Goal: Information Seeking & Learning: Learn about a topic

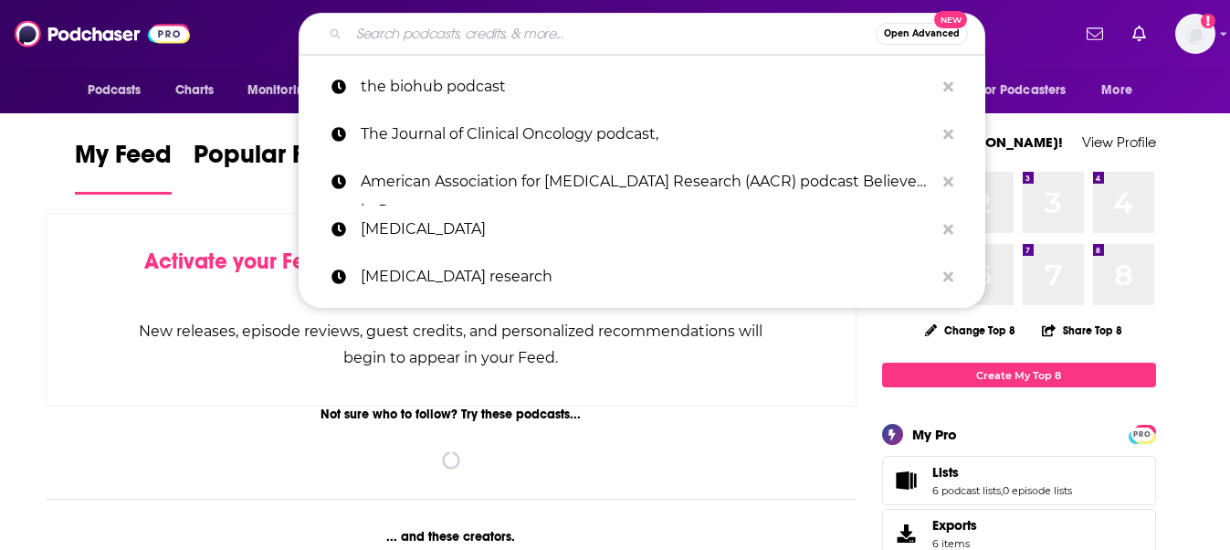
click at [654, 37] on input "Search podcasts, credits, & more..." at bounding box center [612, 33] width 527 height 29
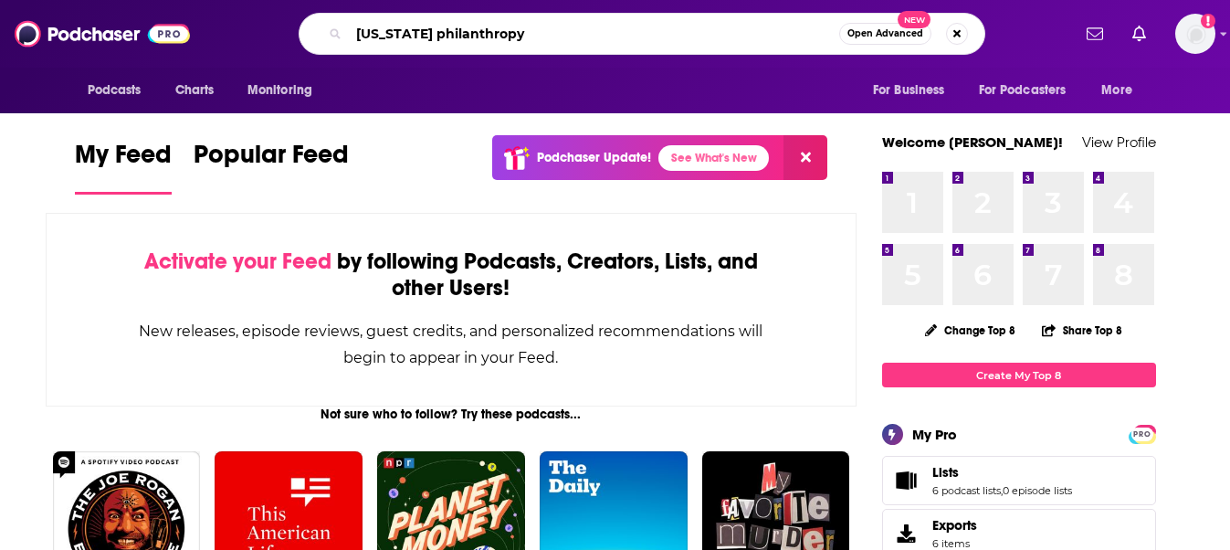
type input "new jersey philanthropy"
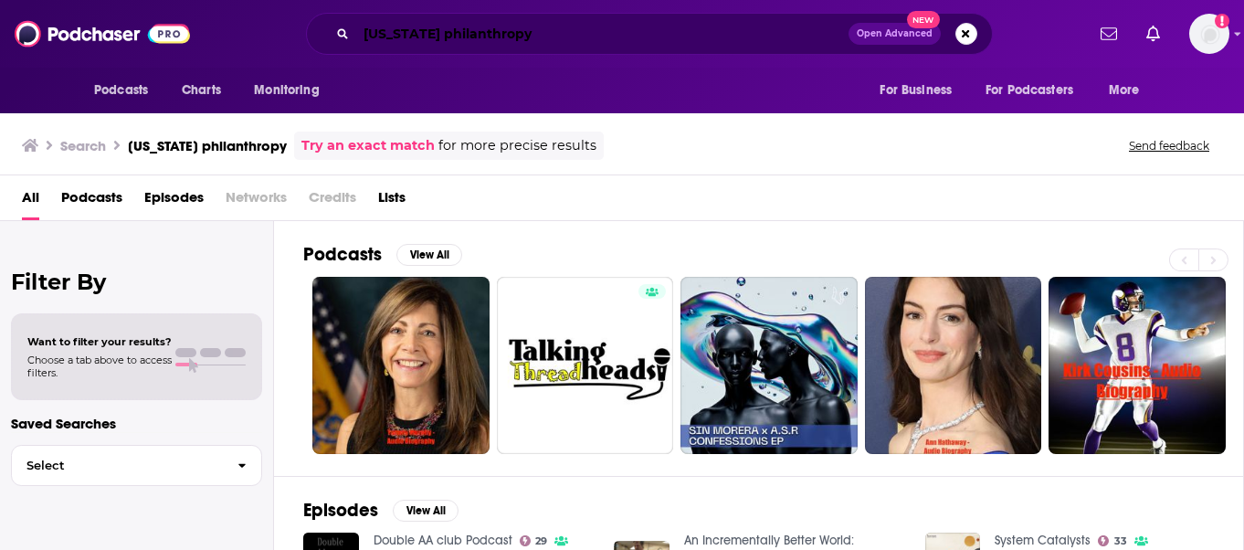
click at [459, 33] on input "new jersey philanthropy" at bounding box center [602, 33] width 492 height 29
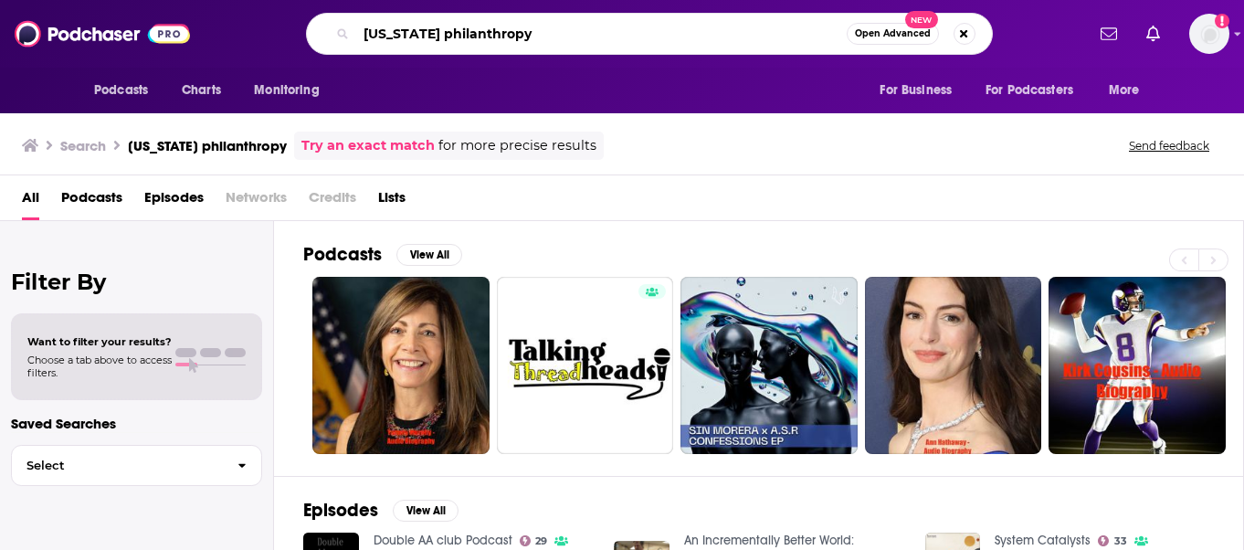
click at [542, 33] on input "new jersey philanthropy" at bounding box center [601, 33] width 491 height 29
click at [871, 32] on span "Open Advanced" at bounding box center [893, 33] width 76 height 9
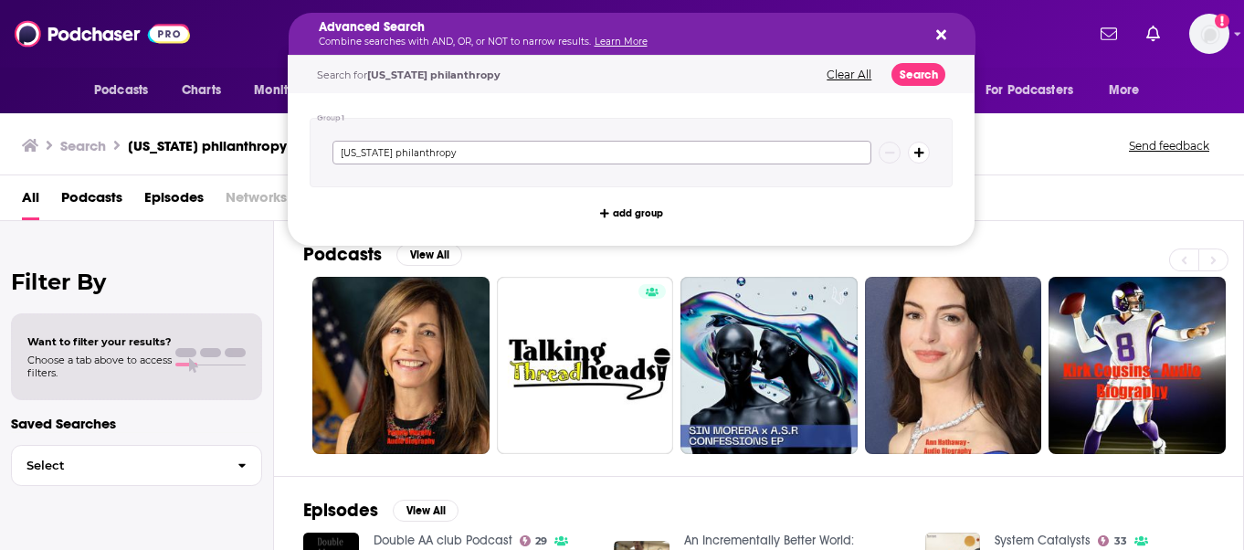
click at [683, 156] on input "new jersey philanthropy" at bounding box center [601, 153] width 539 height 24
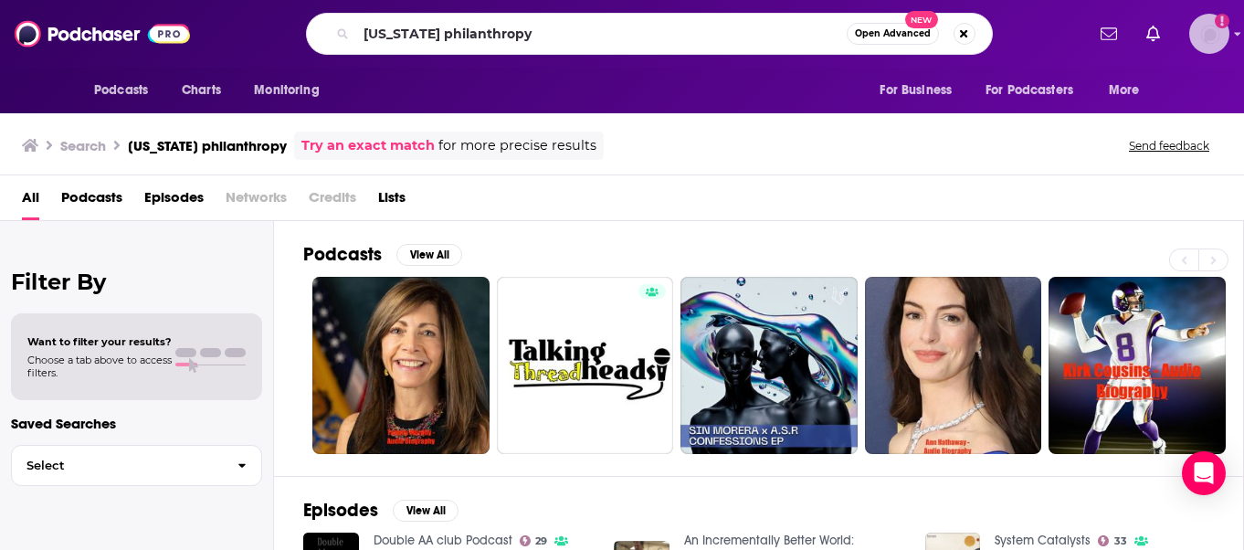
click at [1207, 40] on img "Logged in as TaftCommunications" at bounding box center [1209, 34] width 40 height 40
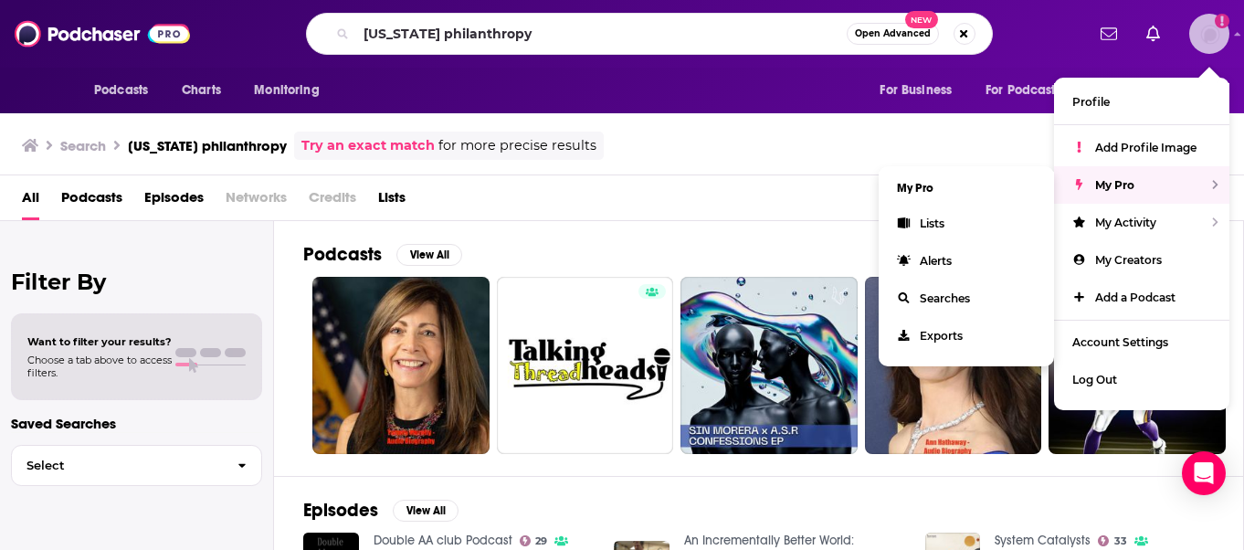
click at [1127, 175] on div "My Pro" at bounding box center [1141, 184] width 175 height 37
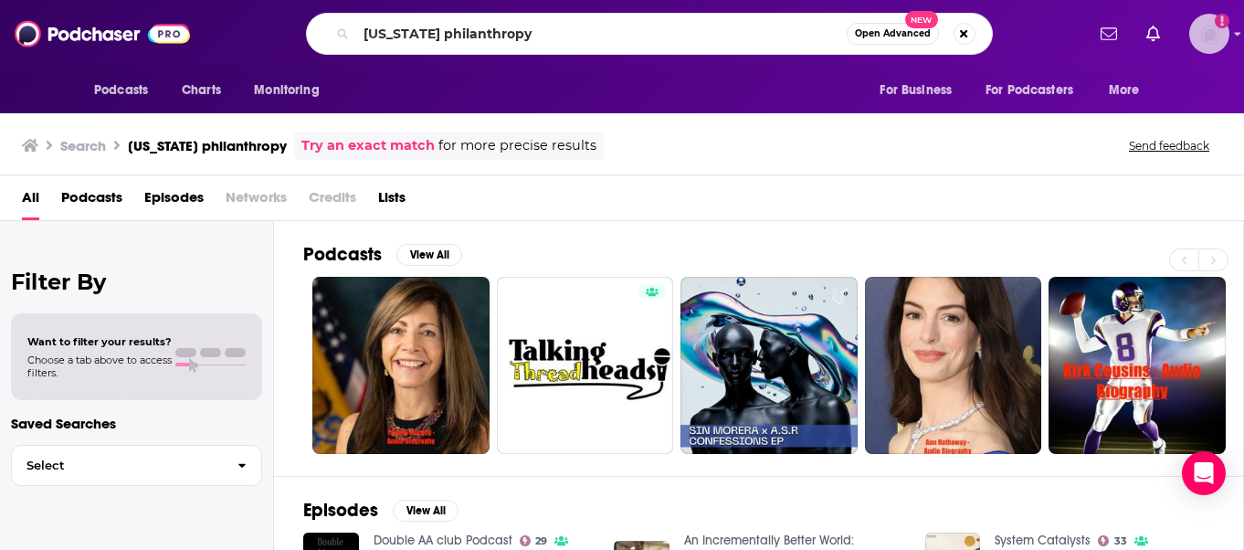
click at [1218, 43] on img "Logged in as TaftCommunications" at bounding box center [1209, 34] width 40 height 40
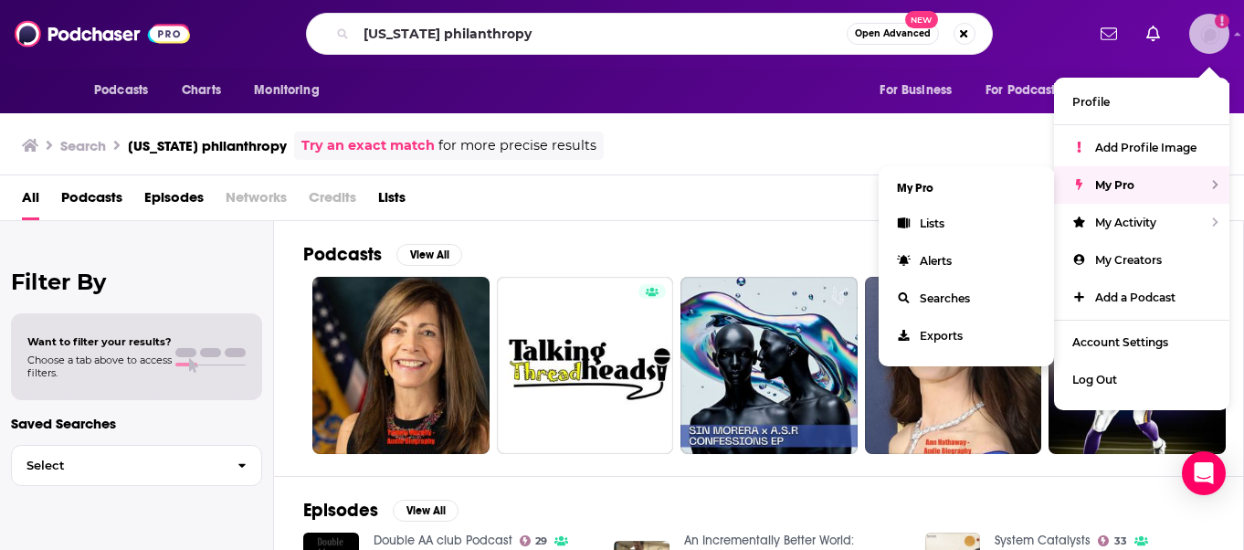
click at [1128, 174] on div "My Pro" at bounding box center [1141, 184] width 175 height 37
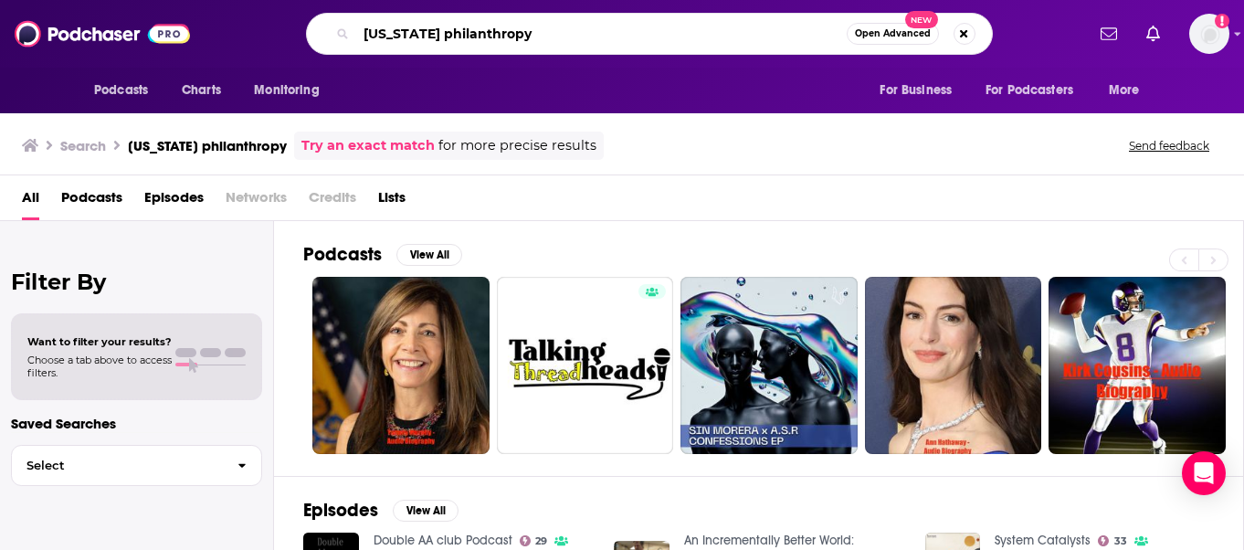
click at [834, 34] on input "new jersey philanthropy" at bounding box center [601, 33] width 491 height 29
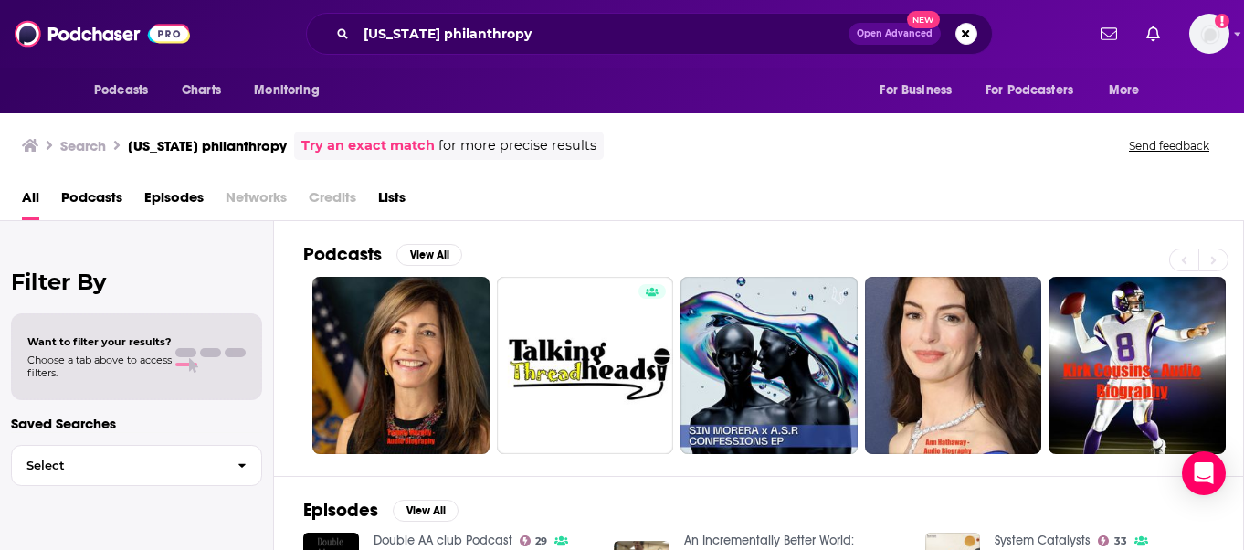
click at [762, 177] on div "All Podcasts Episodes Networks Credits Lists" at bounding box center [622, 198] width 1244 height 46
click at [407, 147] on link "Try an exact match" at bounding box center [367, 145] width 133 height 21
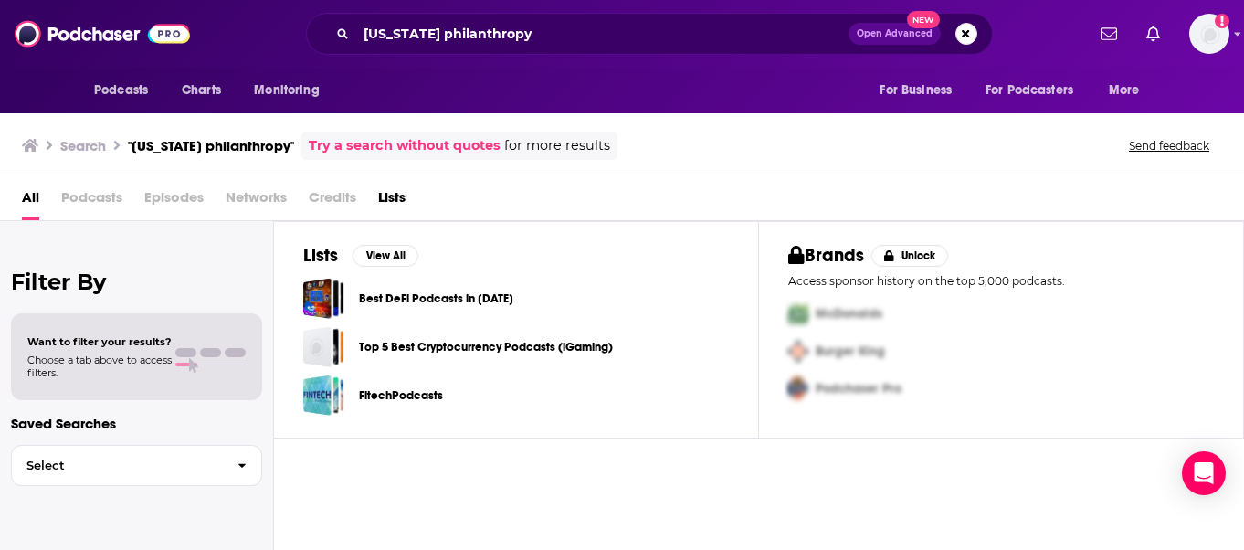
click at [684, 227] on div "Lists View All Best DeFi Podcasts in 2022 Top 5 Best Cryptocurrency Podcasts (i…" at bounding box center [516, 329] width 485 height 217
click at [1207, 37] on img "Logged in as TaftCommunications" at bounding box center [1209, 34] width 40 height 40
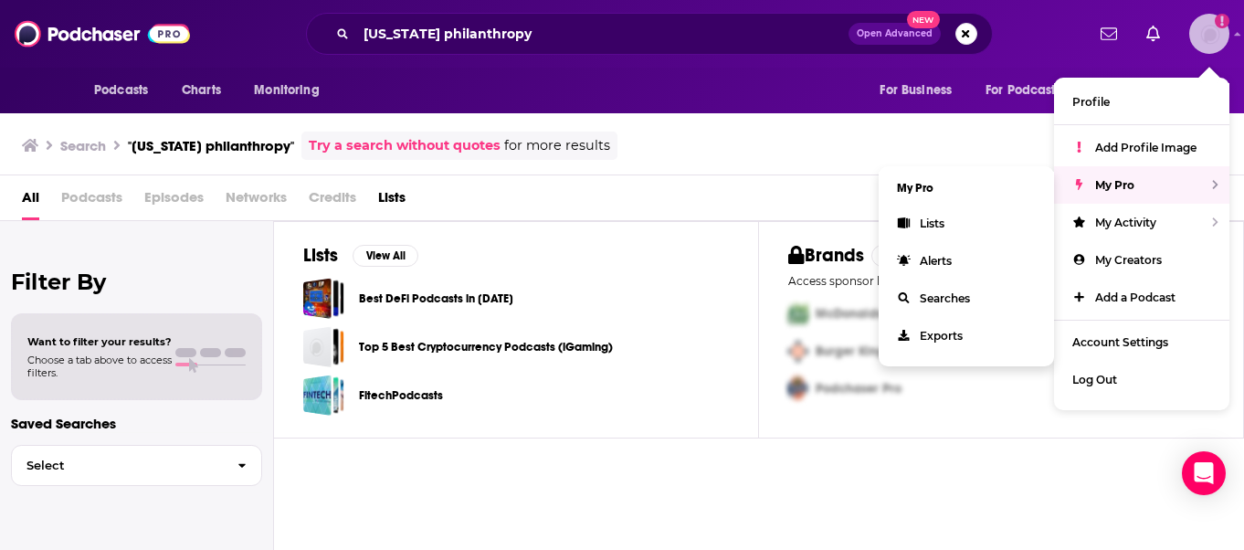
click at [1113, 176] on div "My Pro" at bounding box center [1141, 184] width 175 height 37
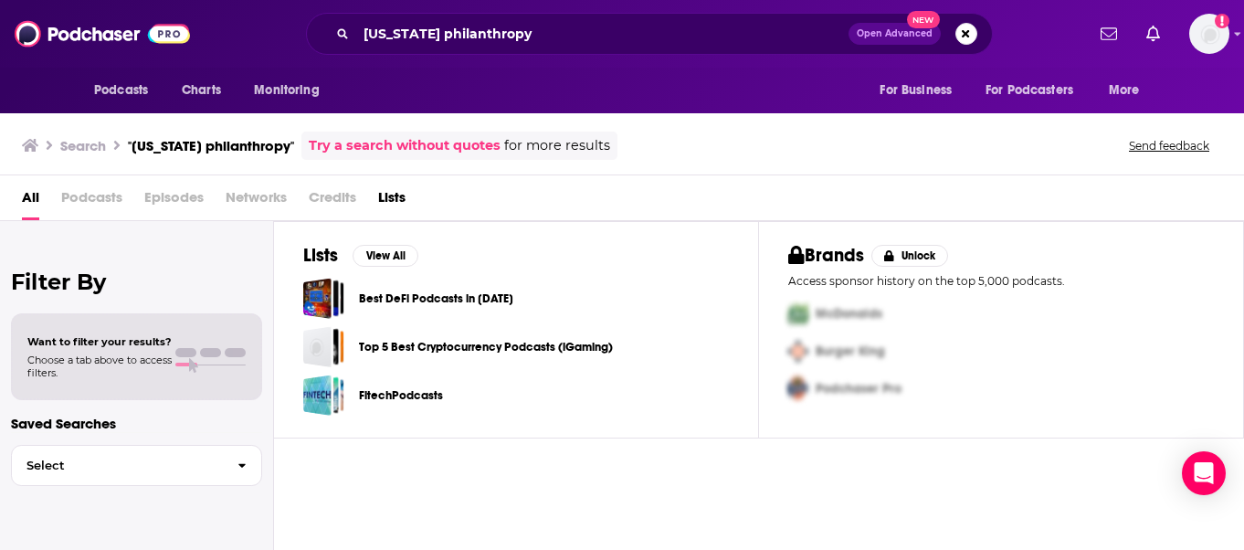
click at [708, 138] on div "Search "new jersey philanthropy" Try a search without quotes for more results S…" at bounding box center [618, 146] width 1193 height 28
click at [435, 144] on link "Try a search without quotes" at bounding box center [405, 145] width 192 height 21
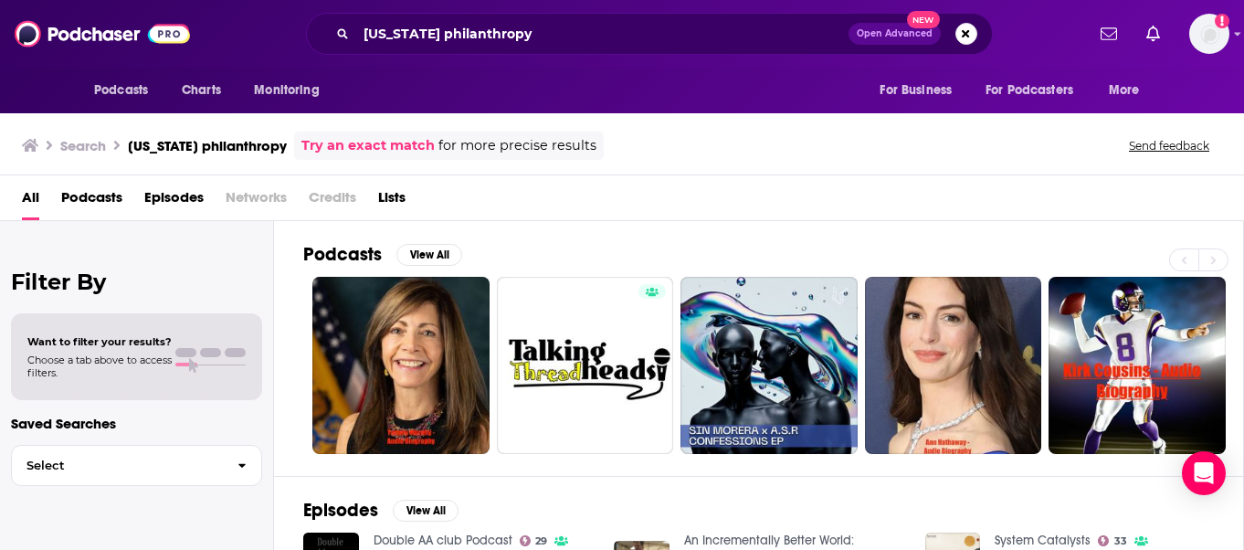
click at [610, 219] on div "All Podcasts Episodes Networks Credits Lists" at bounding box center [626, 201] width 1208 height 37
click at [1053, 249] on div "Podcasts View All" at bounding box center [773, 260] width 940 height 34
click at [412, 255] on button "View All" at bounding box center [429, 255] width 66 height 22
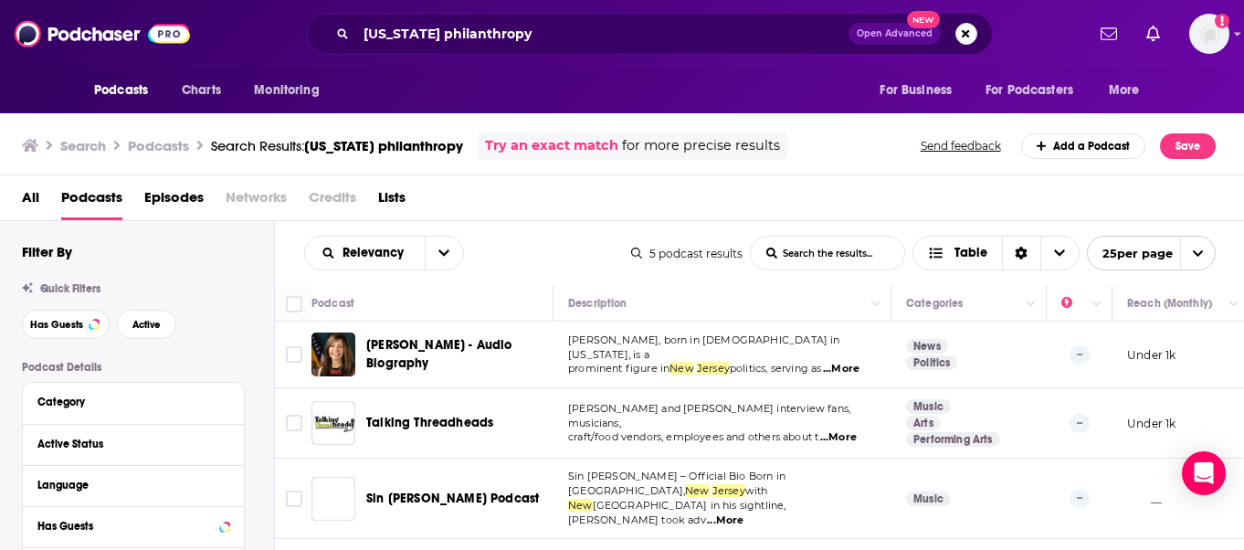
click at [570, 238] on div "Relevancy List Search Input Search the results... Table" at bounding box center [467, 253] width 327 height 35
click at [505, 275] on div "Relevancy List Search Input Search the results... Table 5 podcast results List …" at bounding box center [760, 253] width 970 height 64
click at [473, 280] on div "Relevancy List Search Input Search the results... Table 5 podcast results List …" at bounding box center [760, 253] width 970 height 64
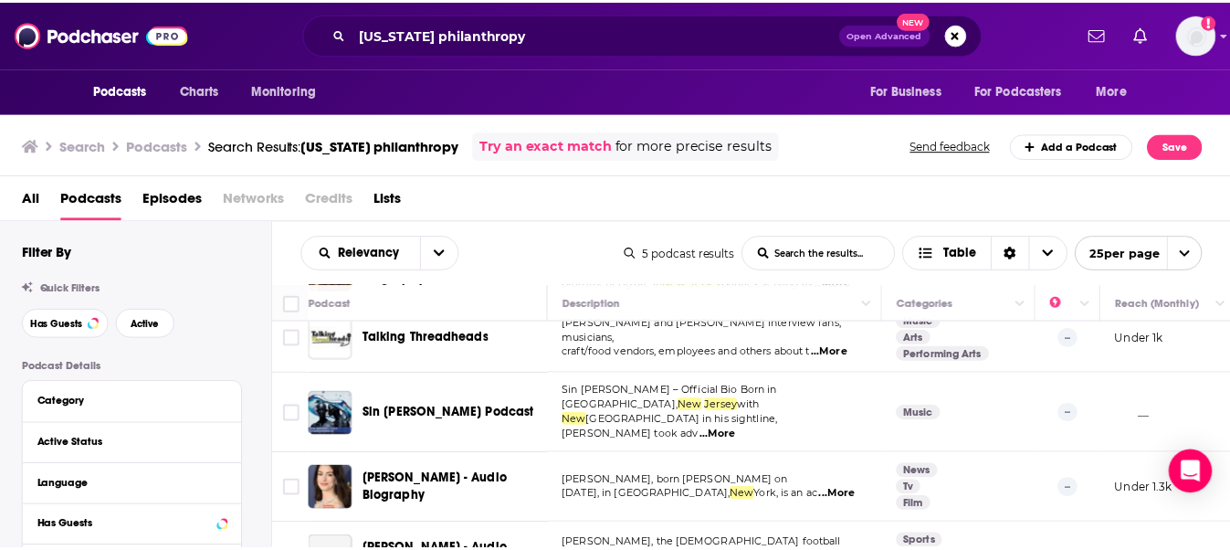
scroll to position [123, 0]
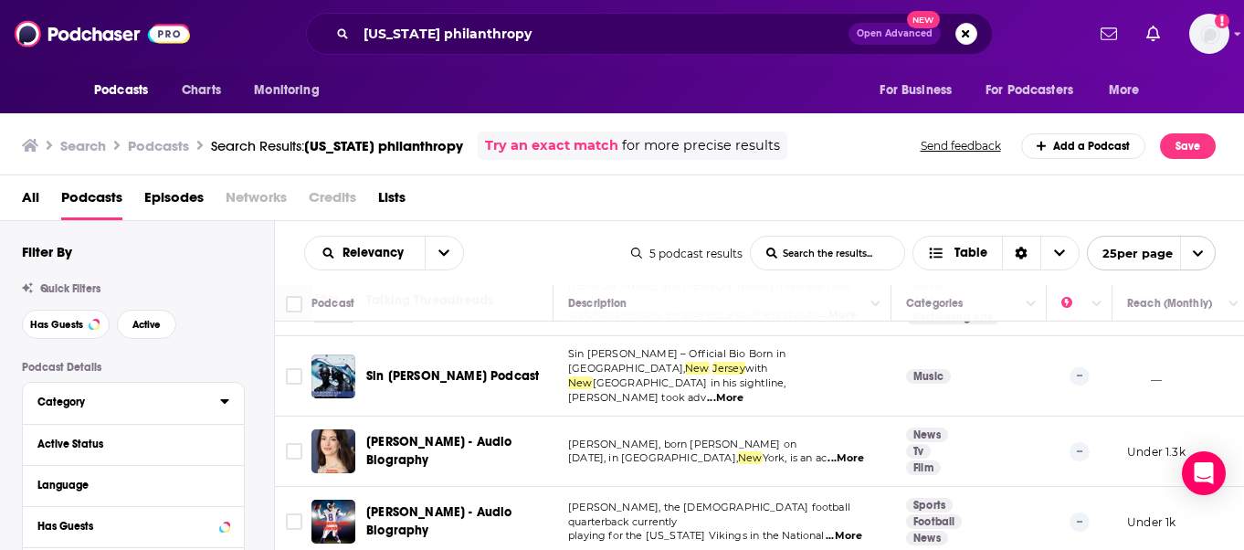
click at [105, 395] on button "Category" at bounding box center [128, 401] width 183 height 23
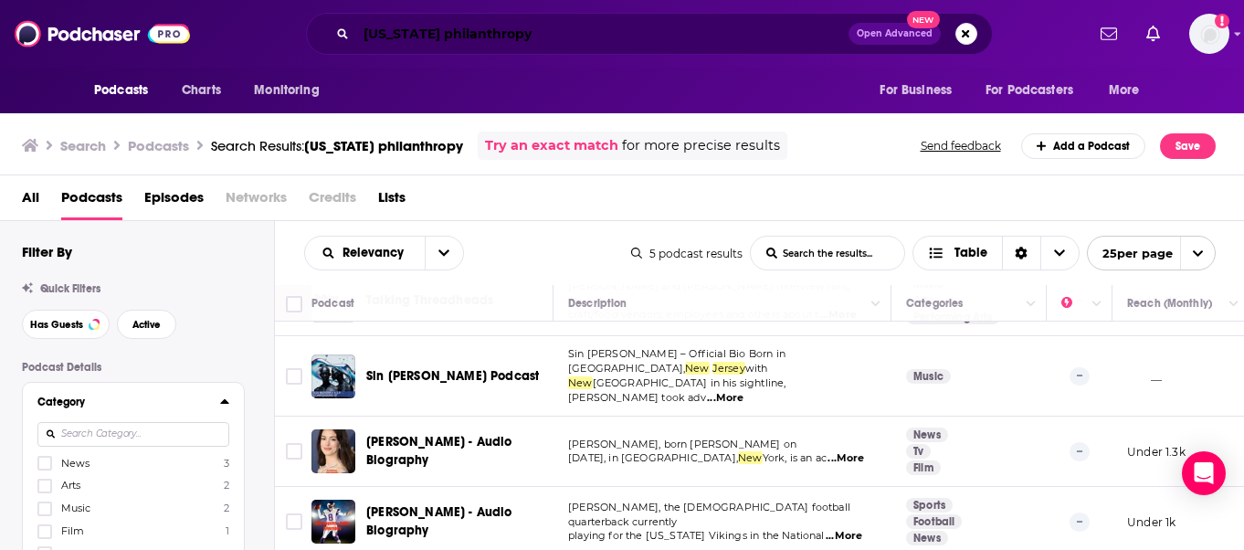
click at [432, 27] on input "new jersey philanthropy" at bounding box center [602, 33] width 492 height 29
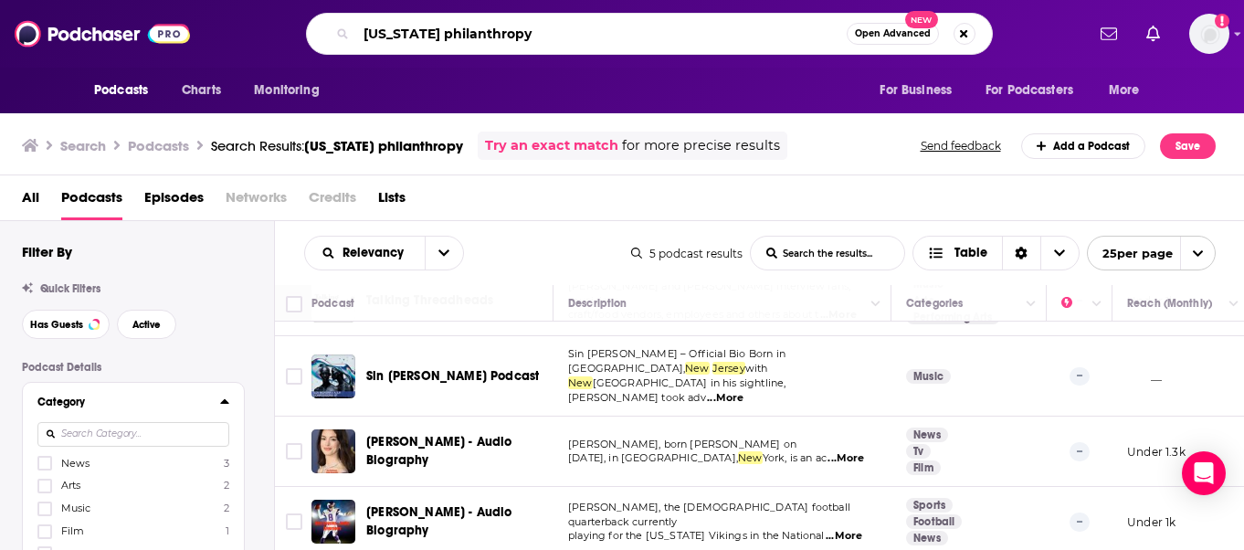
drag, startPoint x: 438, startPoint y: 33, endPoint x: 314, endPoint y: 33, distance: 124.2
click at [314, 33] on div "new jersey philanthropy Open Advanced New" at bounding box center [649, 34] width 687 height 42
type input "philanthropy"
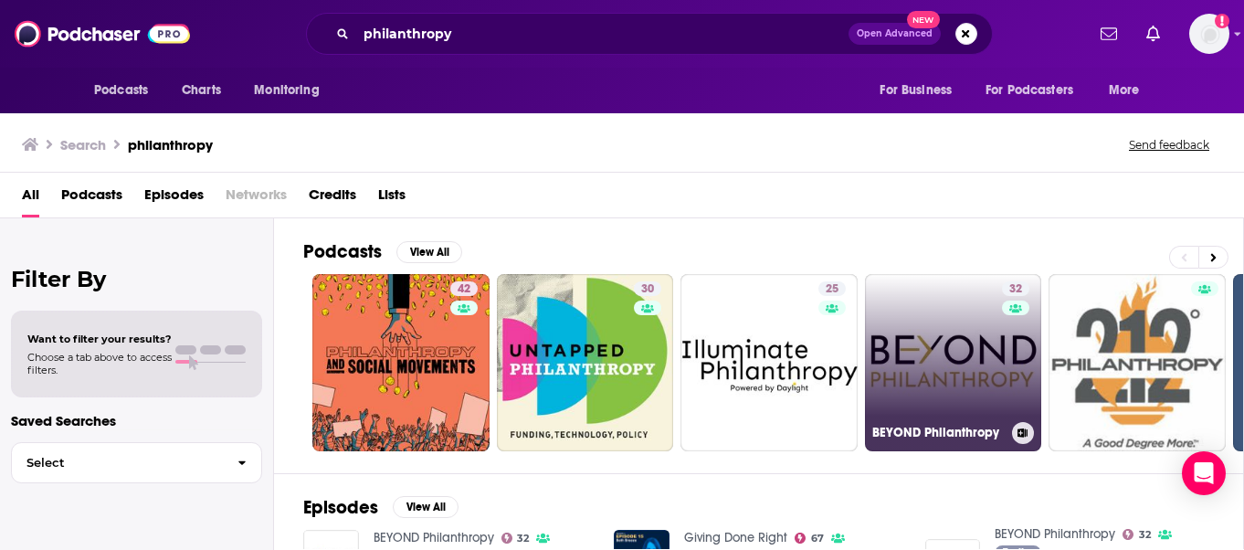
click at [945, 329] on link "32 BEYOND Philanthropy" at bounding box center [953, 362] width 177 height 177
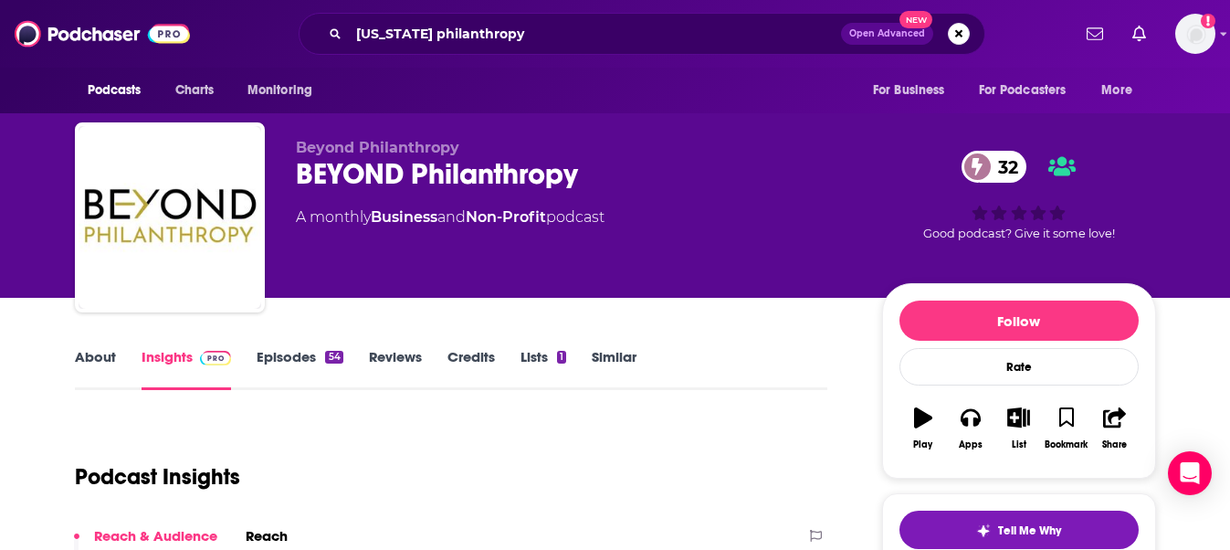
click at [658, 37] on input "new jersey philanthropy" at bounding box center [595, 33] width 492 height 29
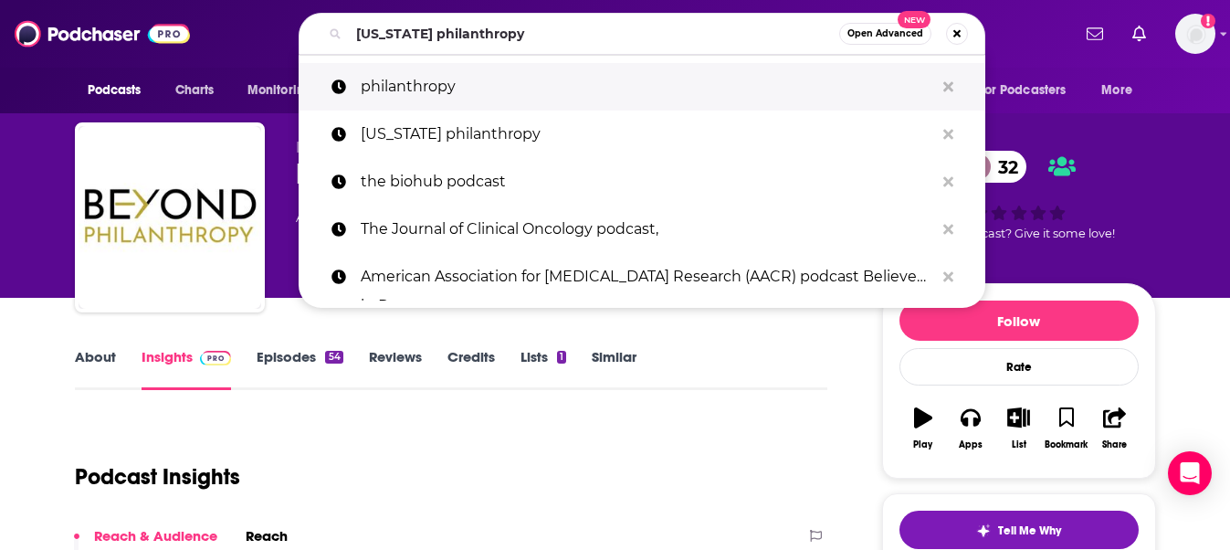
click at [449, 84] on p "philanthropy" at bounding box center [648, 86] width 574 height 47
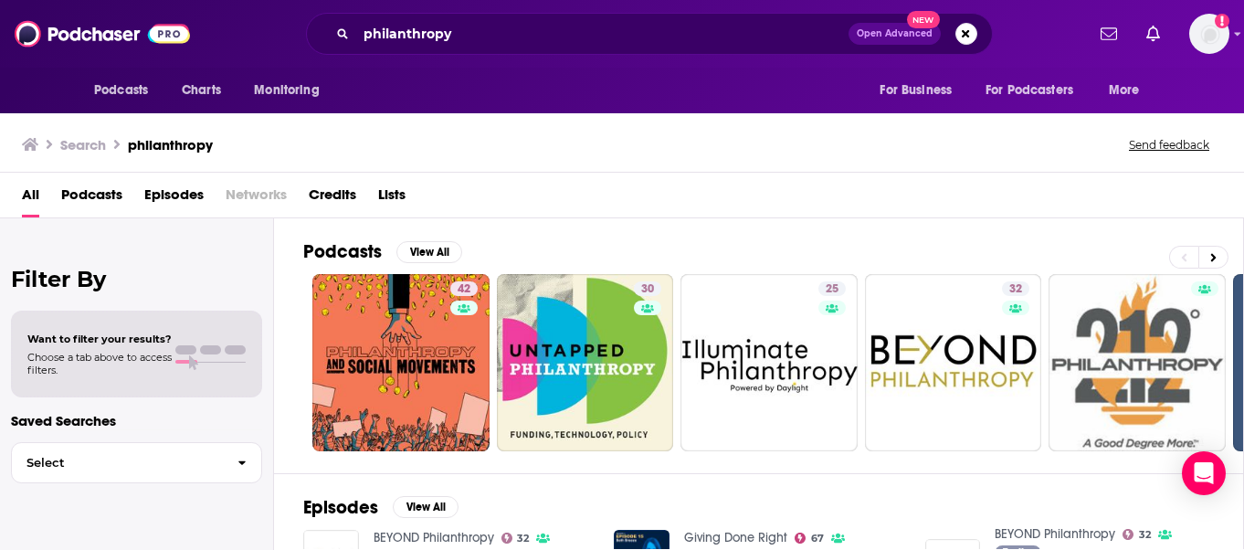
click at [586, 214] on div "All Podcasts Episodes Networks Credits Lists" at bounding box center [626, 198] width 1208 height 37
click at [439, 244] on button "View All" at bounding box center [429, 252] width 66 height 22
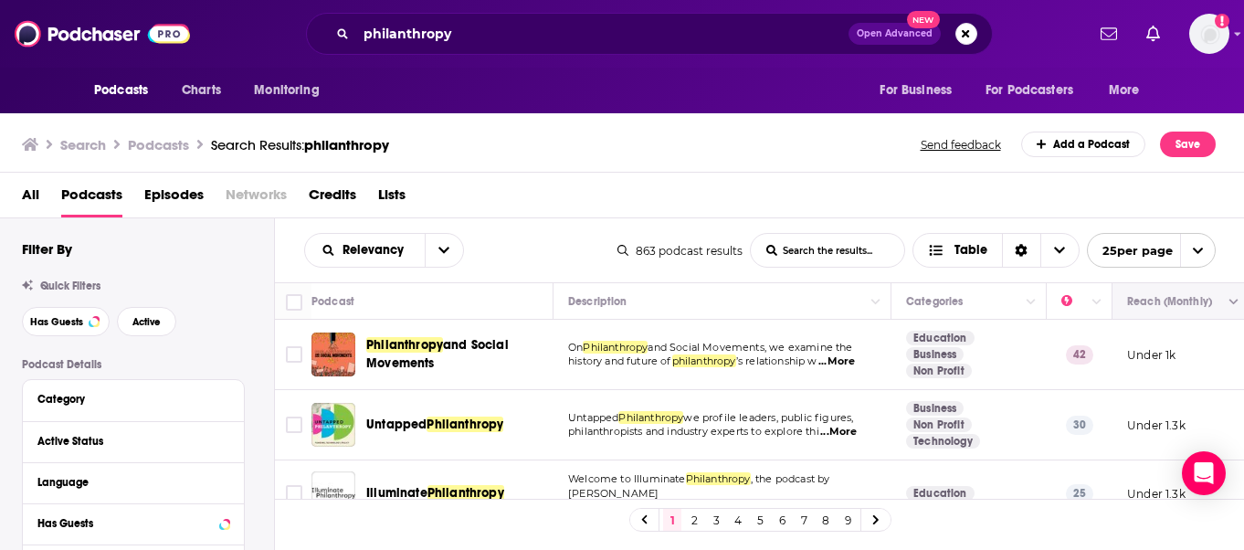
click at [1192, 300] on button "Move" at bounding box center [1178, 301] width 107 height 22
click at [1016, 253] on icon "Sort Direction" at bounding box center [1022, 251] width 12 height 13
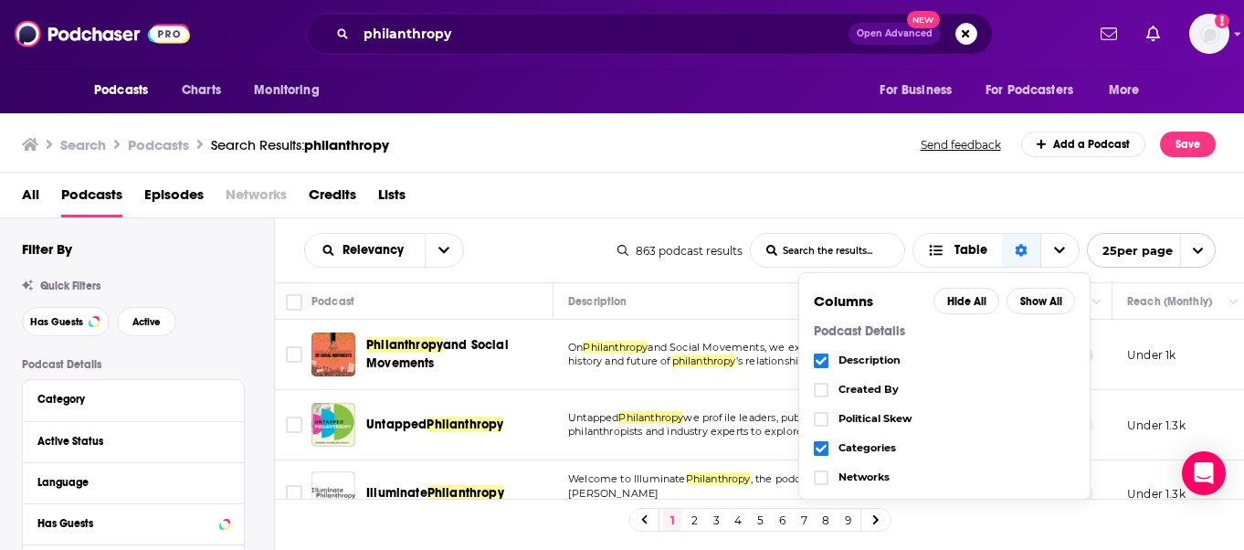
click at [1106, 206] on div "All Podcasts Episodes Networks Credits Lists" at bounding box center [626, 198] width 1208 height 37
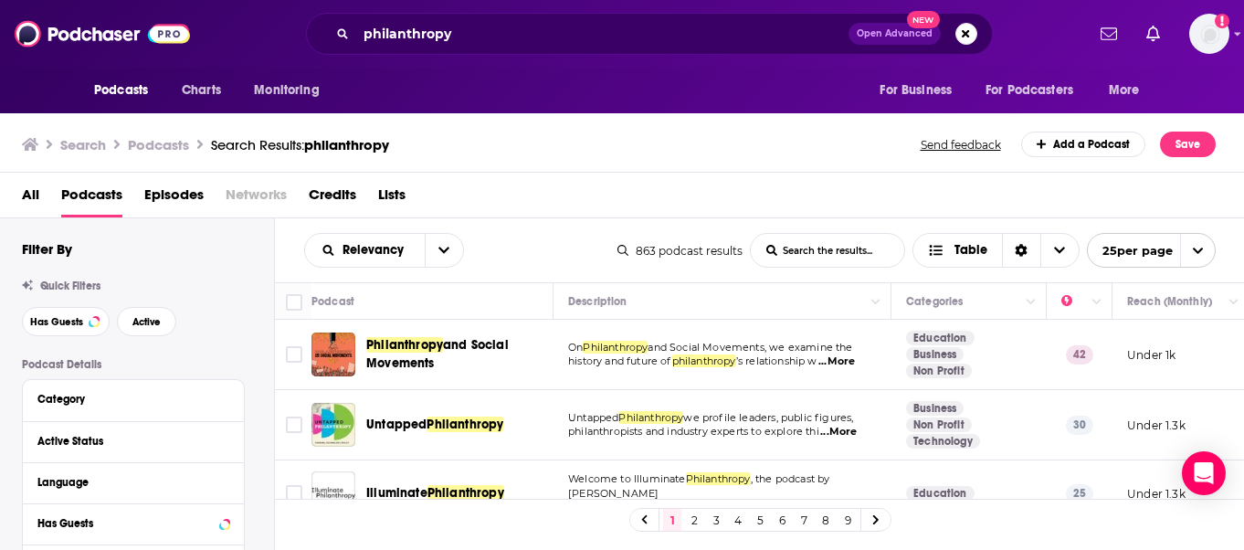
click at [456, 351] on div "Podcasts Charts Monitoring philanthropy Open Advanced New For Business For Podc…" at bounding box center [622, 275] width 1244 height 550
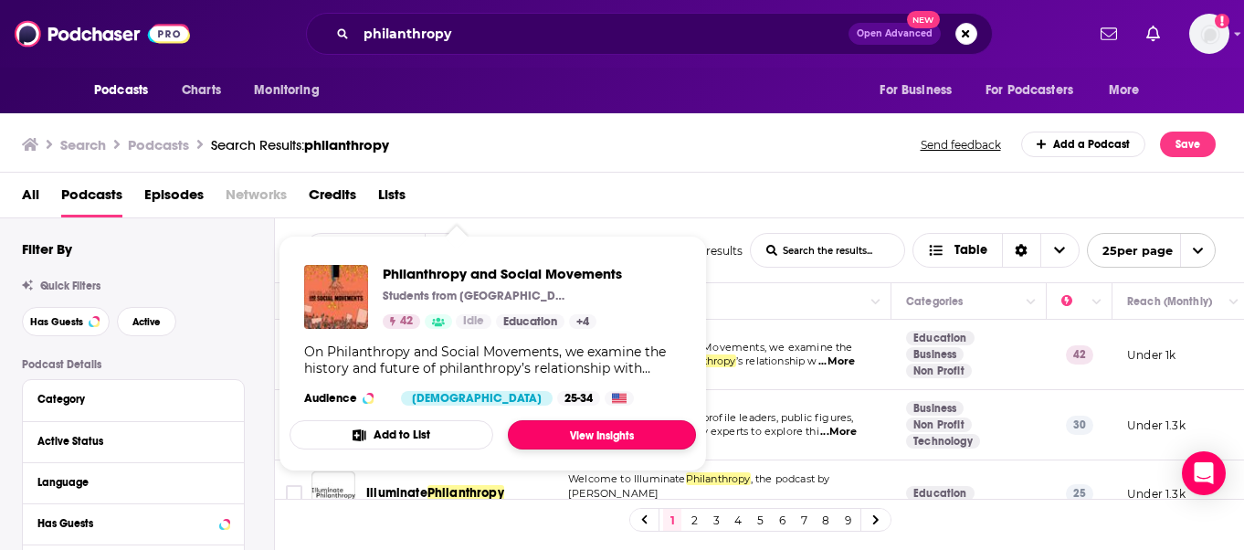
click at [544, 433] on link "View Insights" at bounding box center [602, 434] width 188 height 29
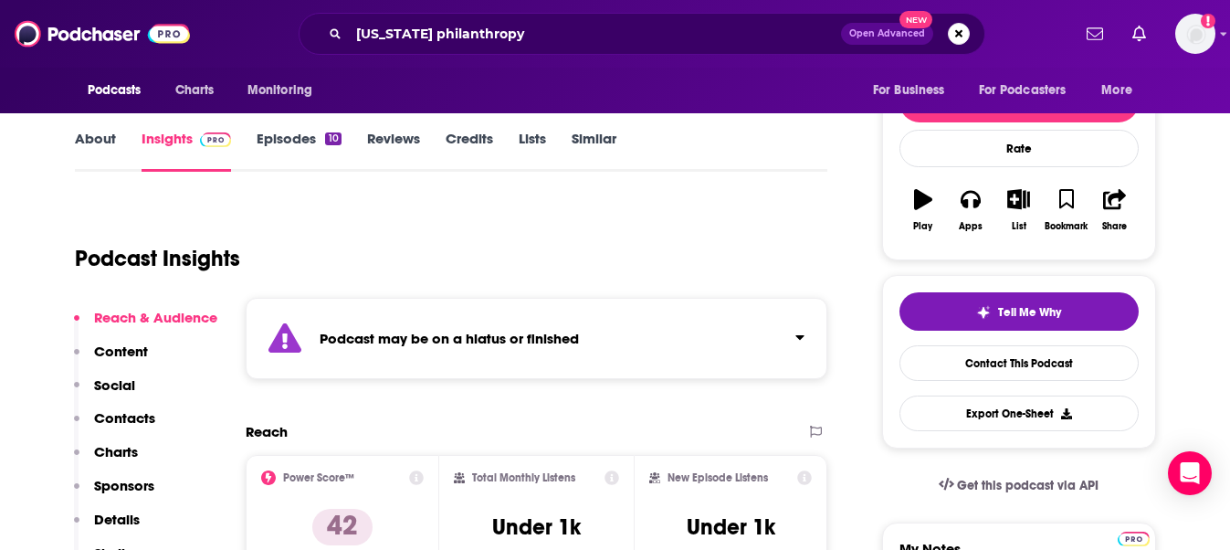
scroll to position [219, 0]
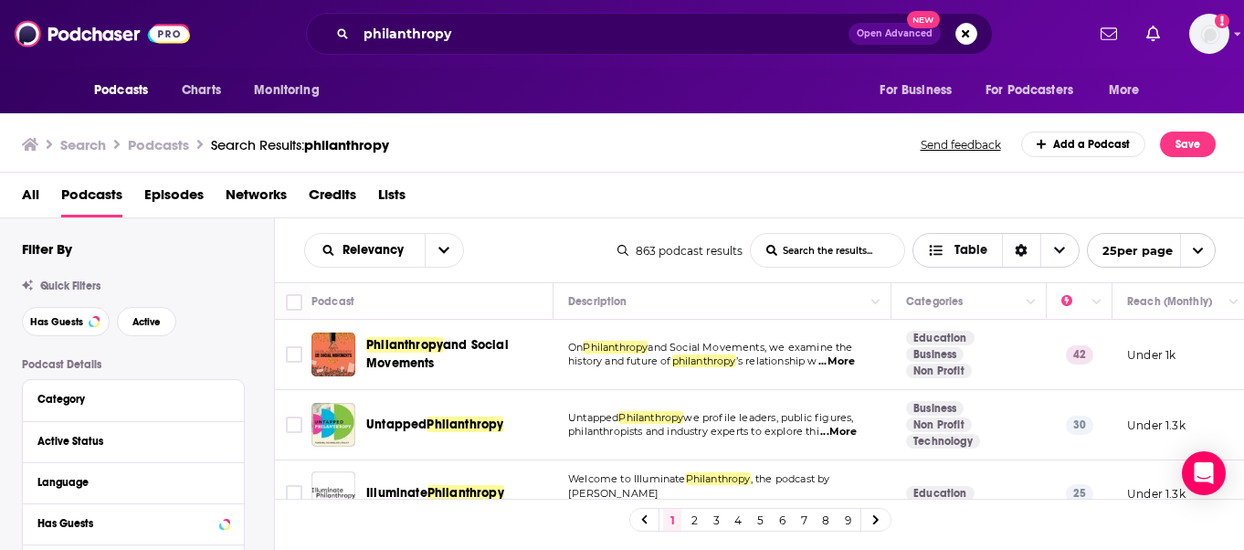
click at [1026, 252] on icon "Sort Direction" at bounding box center [1021, 250] width 13 height 13
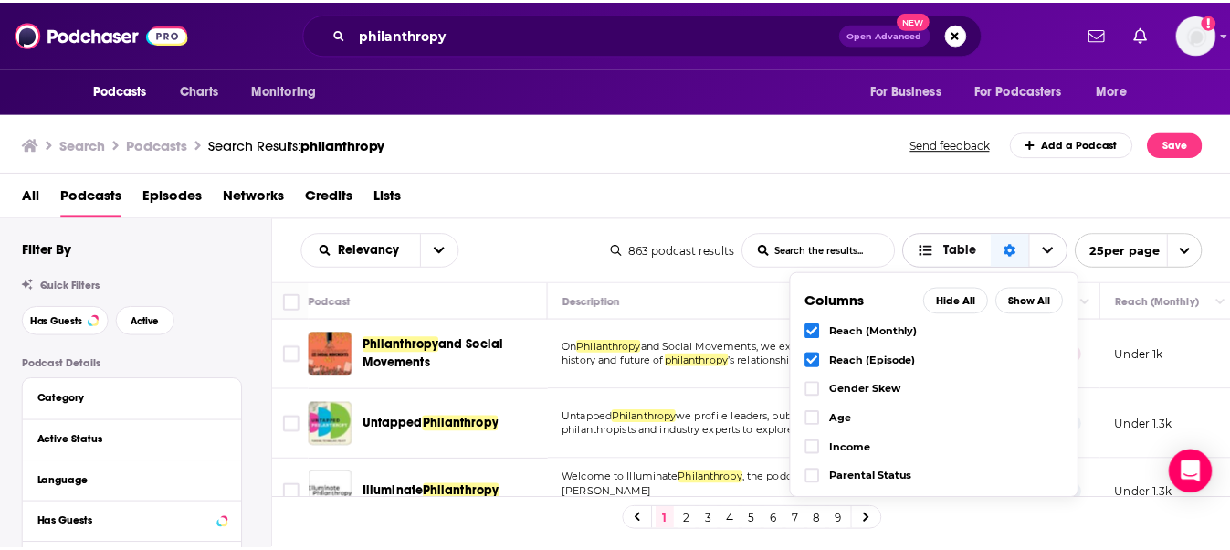
scroll to position [424, 0]
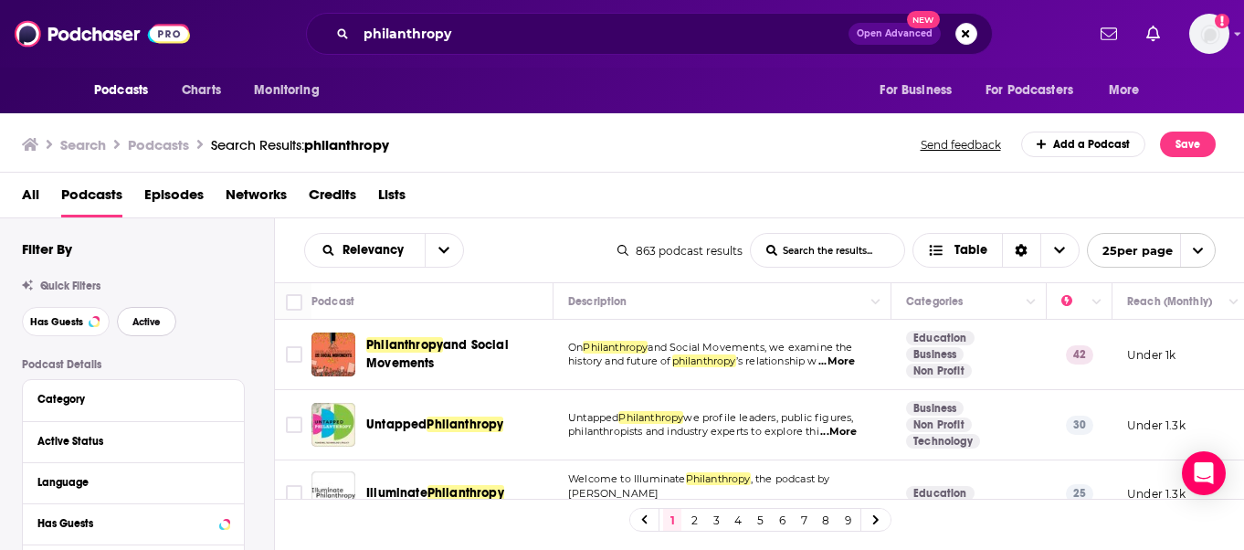
click at [156, 320] on span "Active" at bounding box center [146, 322] width 28 height 10
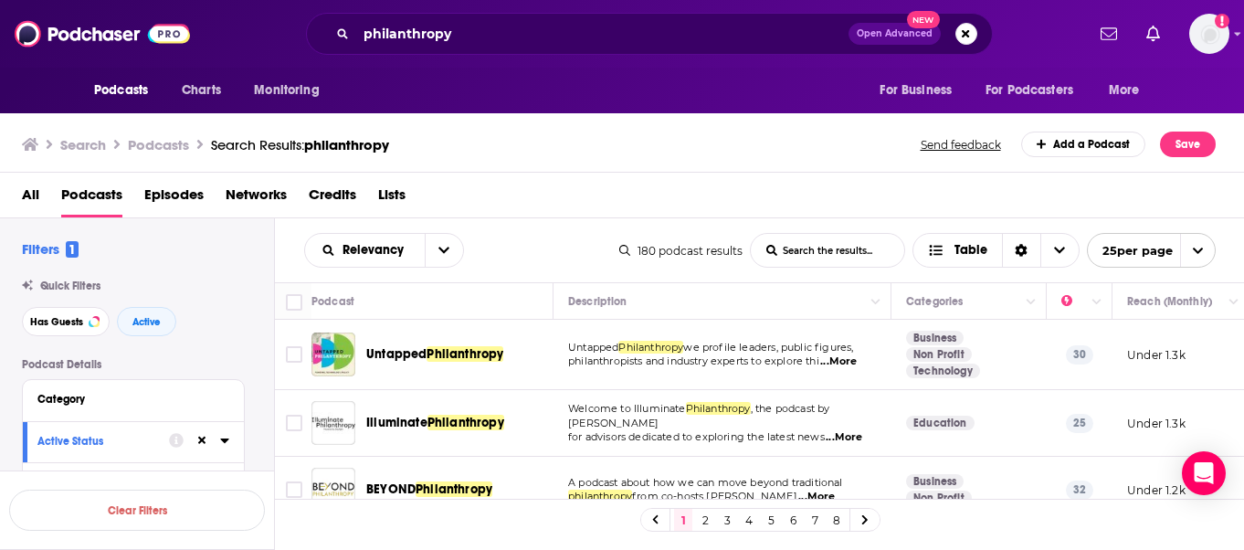
click at [395, 354] on span "Untapped" at bounding box center [396, 354] width 60 height 16
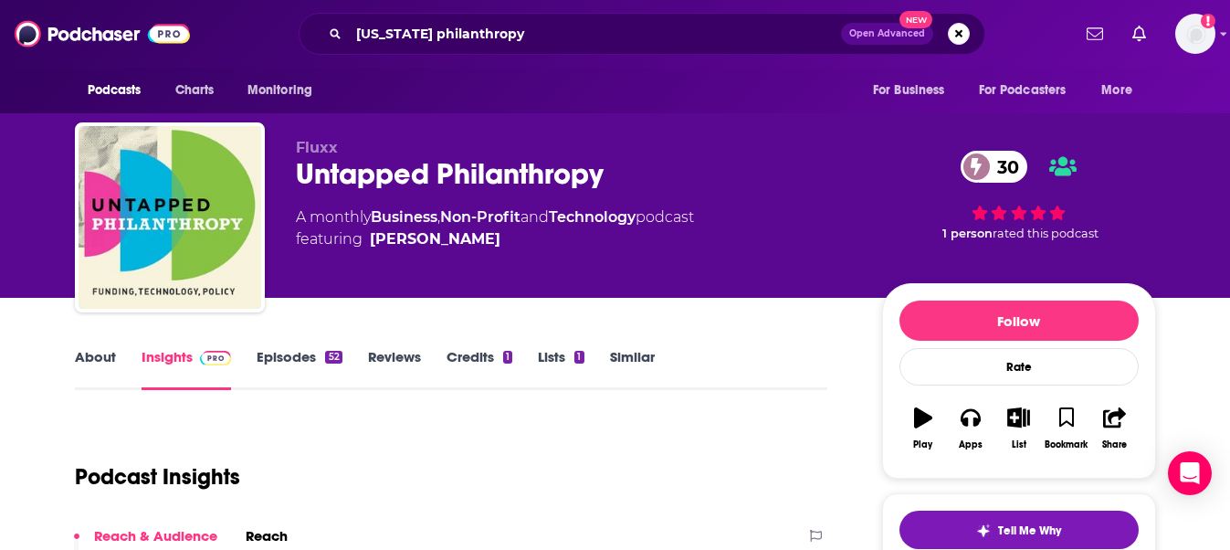
click at [90, 352] on link "About" at bounding box center [95, 369] width 41 height 42
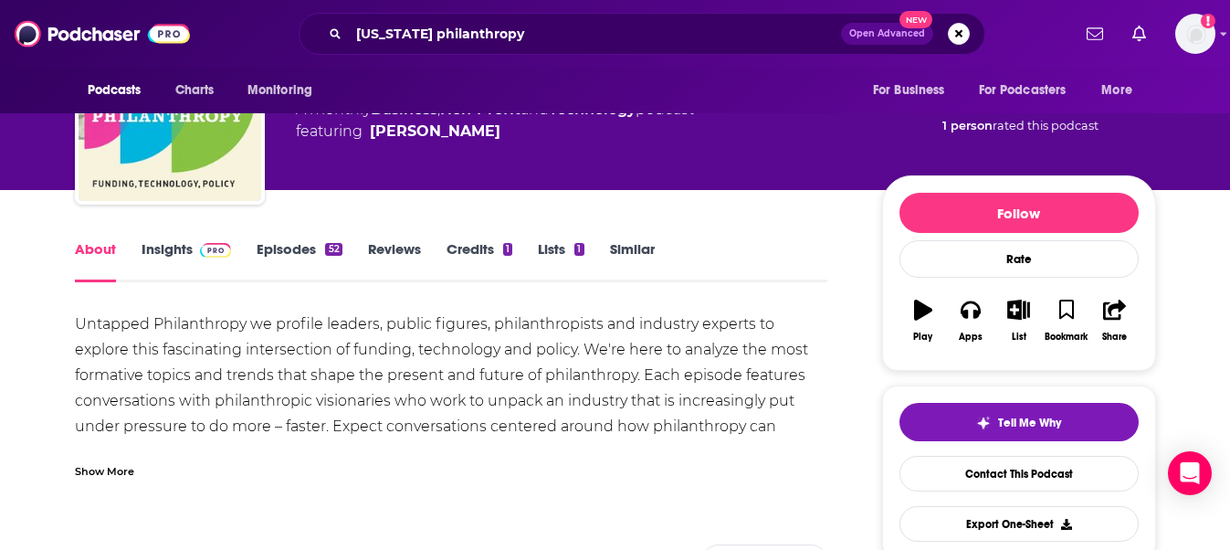
scroll to position [110, 0]
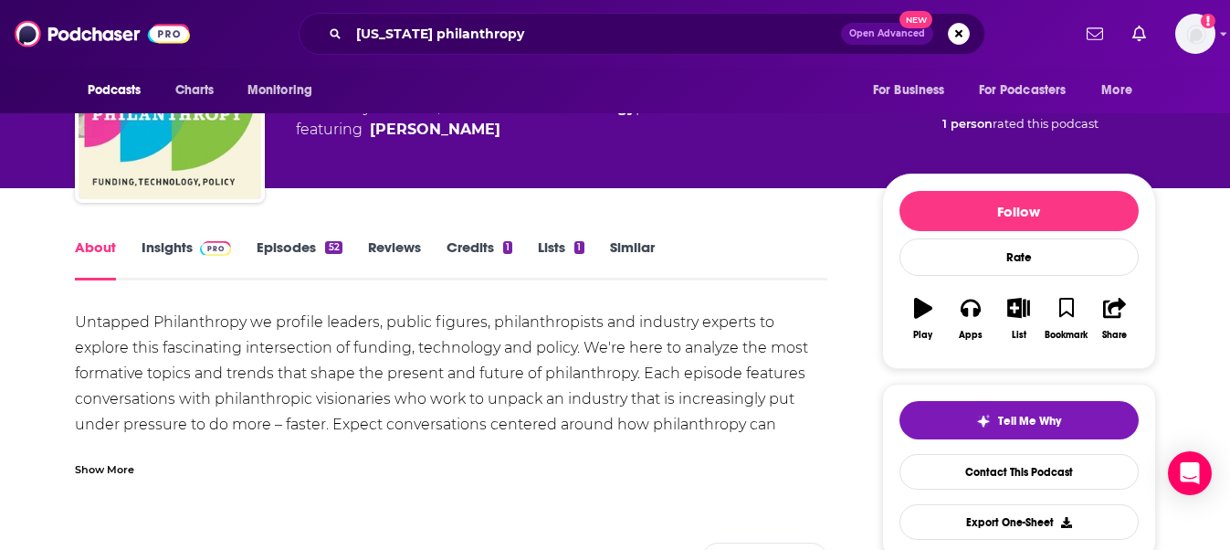
click at [86, 465] on div "Show More" at bounding box center [104, 467] width 59 height 17
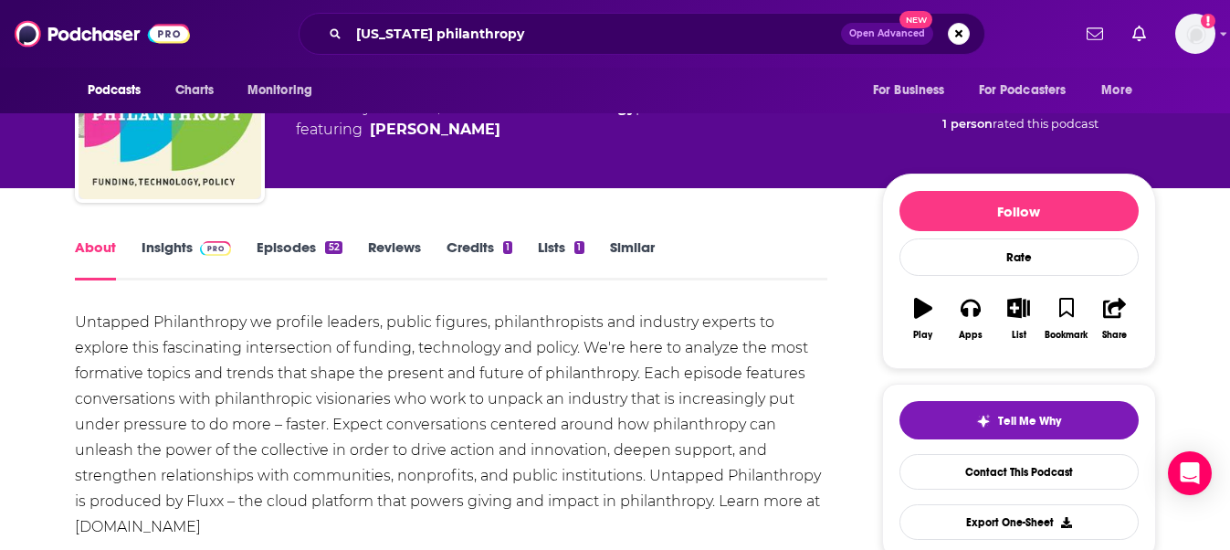
click at [124, 400] on div "Untapped Philanthropy we profile leaders, public figures, philanthropists and i…" at bounding box center [452, 425] width 754 height 230
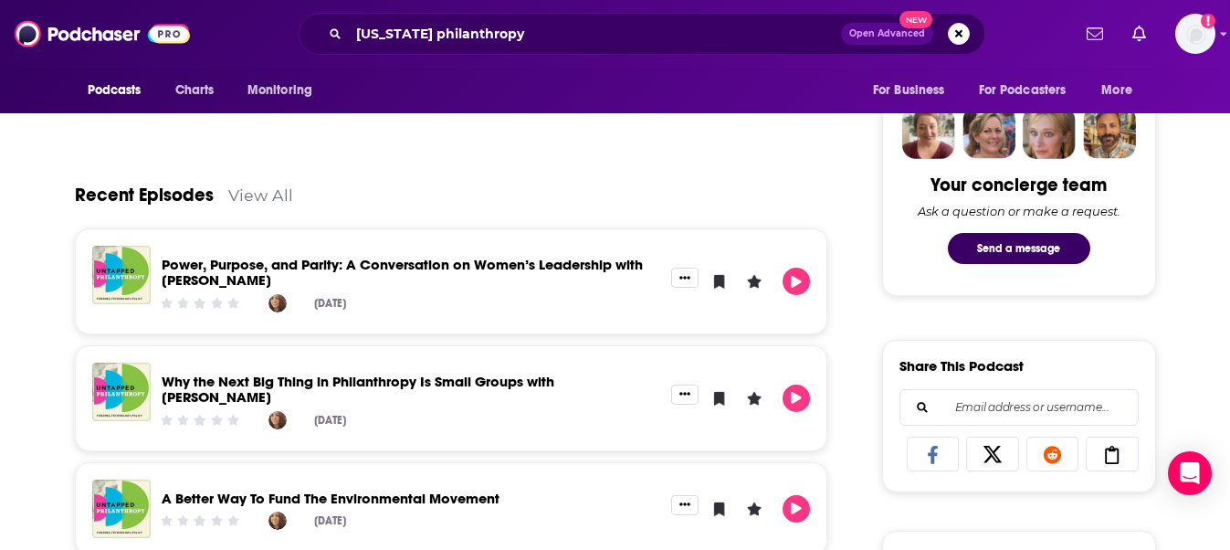
scroll to position [877, 0]
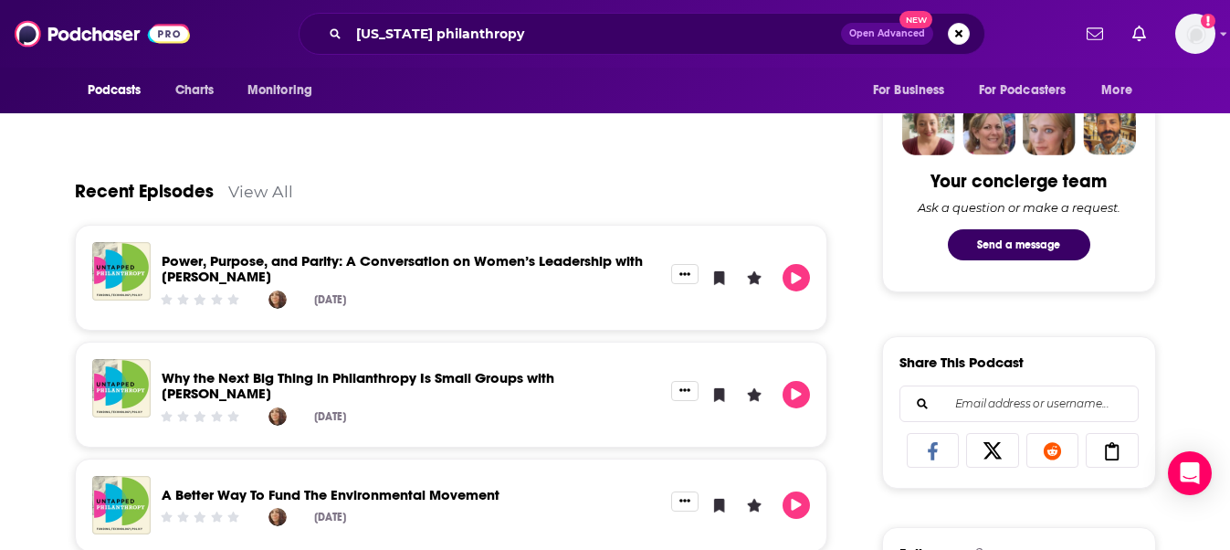
click at [235, 268] on link "Power, Purpose, and Parity: A Conversation on Women’s Leadership with Gloria Fe…" at bounding box center [402, 268] width 481 height 33
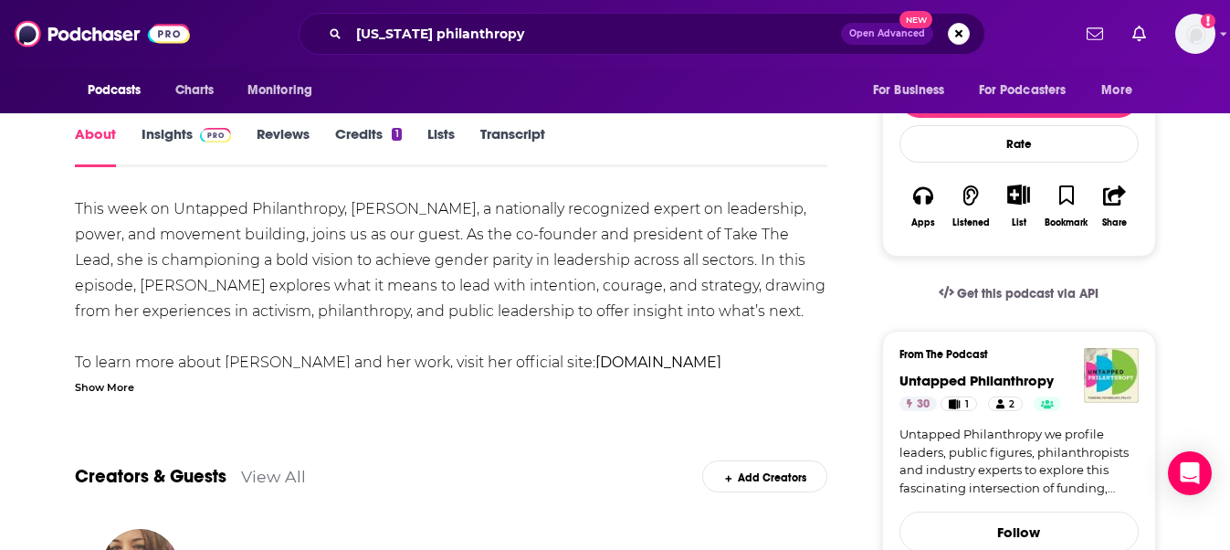
scroll to position [292, 0]
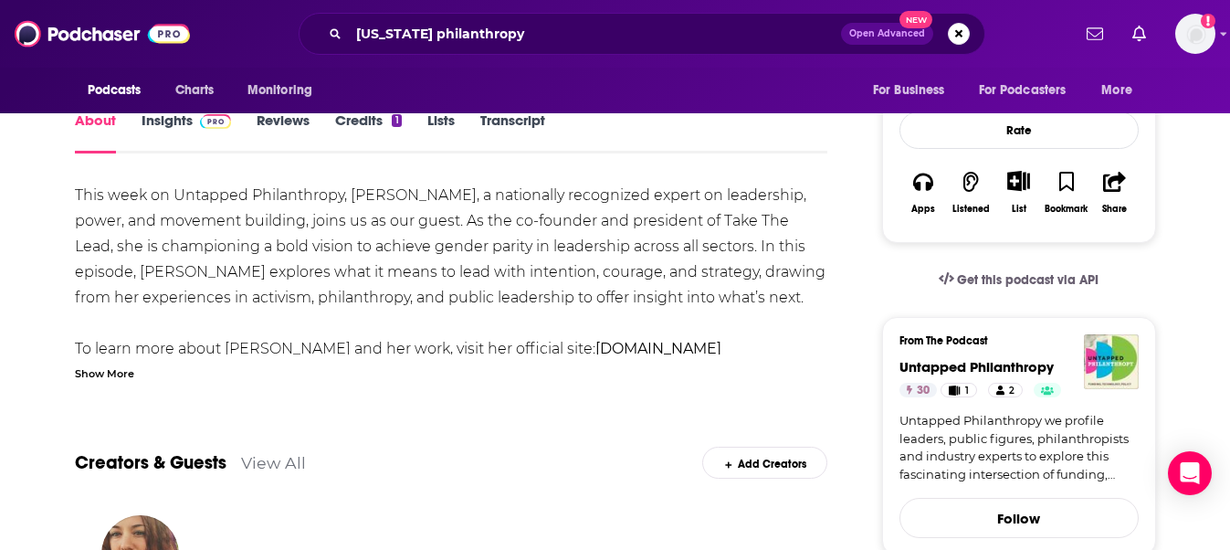
click at [596, 352] on b "gloriafeldt.com" at bounding box center [659, 348] width 126 height 17
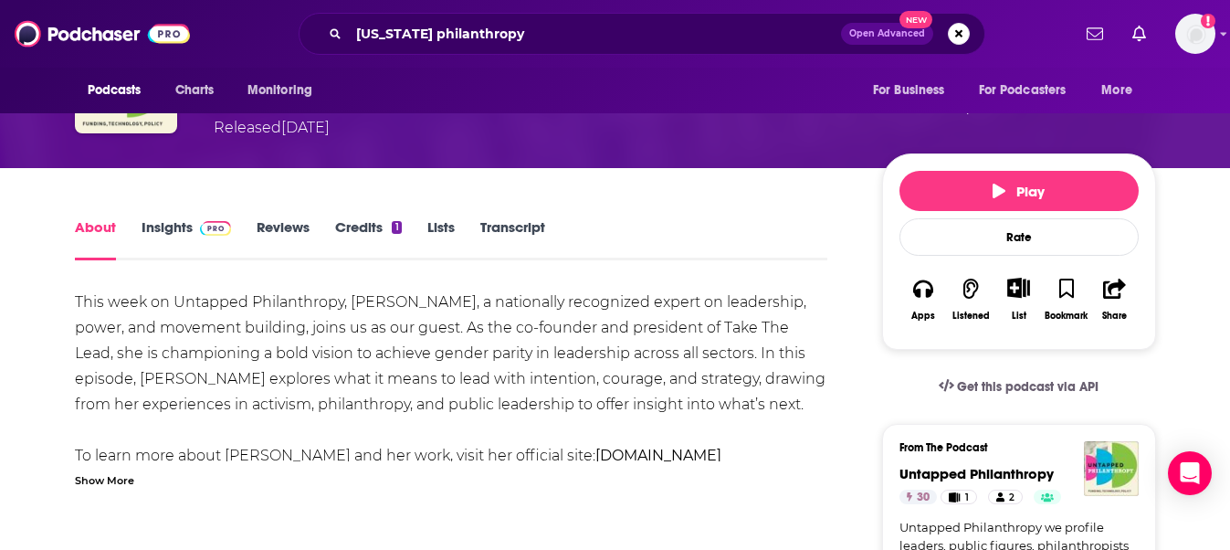
scroll to position [183, 0]
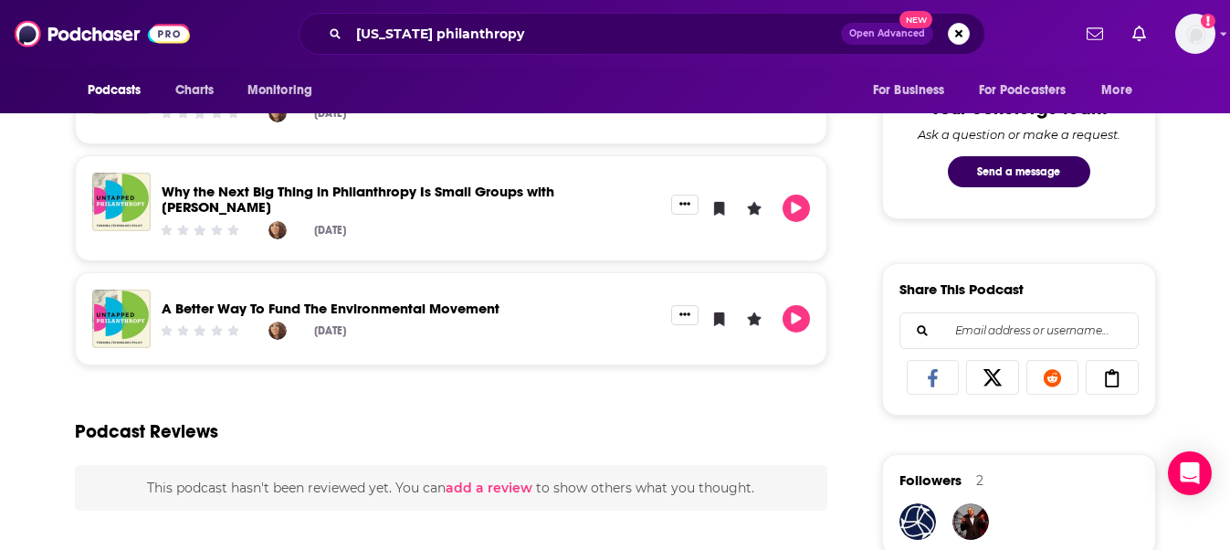
scroll to position [987, 0]
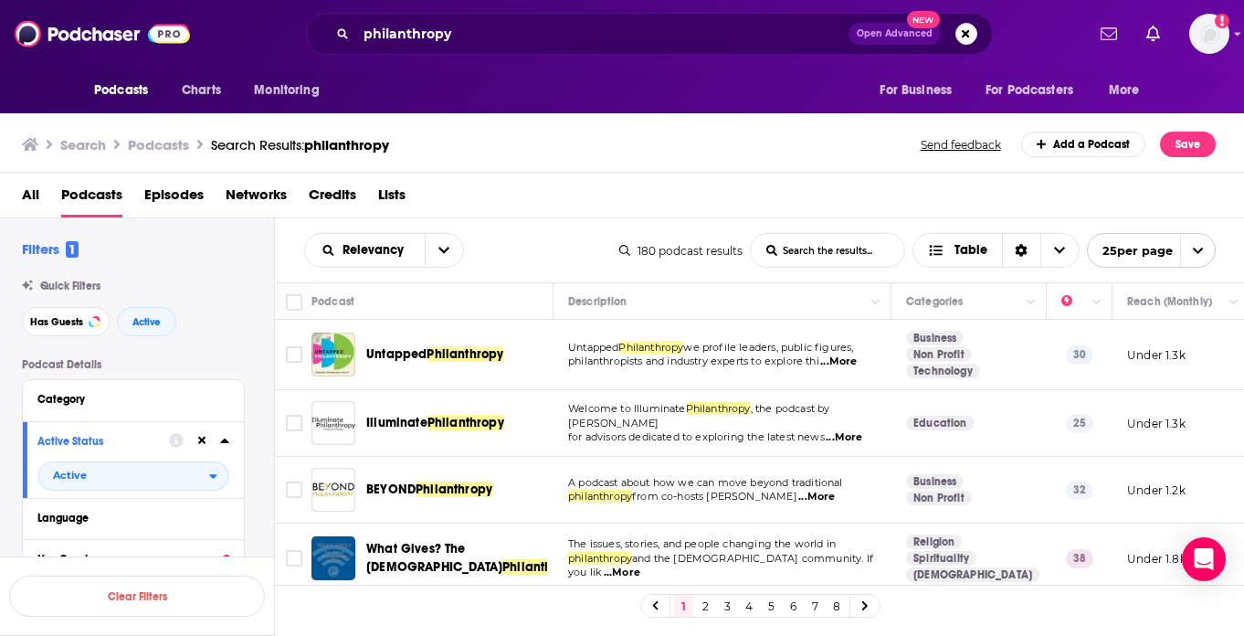
click at [835, 501] on span "...More" at bounding box center [816, 497] width 37 height 15
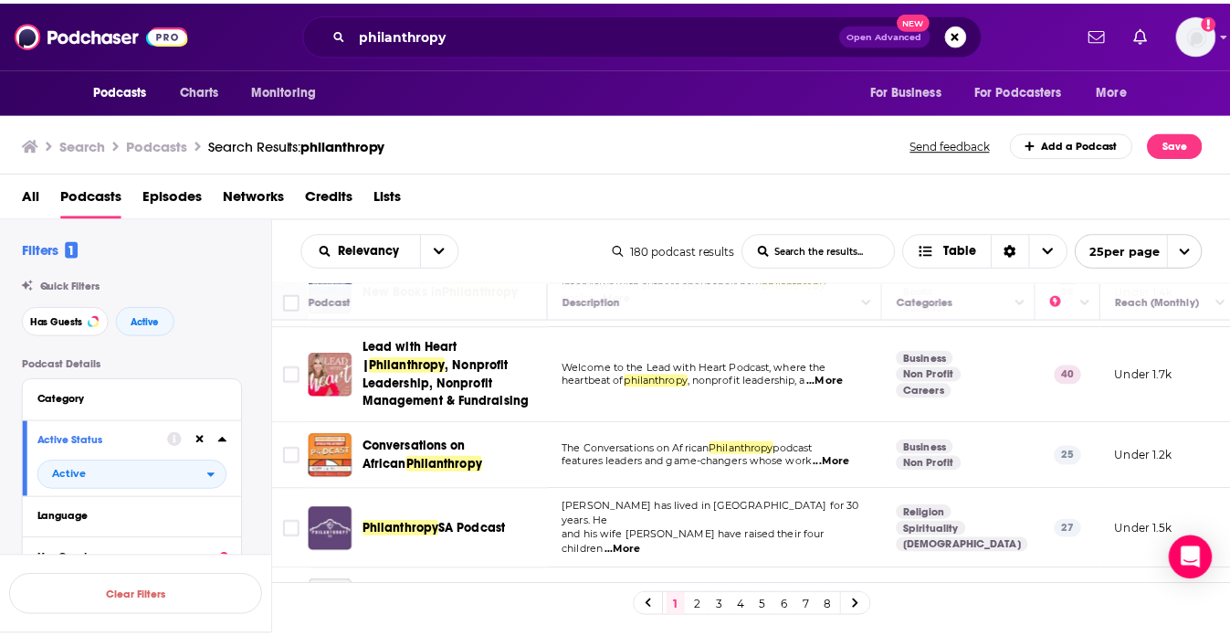
scroll to position [328, 0]
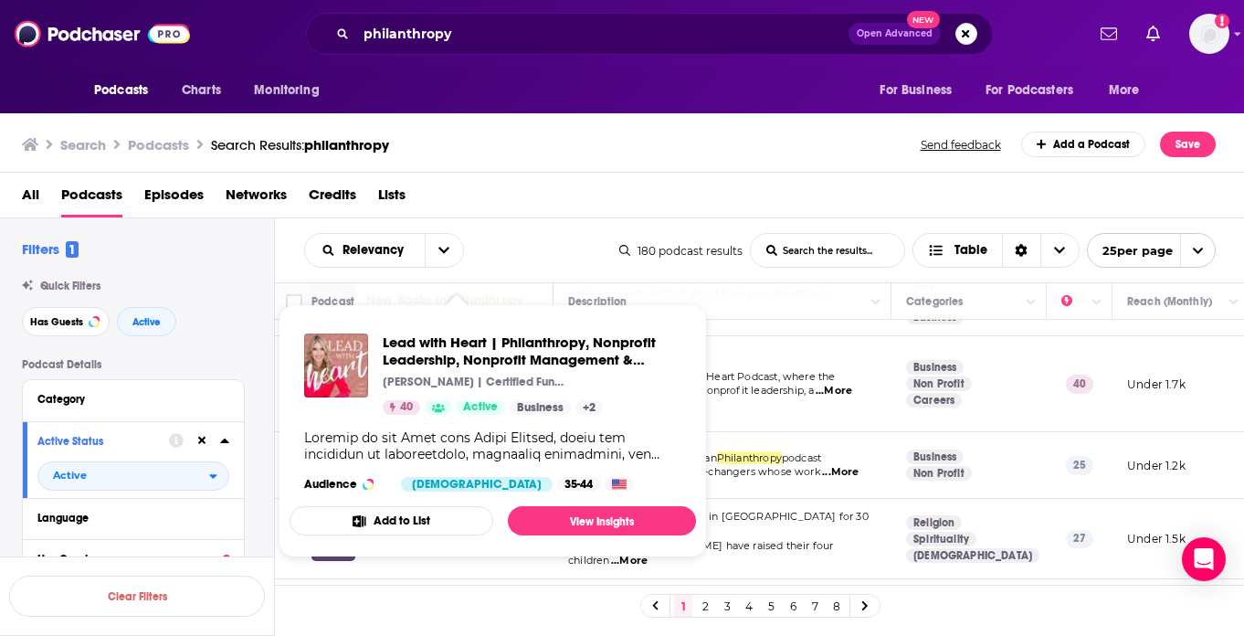
click at [468, 382] on p "Haley Cooper | Certified Fundraising Executive (CFRE), Certified Stress Managem…" at bounding box center [474, 382] width 183 height 15
click at [586, 522] on link "View Insights" at bounding box center [602, 520] width 188 height 29
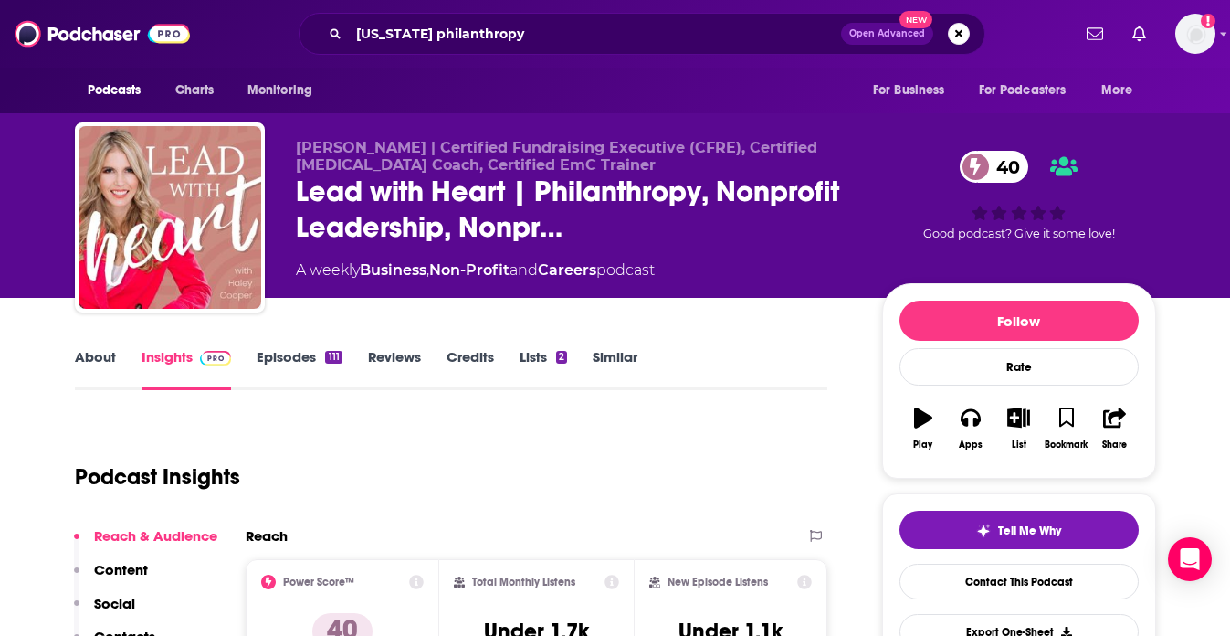
click at [549, 446] on div "Podcast Insights" at bounding box center [444, 465] width 739 height 93
click at [111, 349] on link "About" at bounding box center [95, 369] width 41 height 42
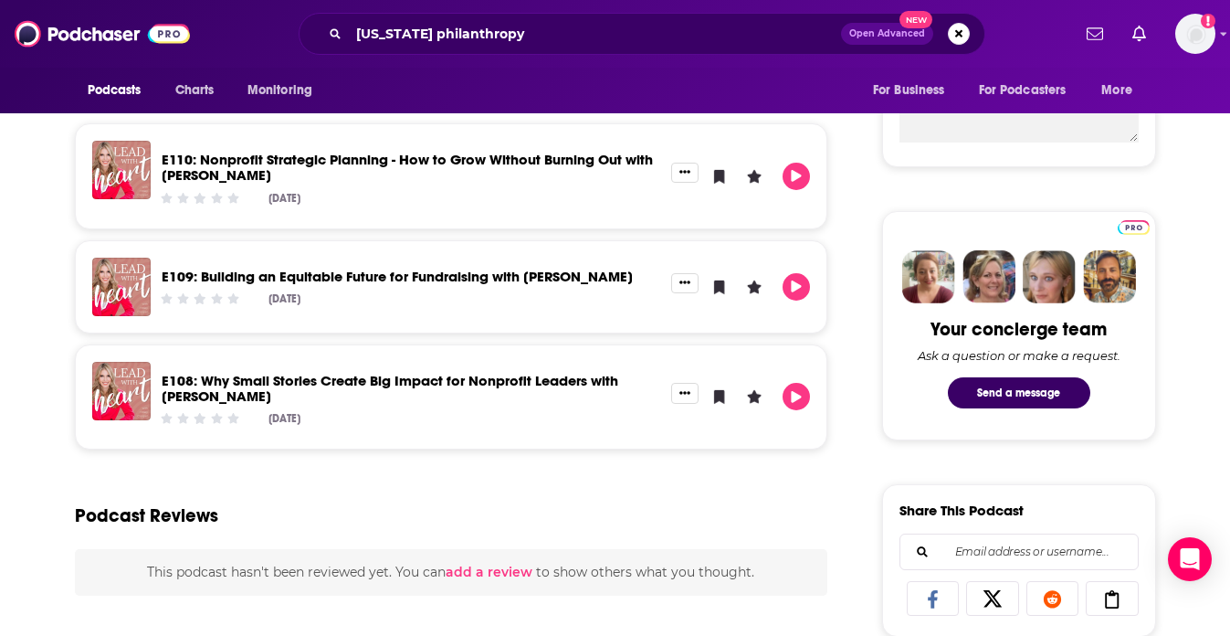
scroll to position [731, 0]
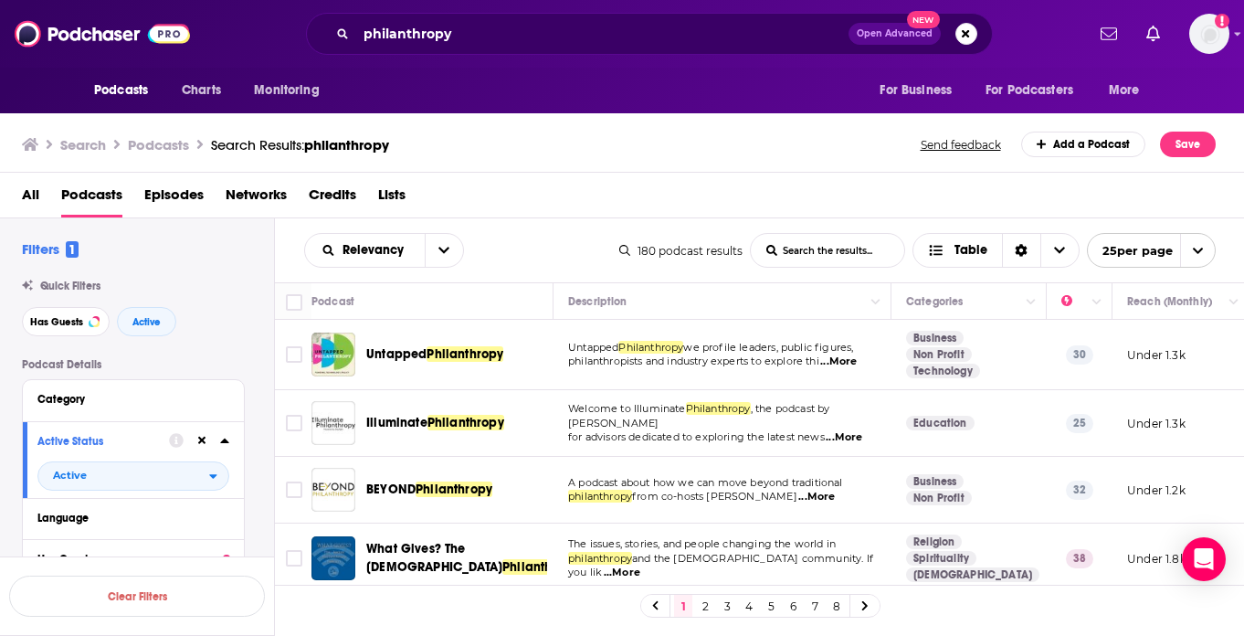
click at [560, 226] on div "Relevancy List Search Input Search the results... Table 180 podcast results Lis…" at bounding box center [760, 250] width 970 height 64
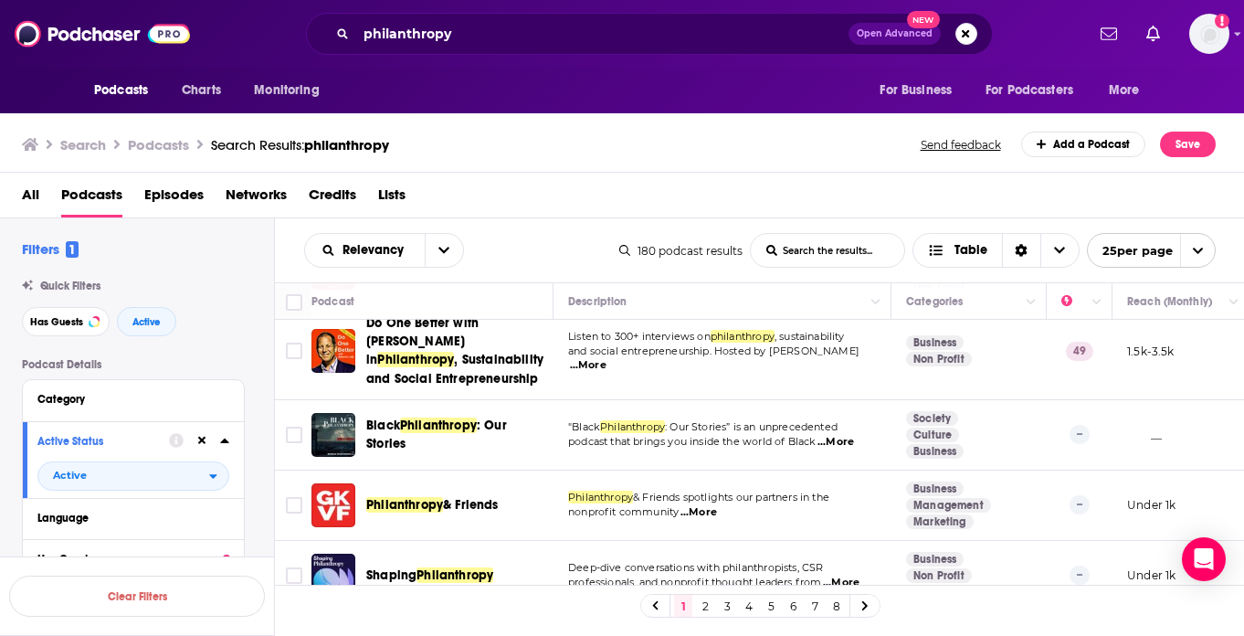
scroll to position [744, 0]
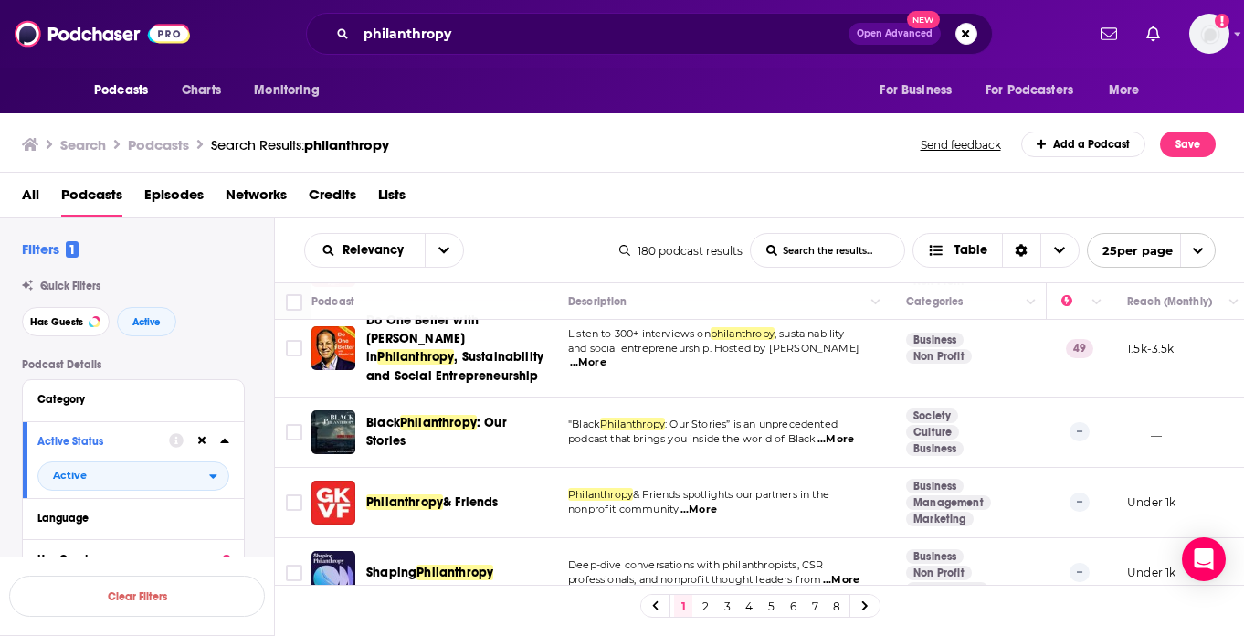
click at [850, 432] on span "...More" at bounding box center [836, 439] width 37 height 15
click at [555, 397] on td ""Black Philanthropy : Our Stories” is an unprecedented podcast that brings you …" at bounding box center [723, 432] width 338 height 70
click at [702, 502] on span "...More" at bounding box center [699, 509] width 37 height 15
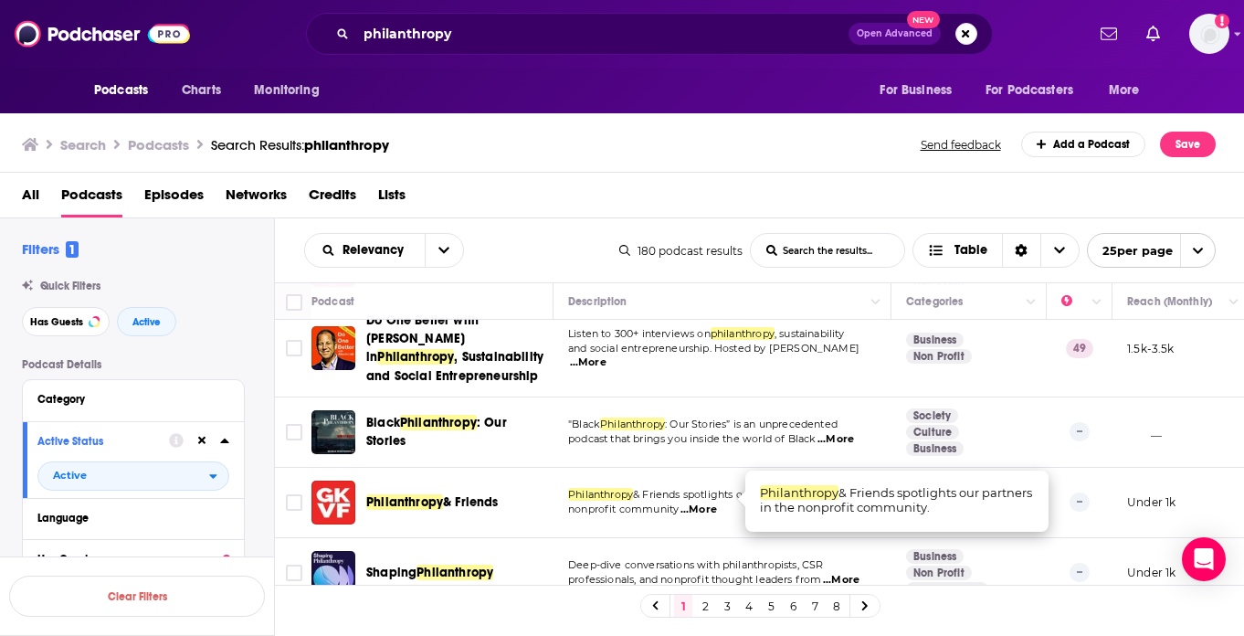
click at [654, 520] on td "Philanthropy & Friends spotlights our partners in the nonprofit community ...Mo…" at bounding box center [723, 503] width 338 height 70
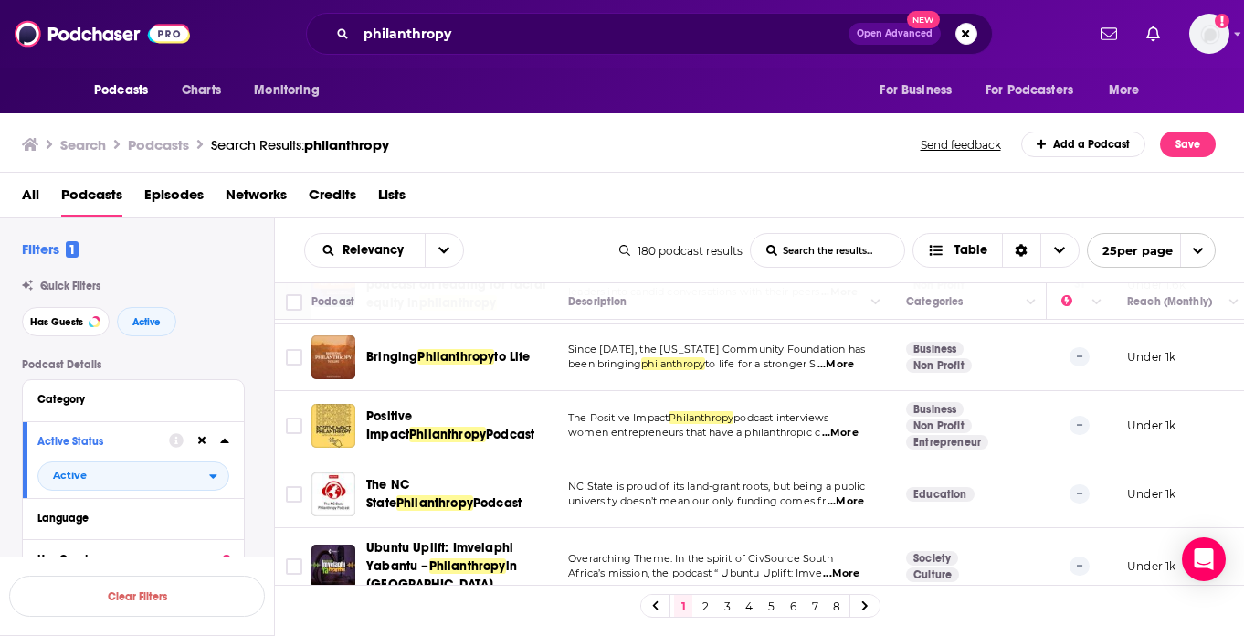
scroll to position [1109, 0]
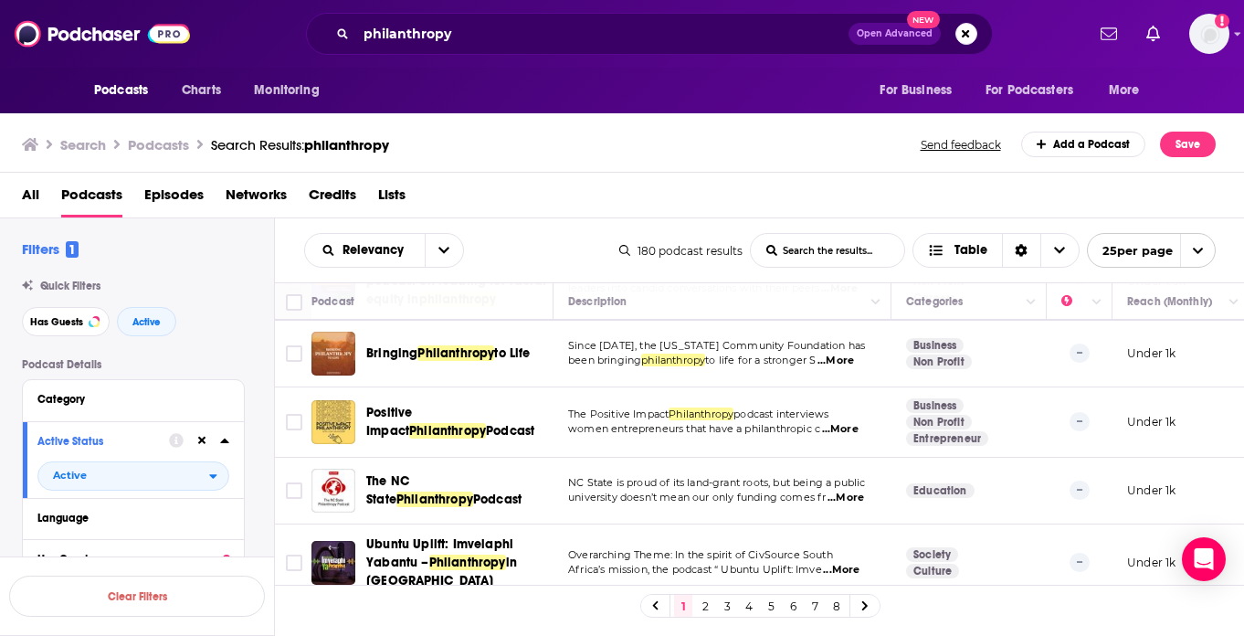
click at [855, 422] on span "...More" at bounding box center [840, 429] width 37 height 15
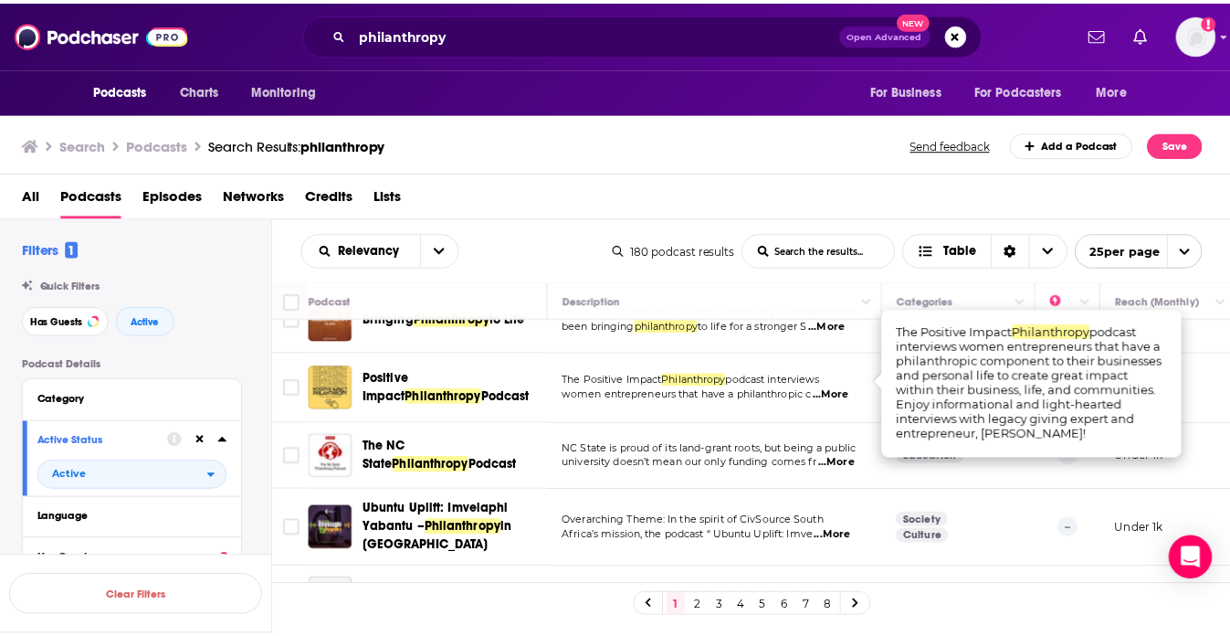
scroll to position [1145, 0]
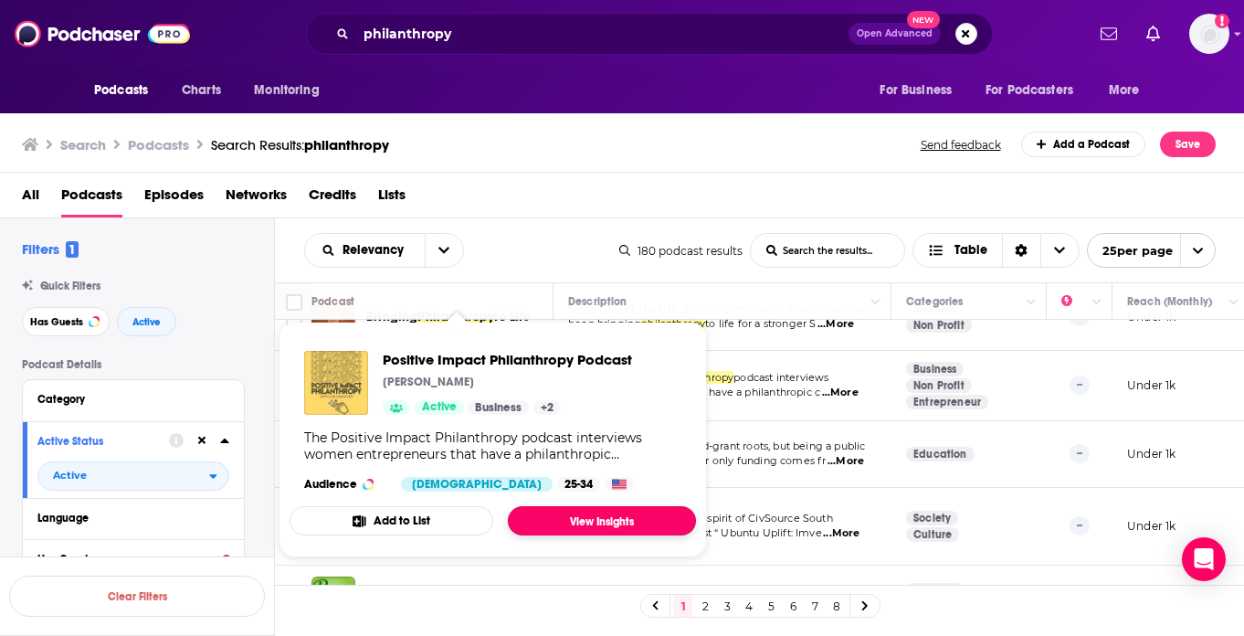
click at [547, 516] on link "View Insights" at bounding box center [602, 520] width 188 height 29
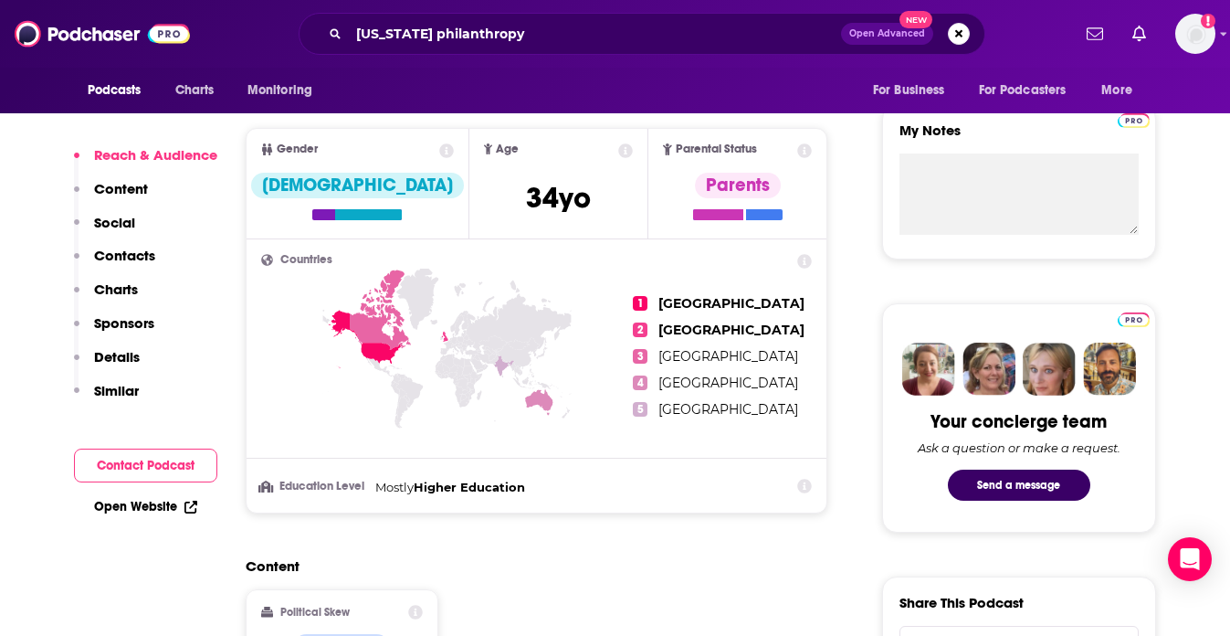
scroll to position [658, 0]
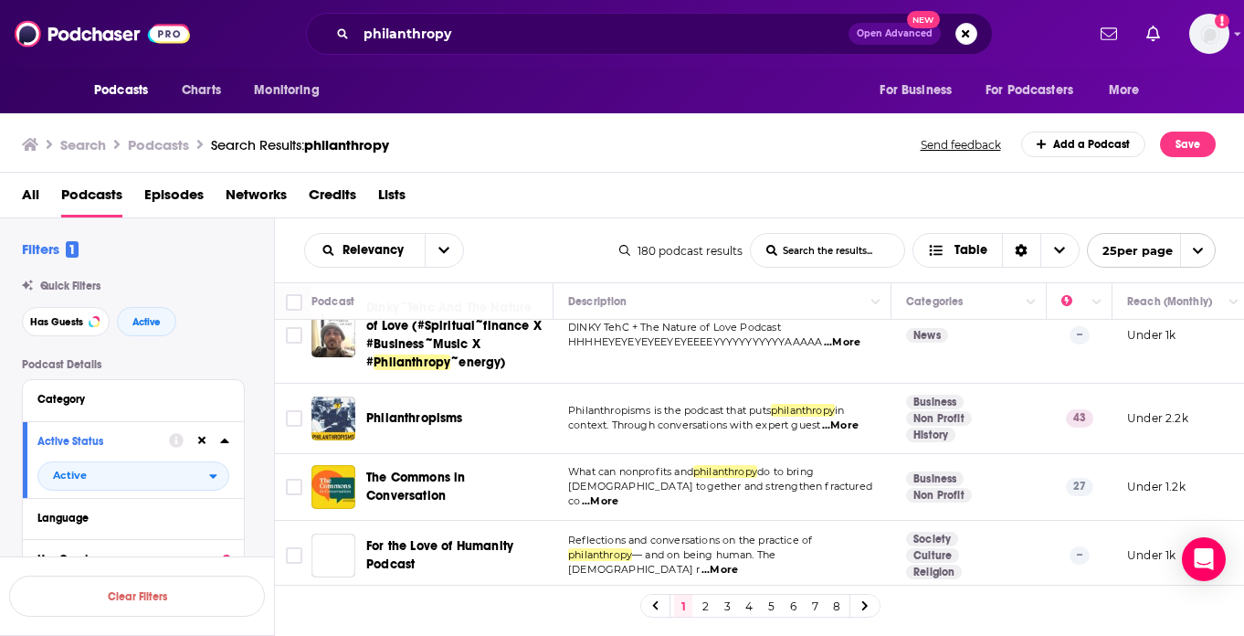
scroll to position [1576, 0]
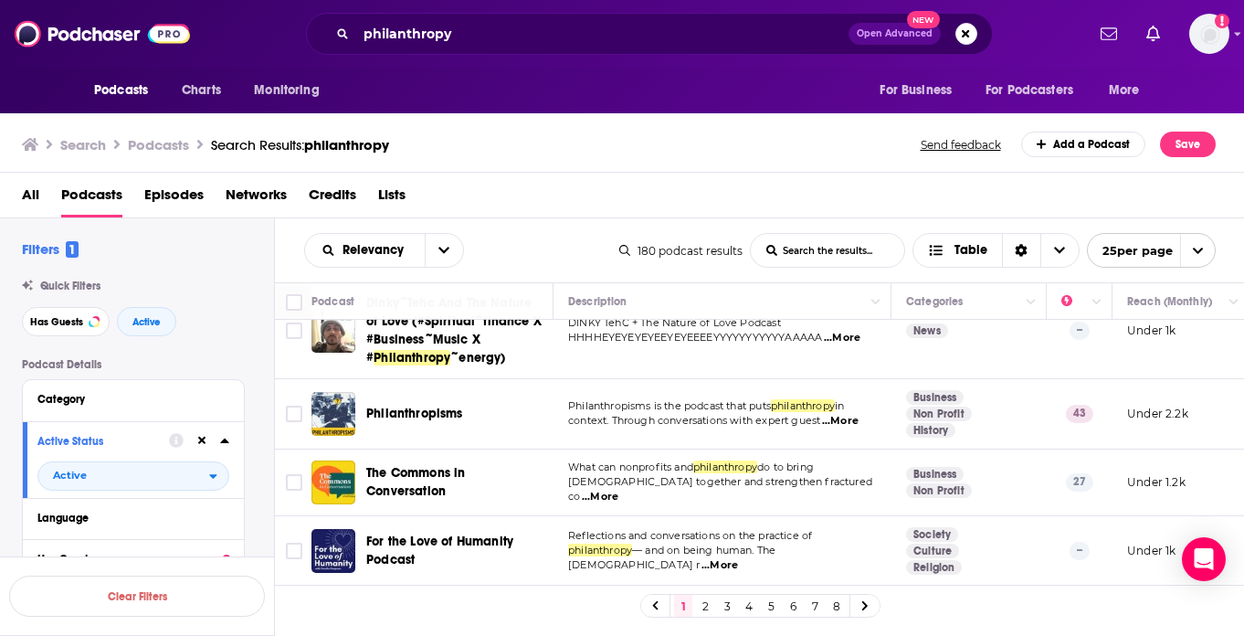
click at [850, 414] on span "...More" at bounding box center [840, 421] width 37 height 15
click at [705, 549] on link "2" at bounding box center [705, 606] width 18 height 22
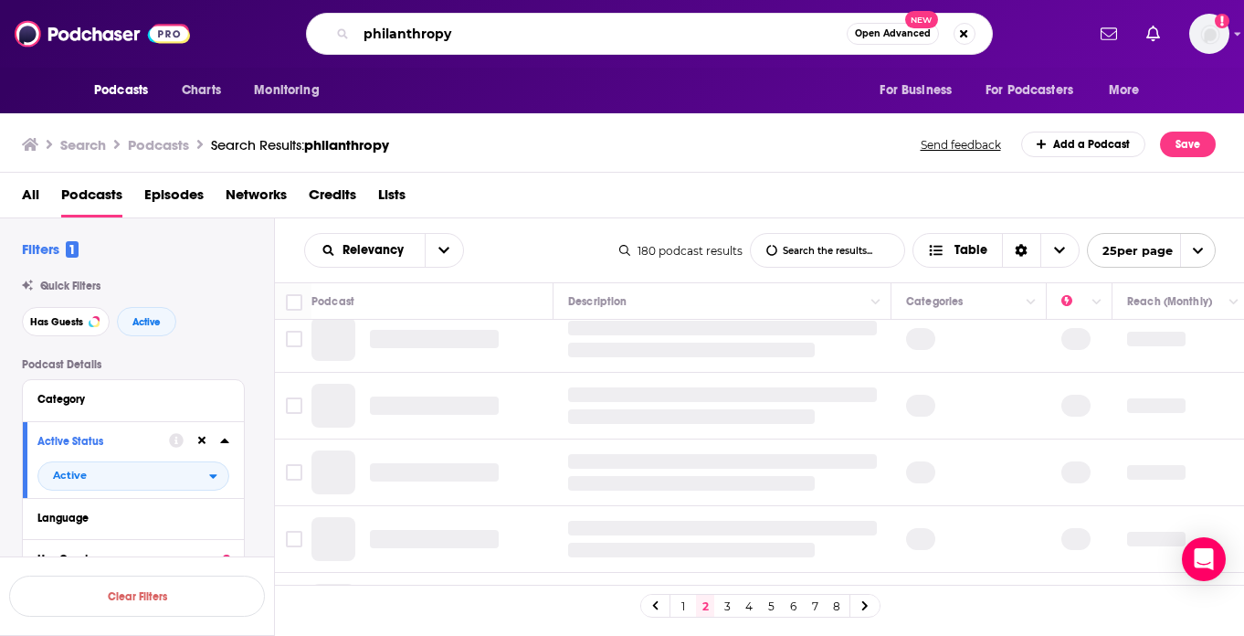
scroll to position [2, 0]
click at [501, 46] on input "philanthropy" at bounding box center [601, 33] width 491 height 29
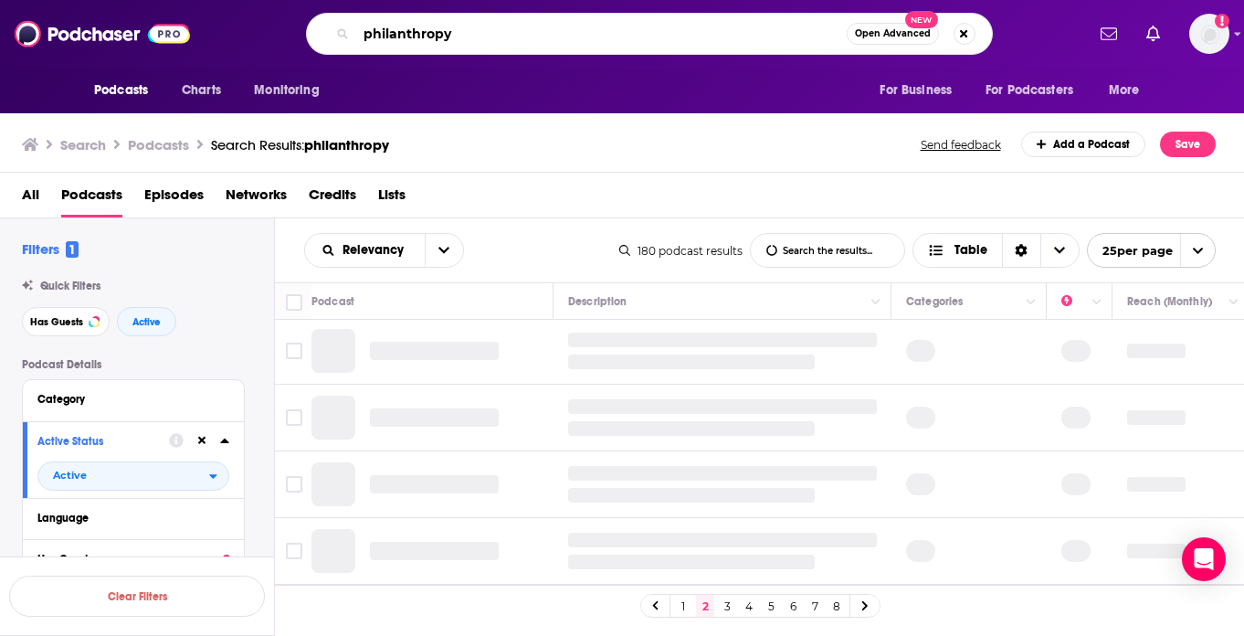
scroll to position [0, 0]
click at [487, 35] on input "philanthropy" at bounding box center [601, 33] width 491 height 29
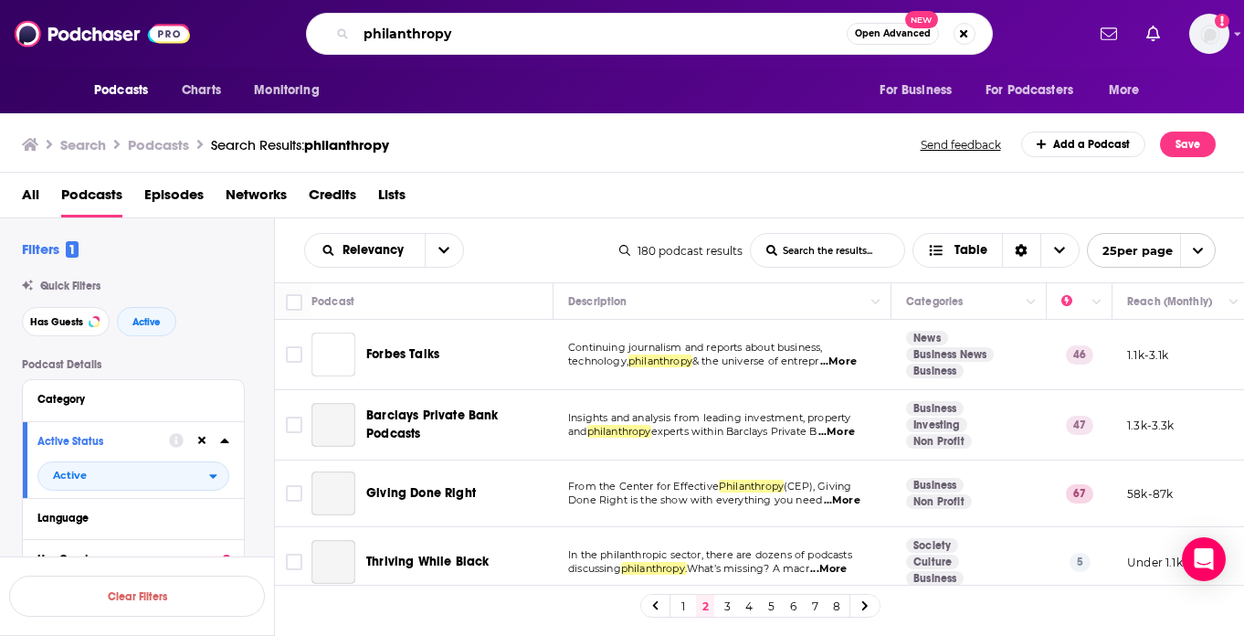
drag, startPoint x: 487, startPoint y: 35, endPoint x: 122, endPoint y: 9, distance: 365.4
click at [147, 20] on div "Podcasts Charts Monitoring philanthropy Open Advanced New For Business For Podc…" at bounding box center [622, 34] width 1244 height 68
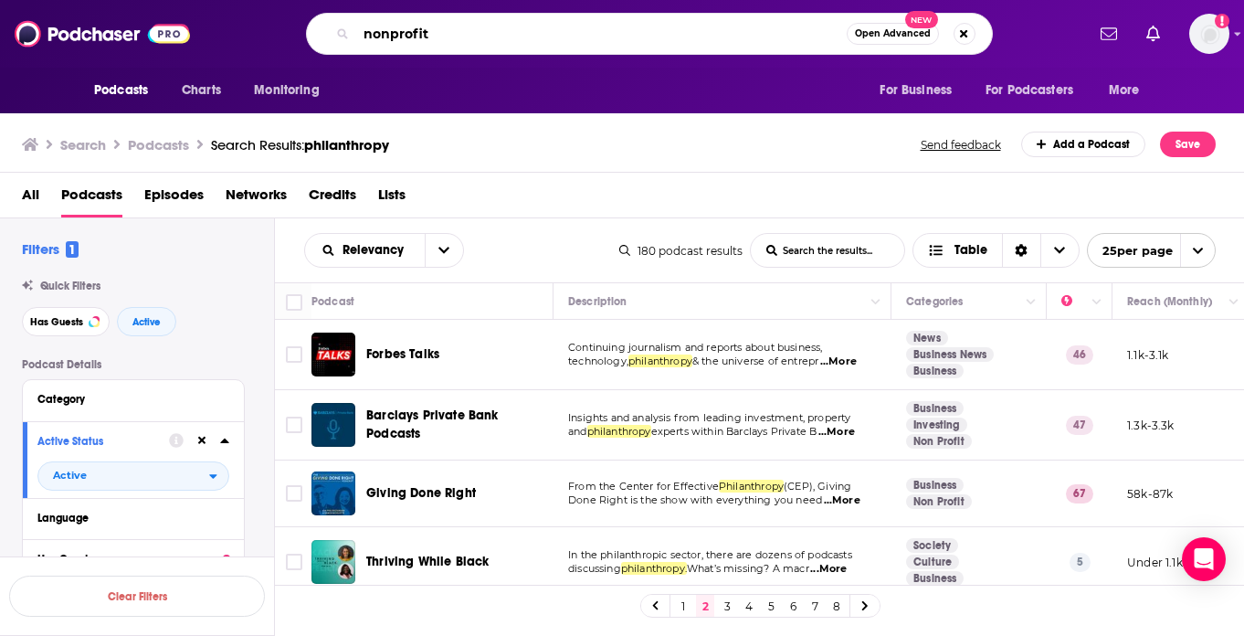
type input "nonprofit"
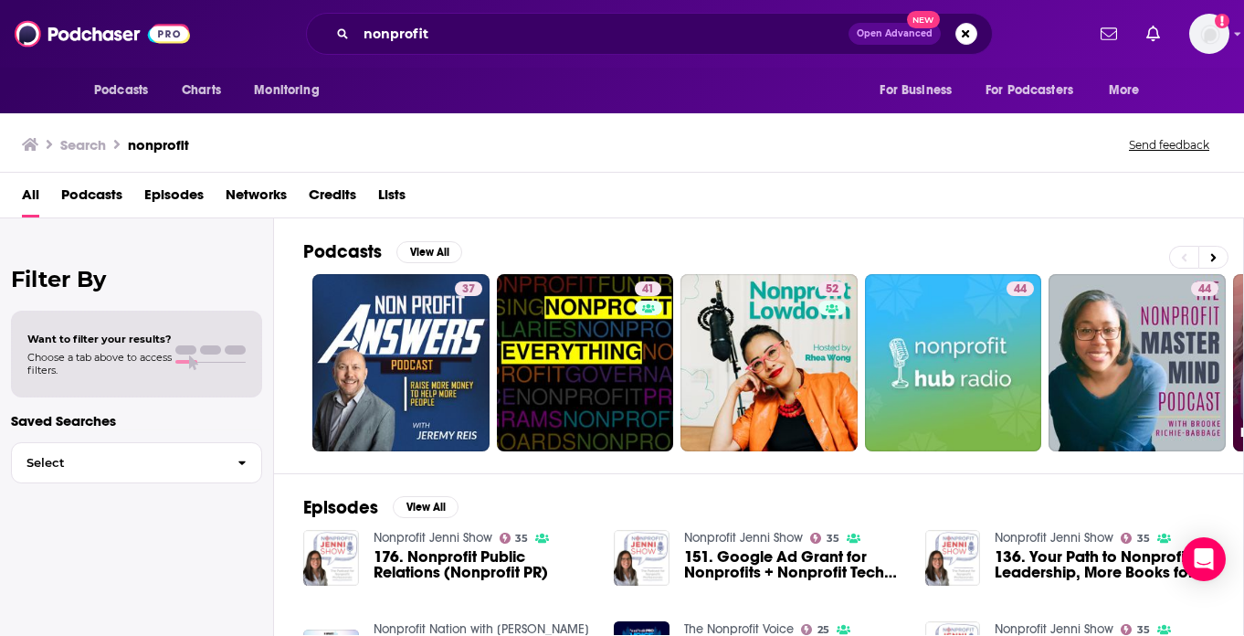
scroll to position [0, 15]
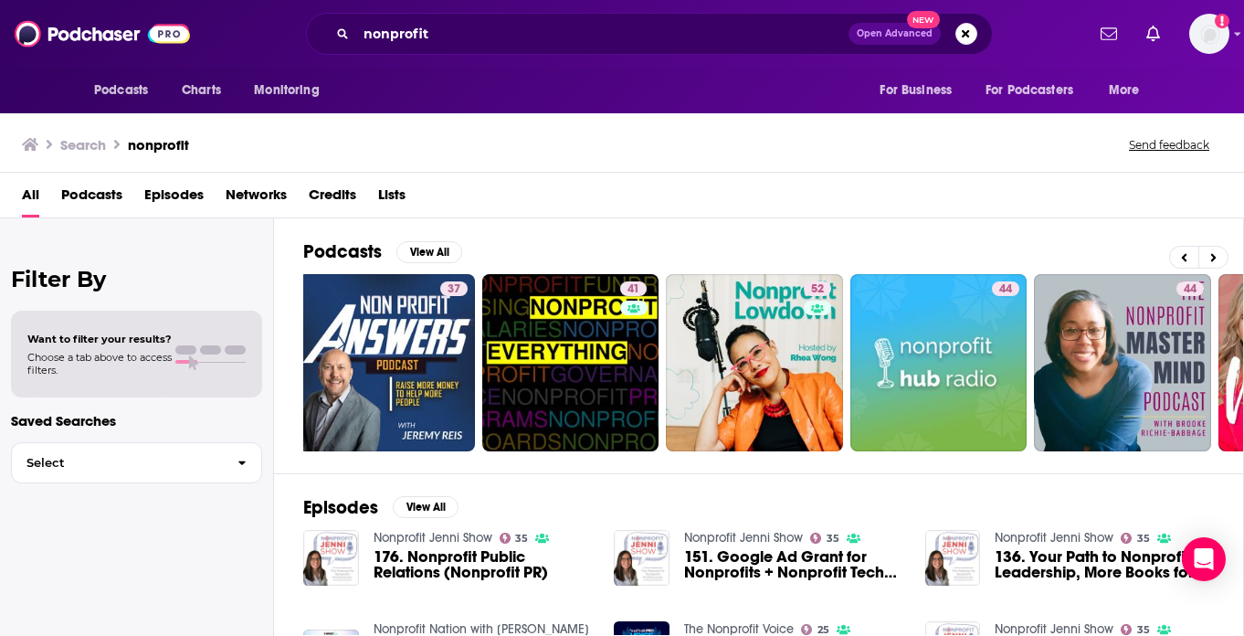
click at [847, 216] on div "All Podcasts Episodes Networks Credits Lists" at bounding box center [626, 198] width 1208 height 37
click at [431, 248] on button "View All" at bounding box center [429, 252] width 66 height 22
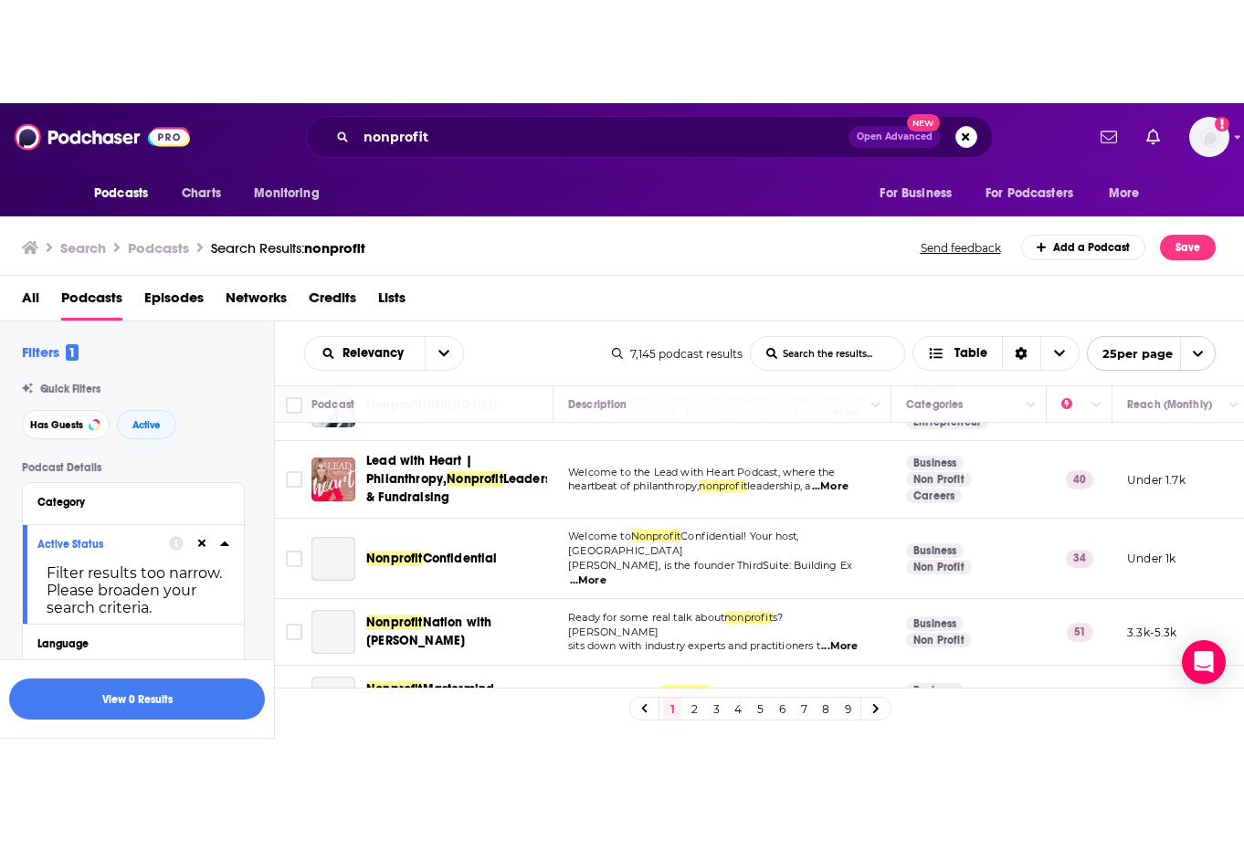
scroll to position [369, 0]
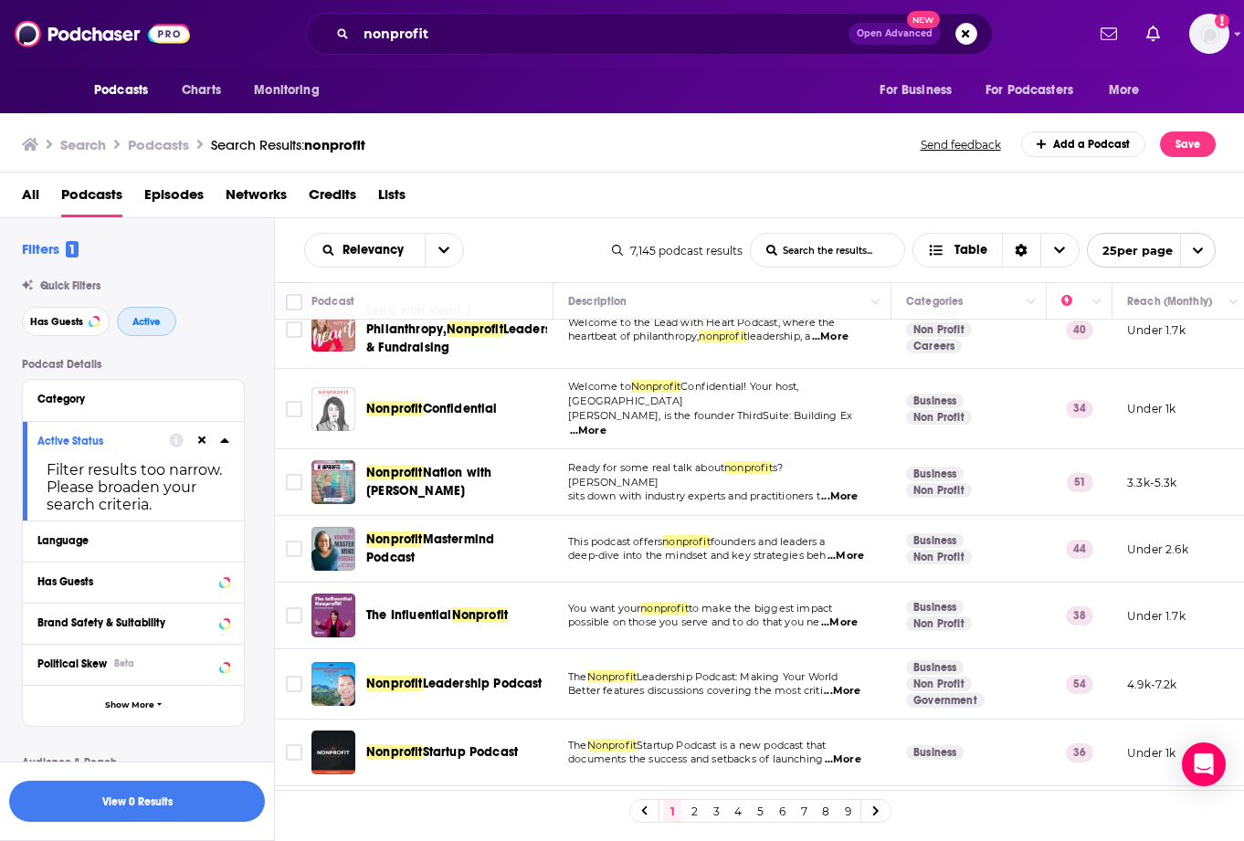
click at [147, 317] on span "Active" at bounding box center [146, 322] width 28 height 10
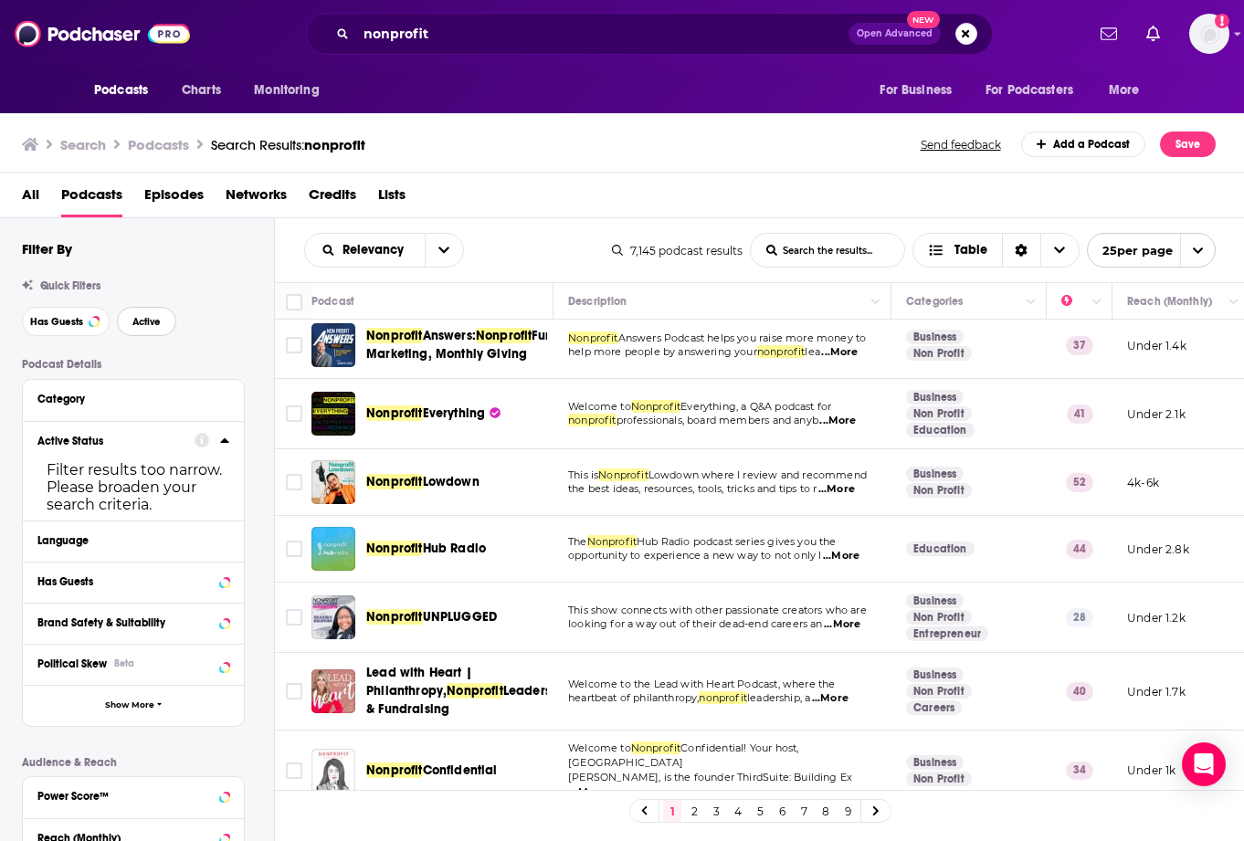
scroll to position [0, 0]
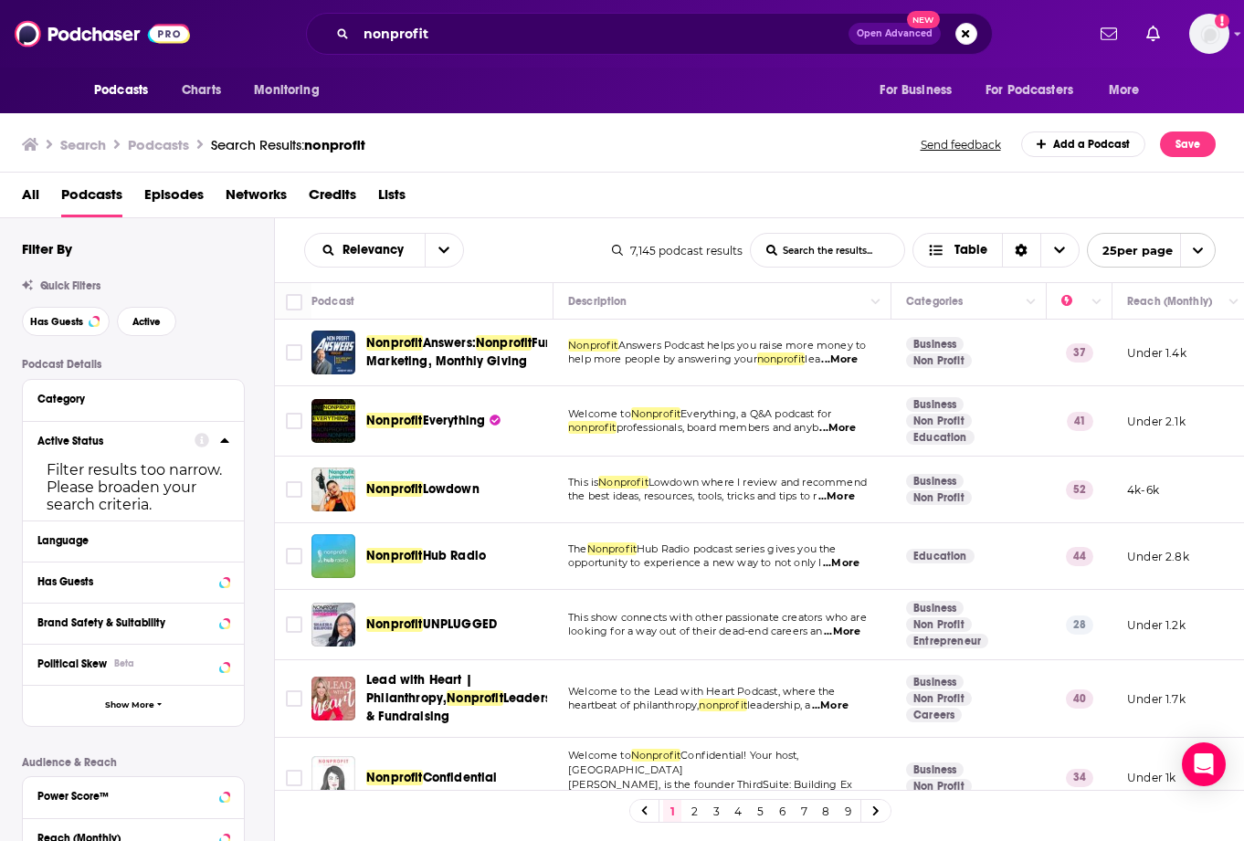
click at [847, 549] on span "...More" at bounding box center [841, 563] width 37 height 15
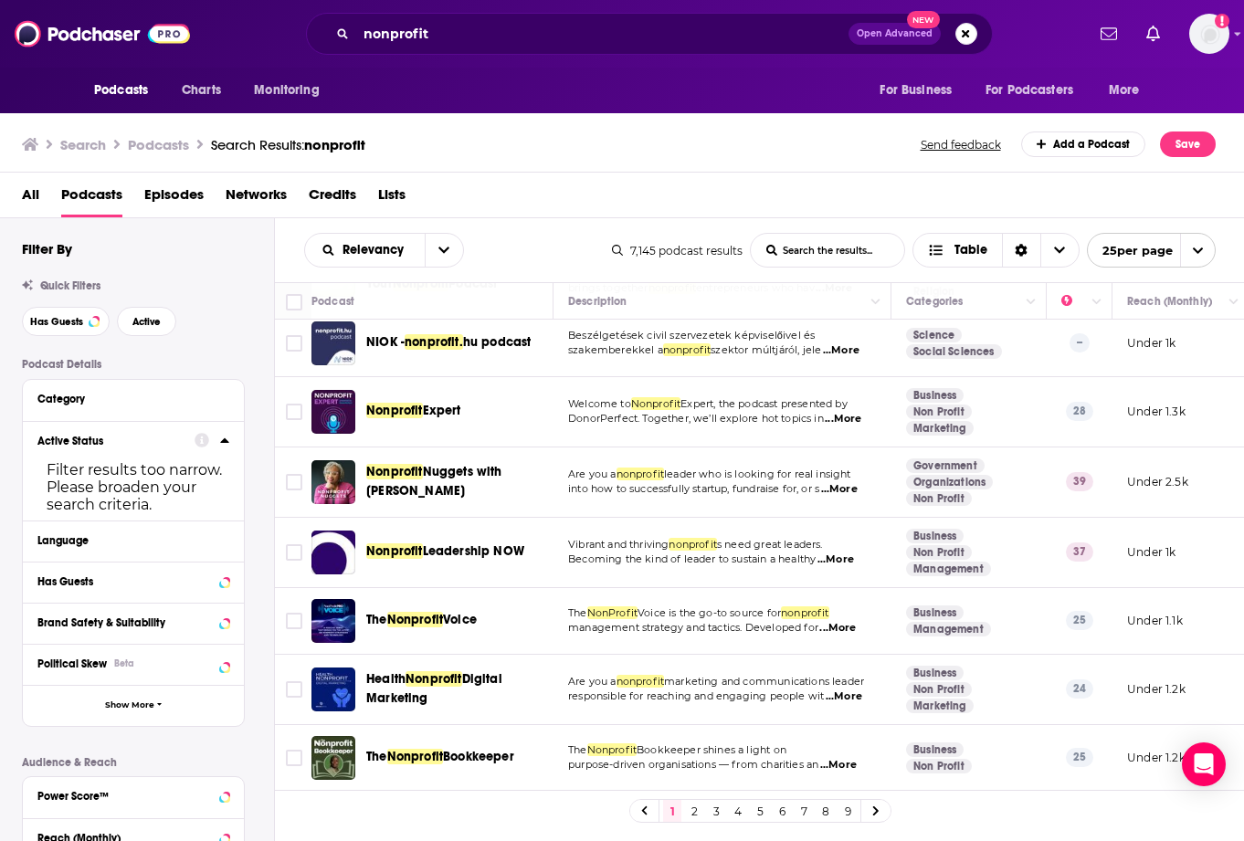
scroll to position [1334, 0]
click at [697, 549] on link "2" at bounding box center [694, 811] width 18 height 22
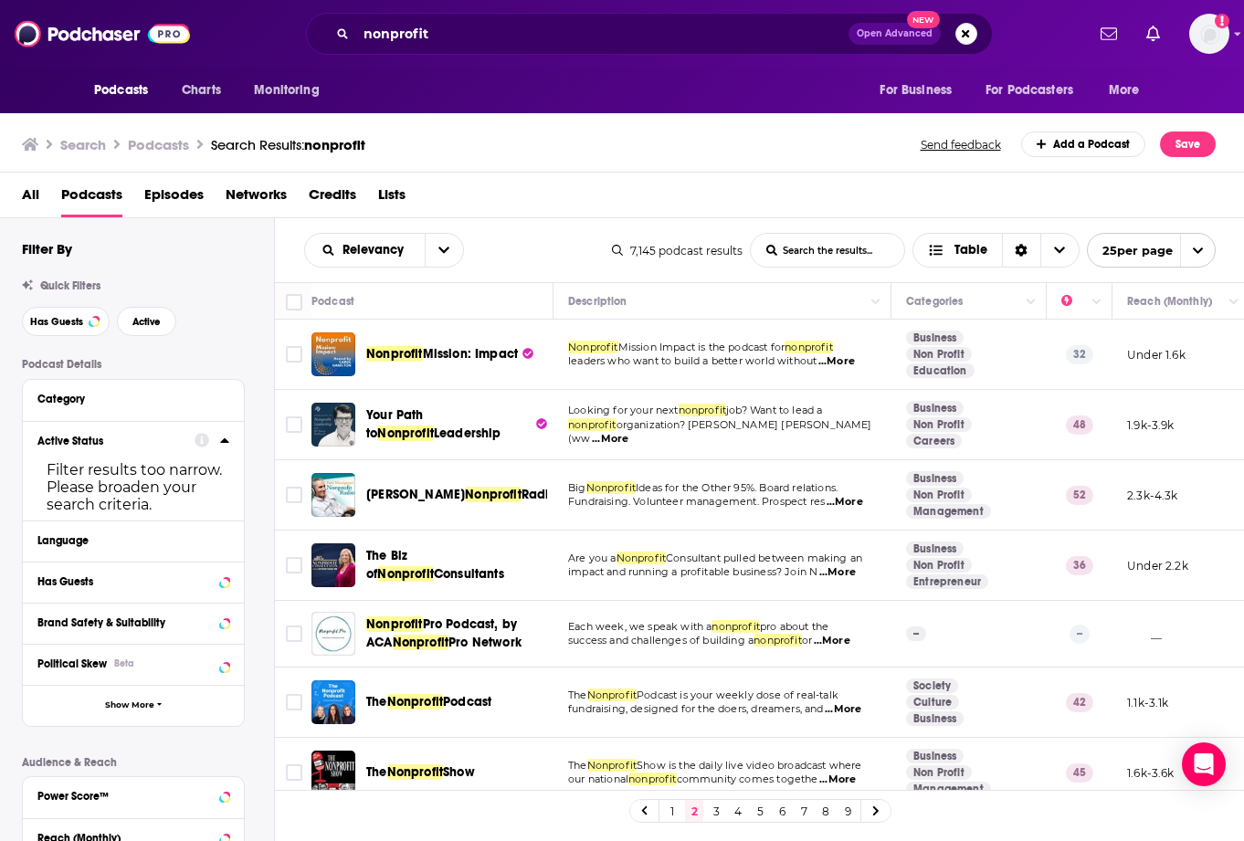
click at [720, 549] on link "3" at bounding box center [716, 811] width 18 height 22
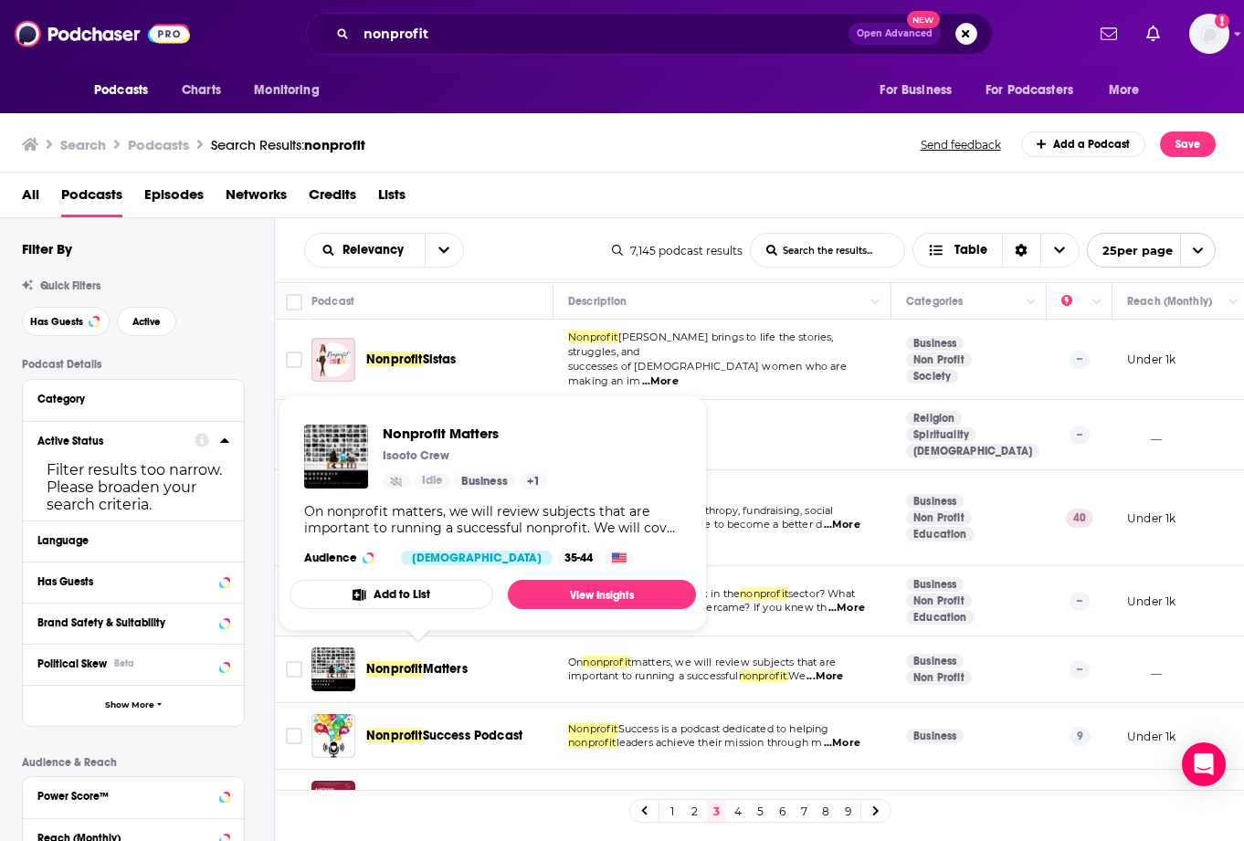
click at [435, 549] on span "Matters" at bounding box center [445, 669] width 45 height 16
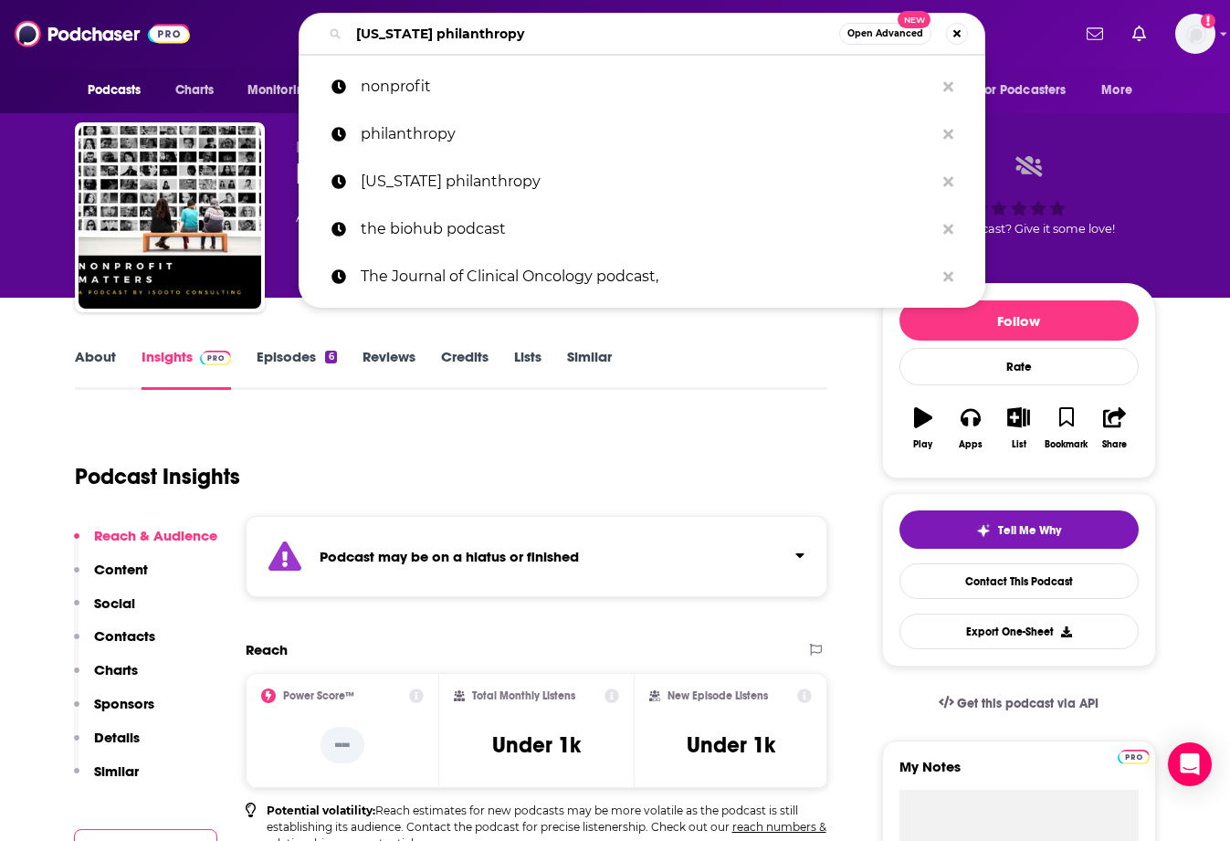
click at [604, 37] on input "new jersey philanthropy" at bounding box center [594, 33] width 491 height 29
drag, startPoint x: 535, startPoint y: 37, endPoint x: 435, endPoint y: 29, distance: 100.7
click at [435, 30] on input "new jersey philanthropy" at bounding box center [594, 33] width 491 height 29
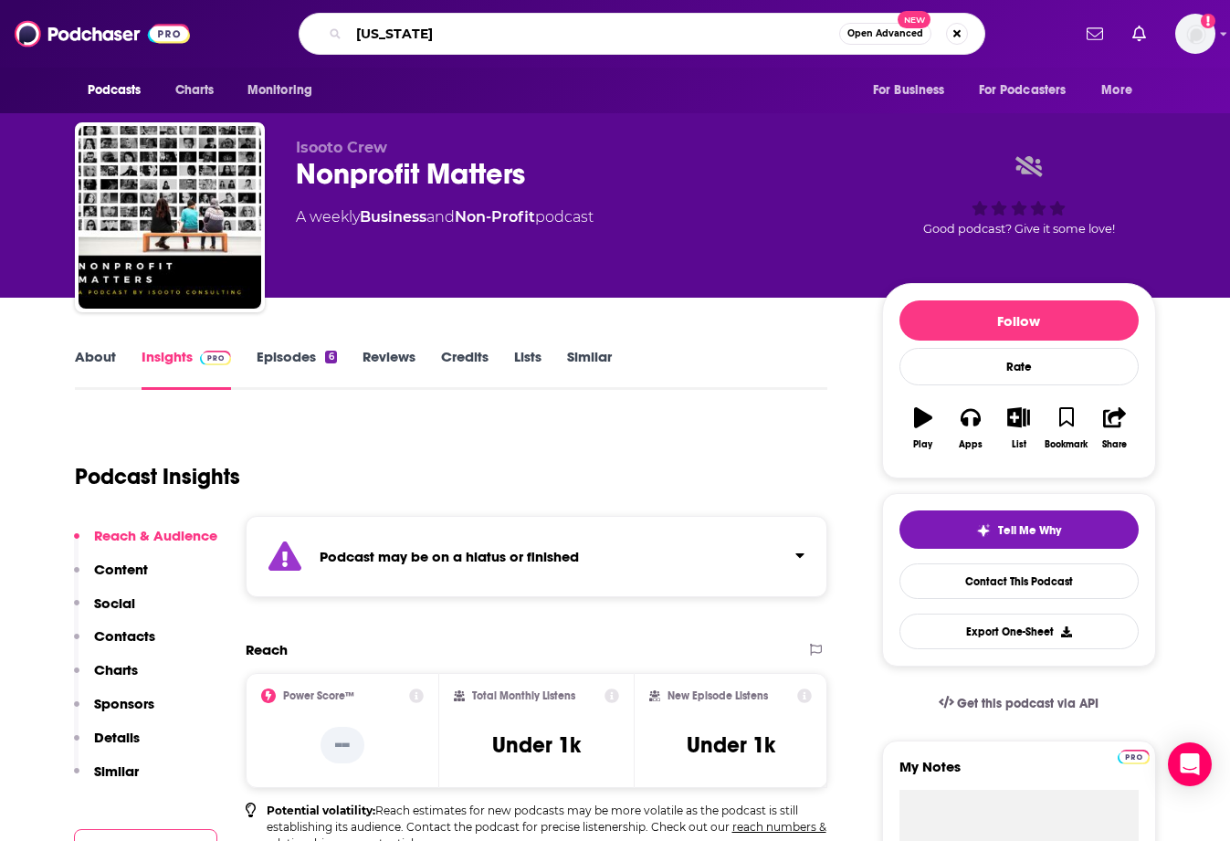
type input "new jersey"
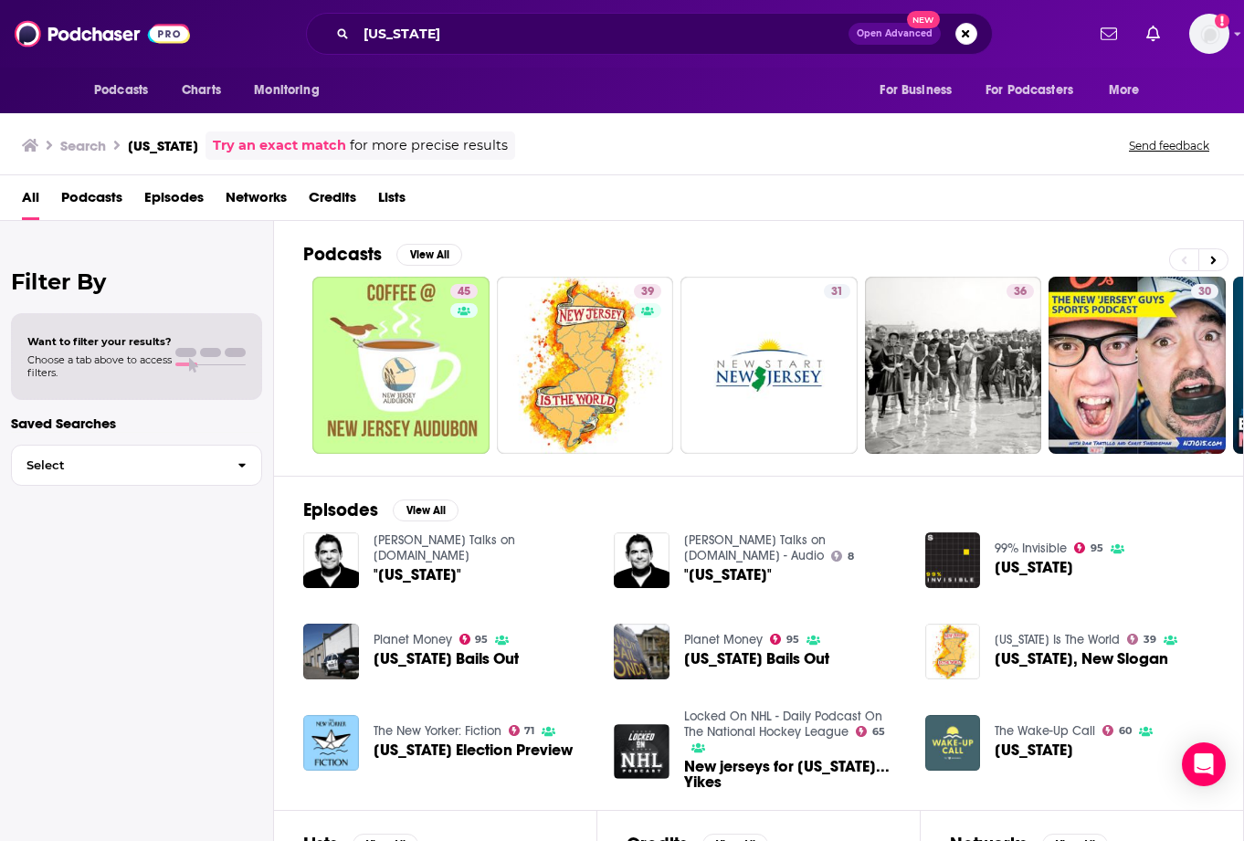
click at [75, 203] on span "Podcasts" at bounding box center [91, 201] width 61 height 37
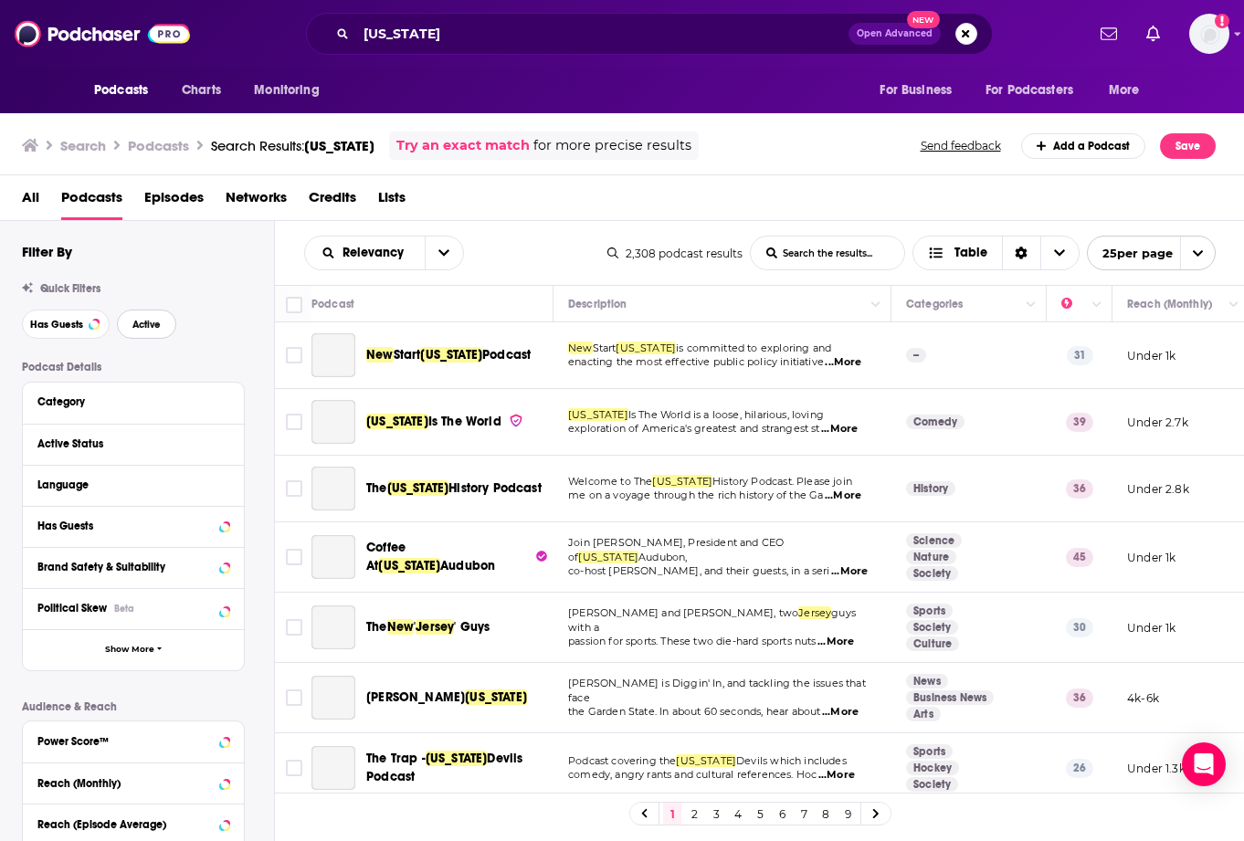
click at [161, 326] on span "Active" at bounding box center [146, 325] width 28 height 10
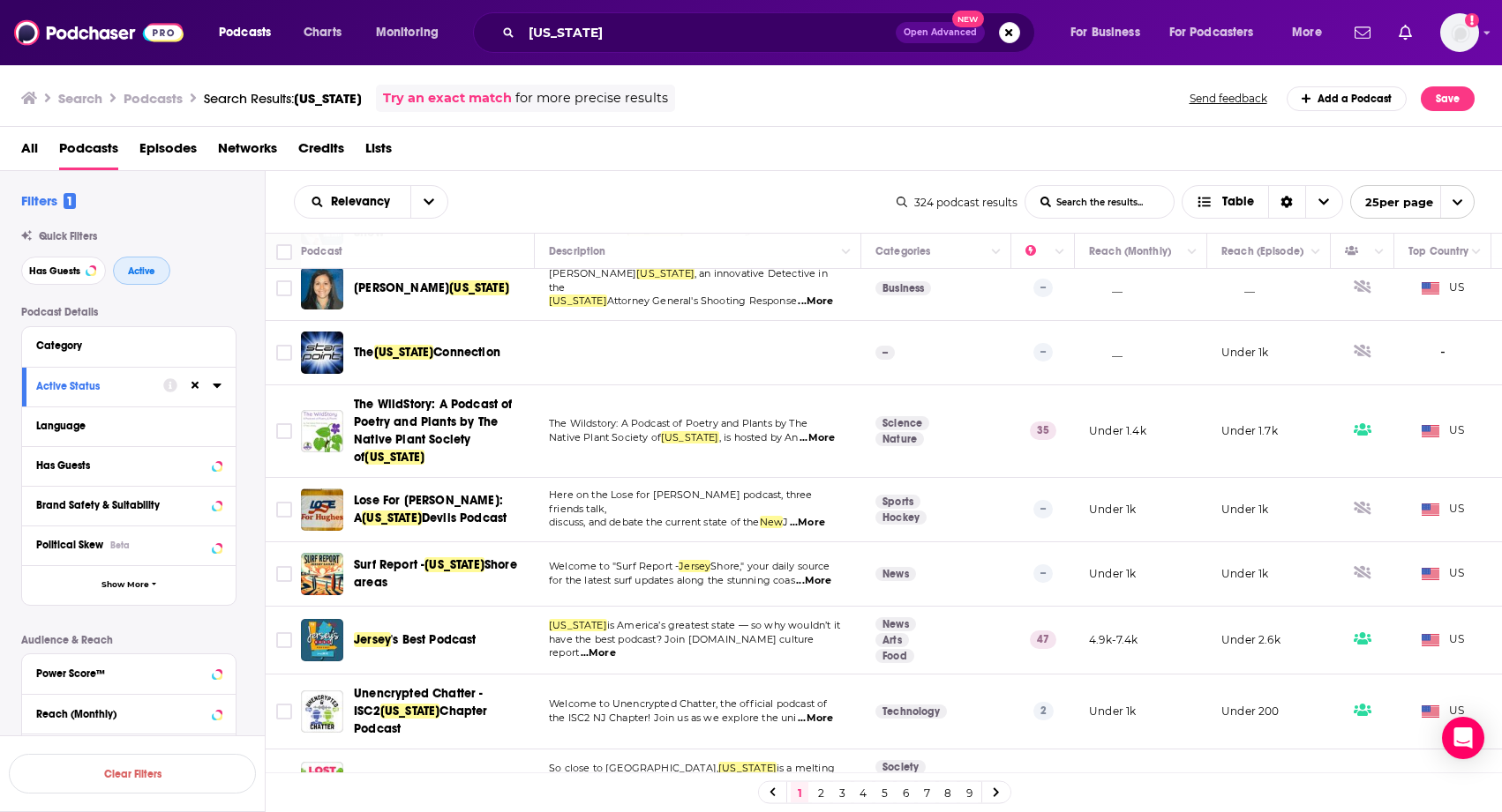
scroll to position [1178, 0]
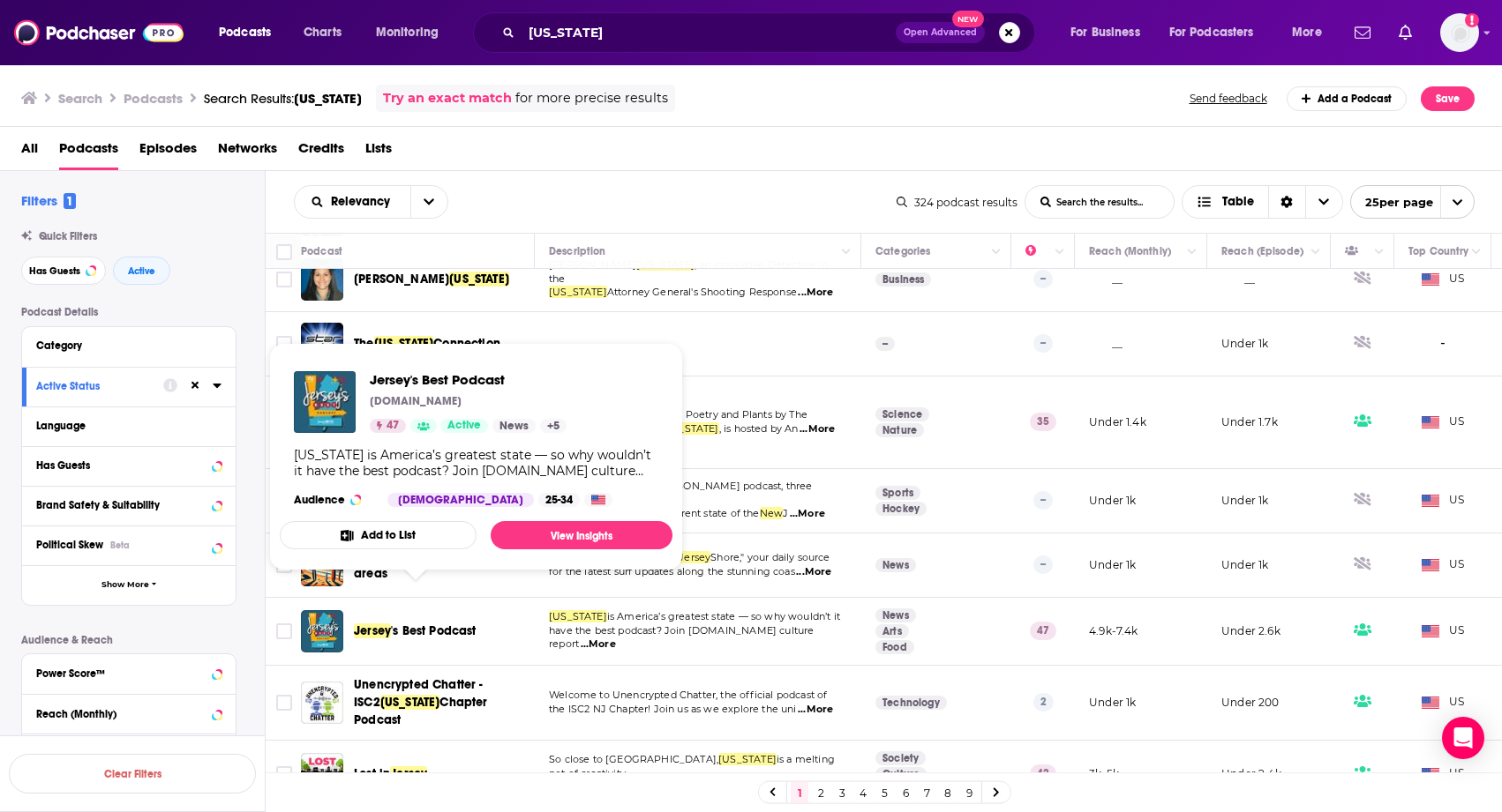
click at [448, 530] on span "'s Best Podcast" at bounding box center [434, 631] width 86 height 15
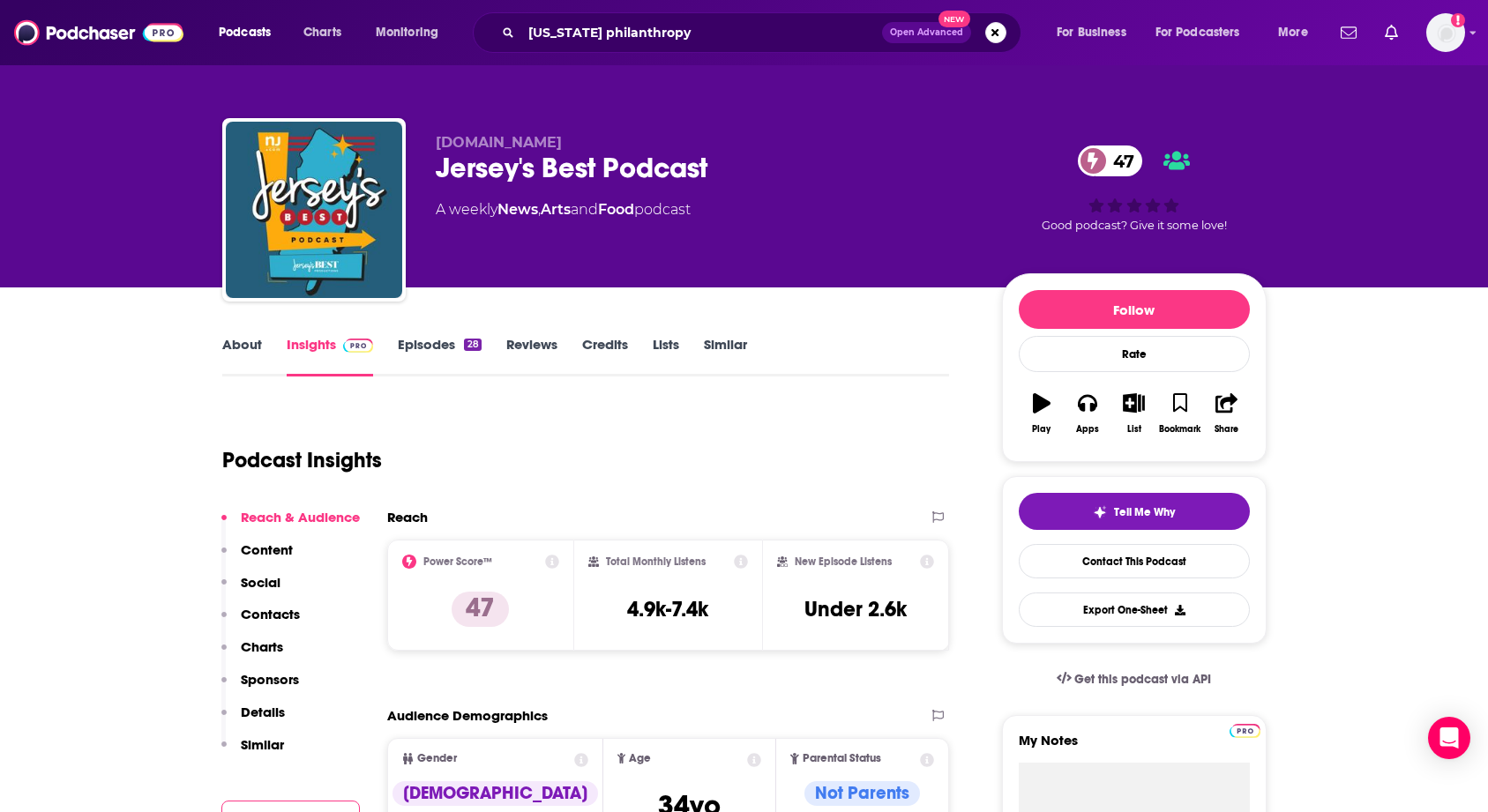
click at [254, 350] on link "About" at bounding box center [241, 356] width 40 height 41
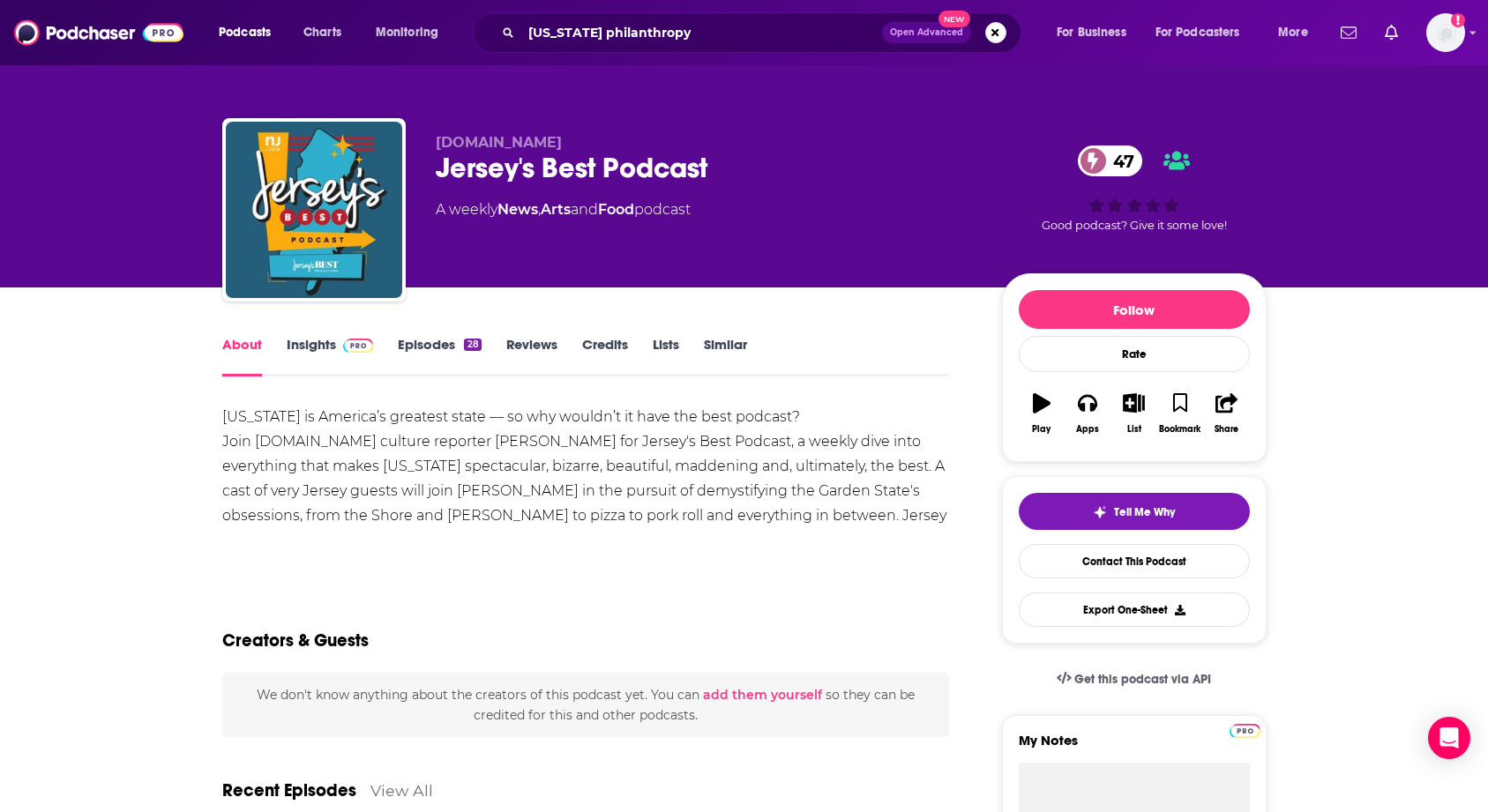
click at [456, 457] on div "New Jersey is America’s greatest state — so why wouldn’t it have the best podca…" at bounding box center [586, 478] width 728 height 148
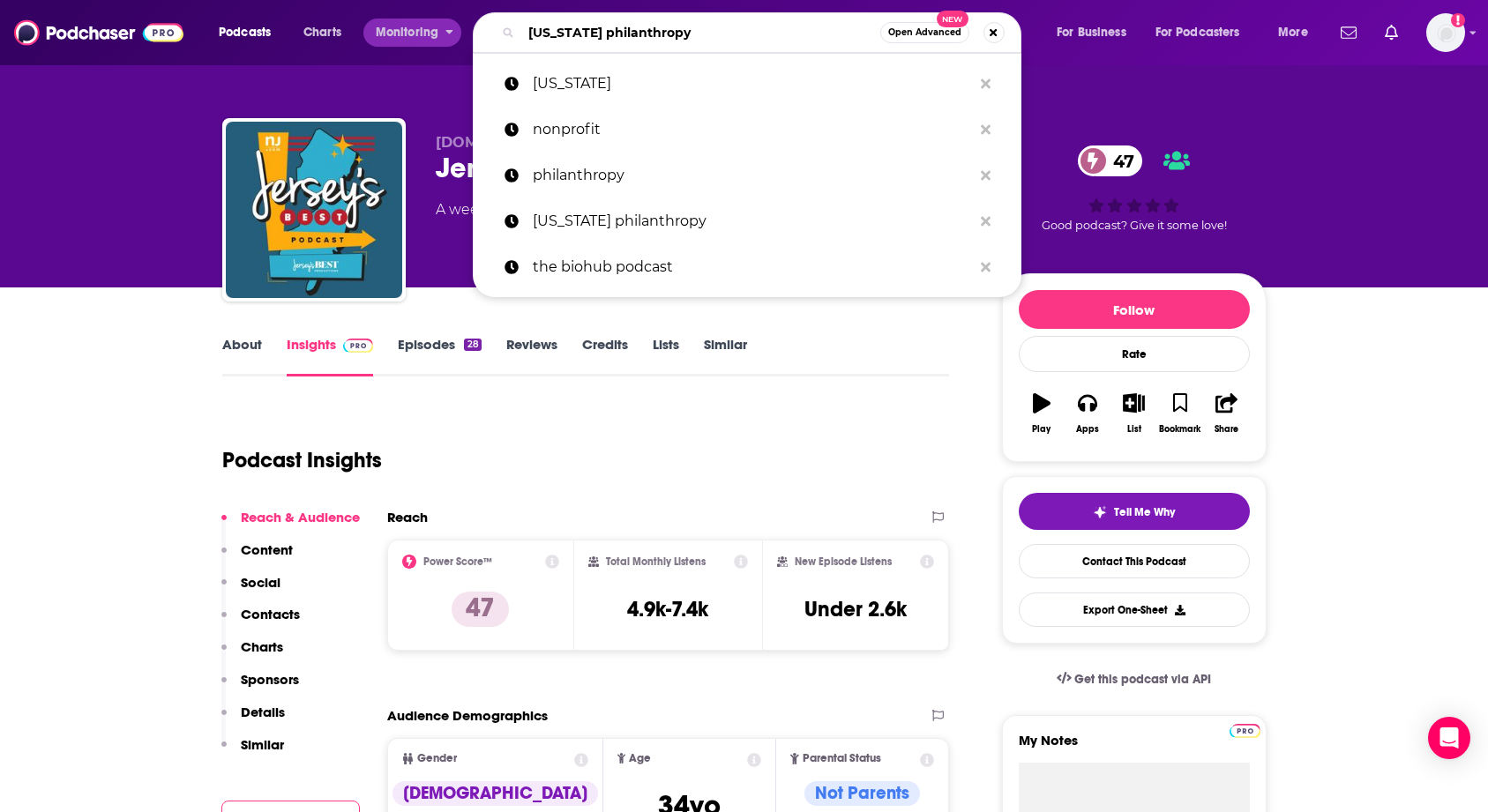
drag, startPoint x: 724, startPoint y: 42, endPoint x: 385, endPoint y: 29, distance: 339.2
click at [385, 29] on div "Podcasts Charts Monitoring new jersey philanthropy Open Advanced New new jersey…" at bounding box center [766, 33] width 1118 height 41
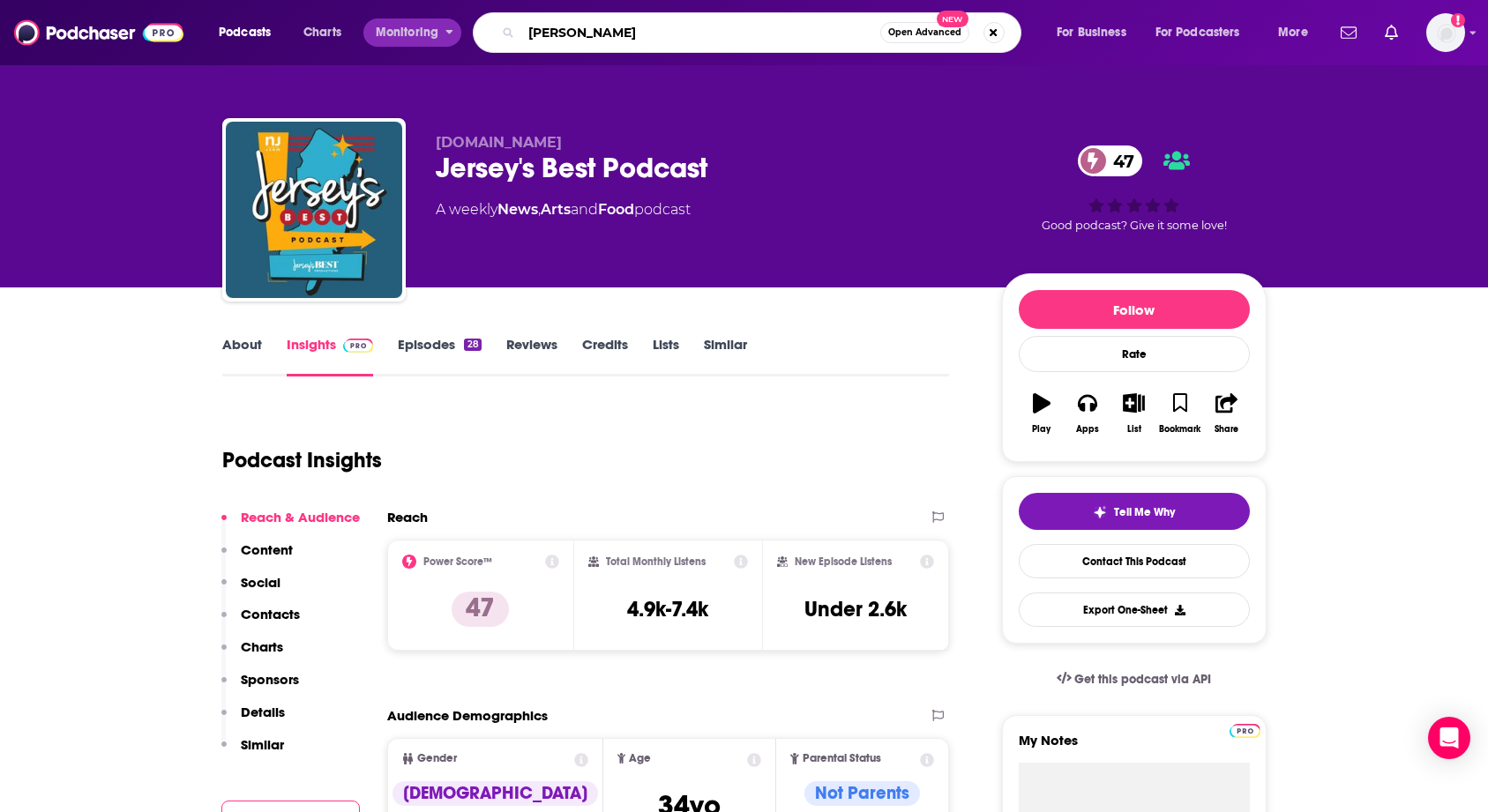
type input "tom weir"
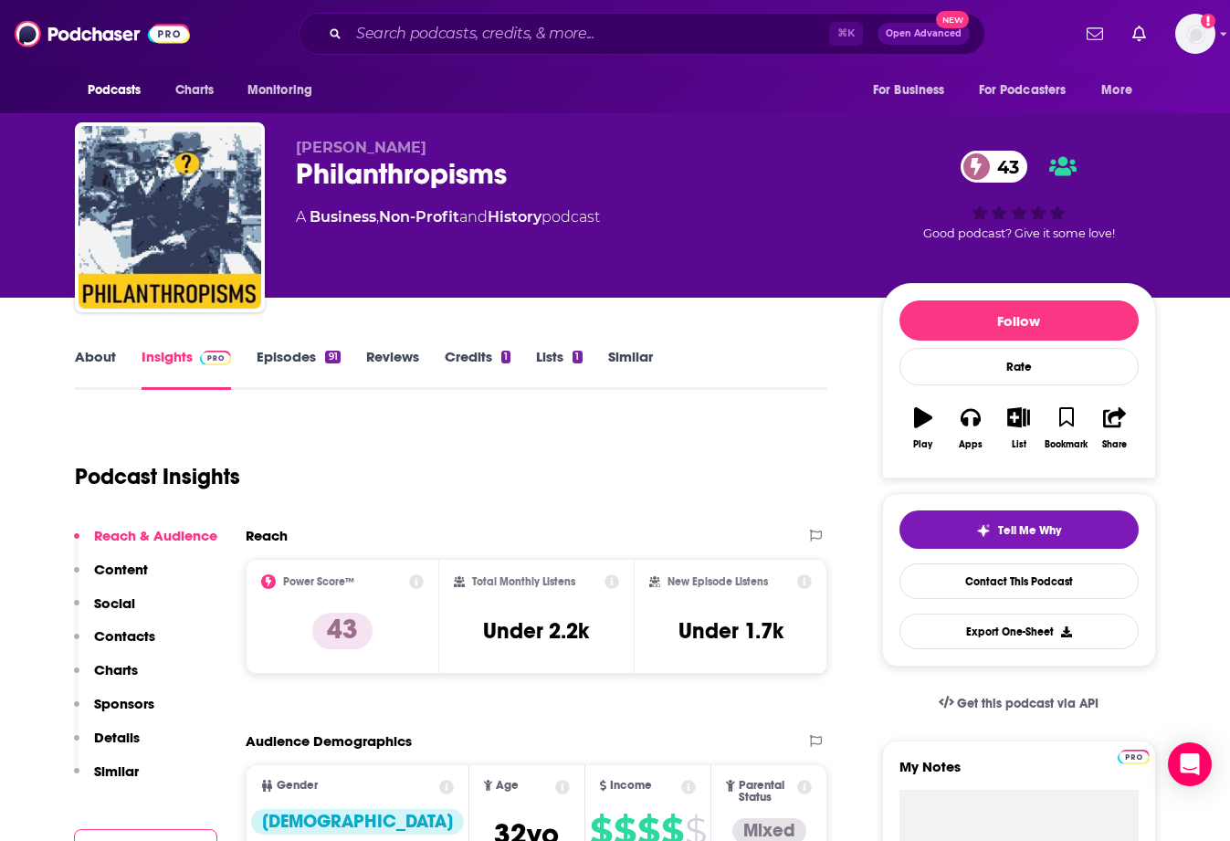
click at [100, 362] on link "About" at bounding box center [95, 369] width 41 height 42
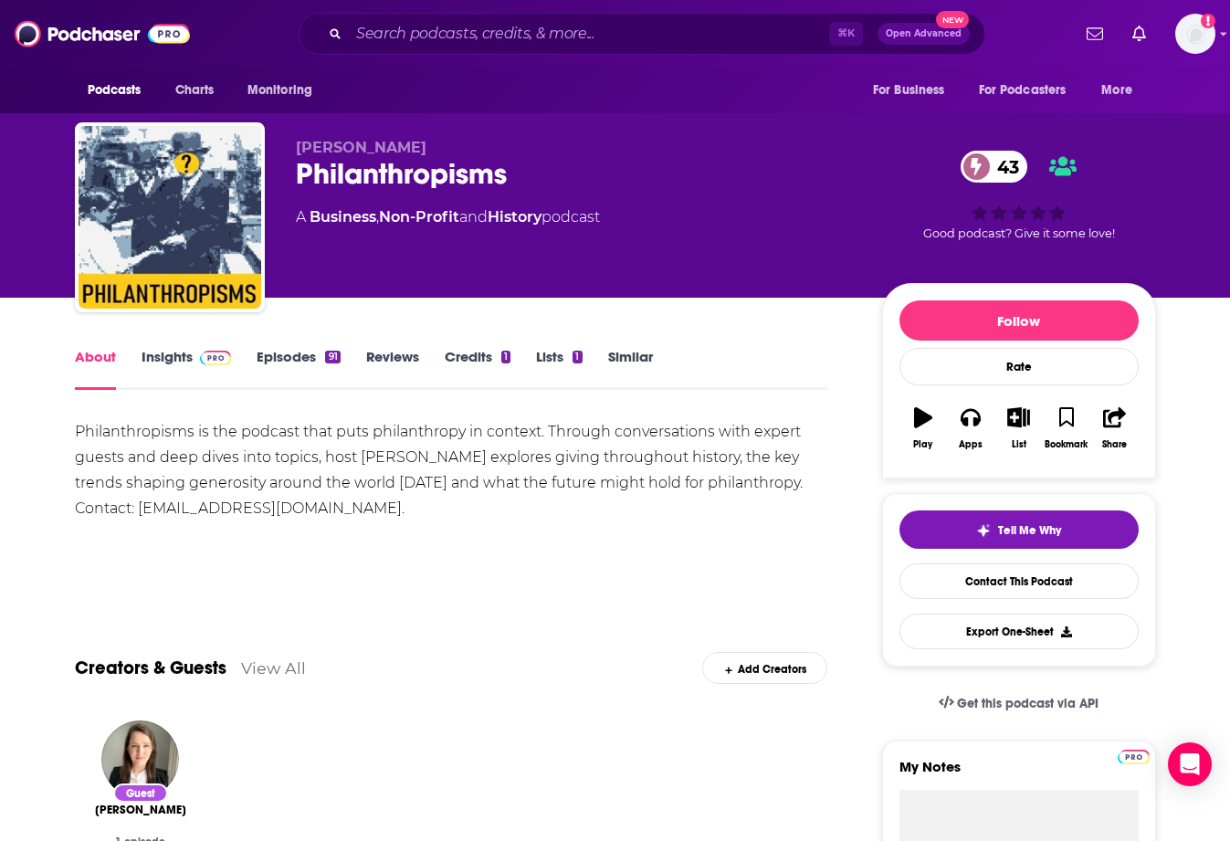
click at [271, 363] on link "Episodes 91" at bounding box center [298, 369] width 83 height 42
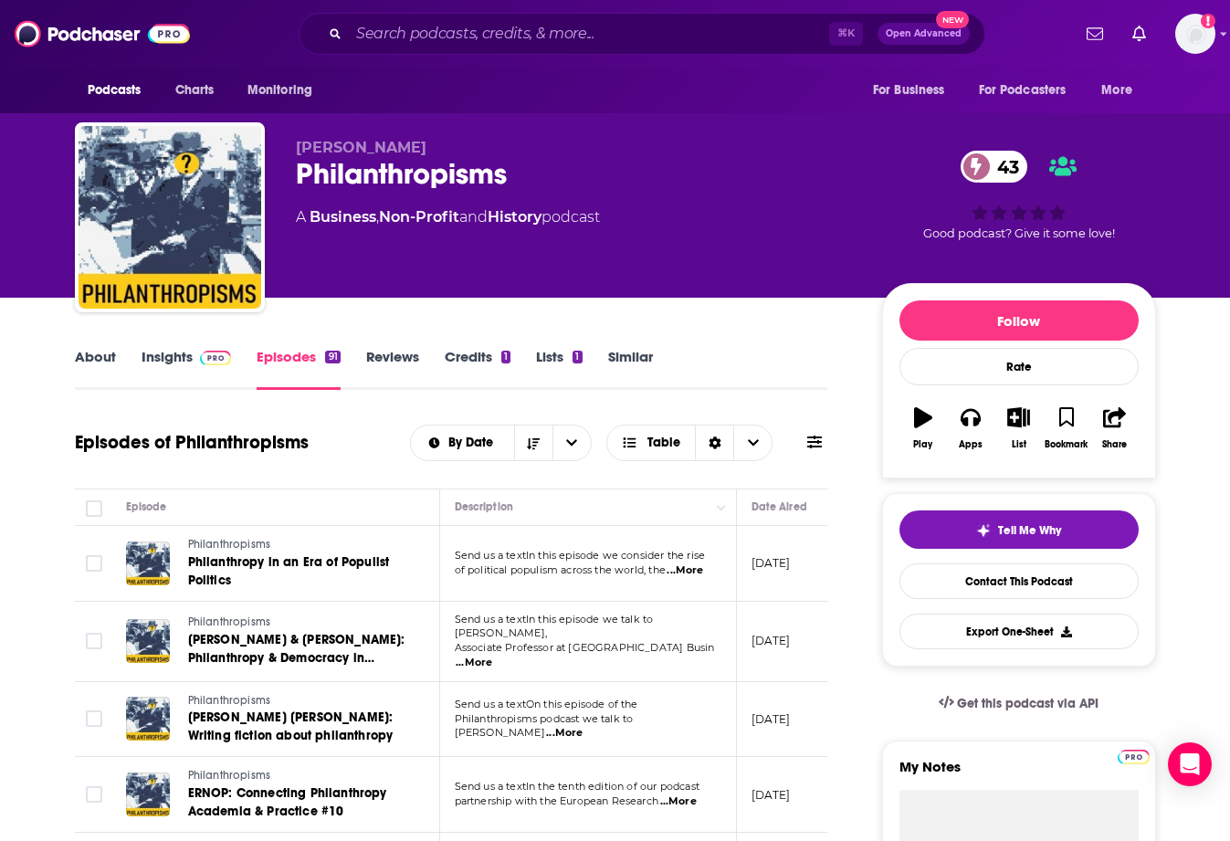
click at [698, 567] on span "...More" at bounding box center [685, 571] width 37 height 15
click at [695, 572] on span "...More" at bounding box center [685, 571] width 37 height 15
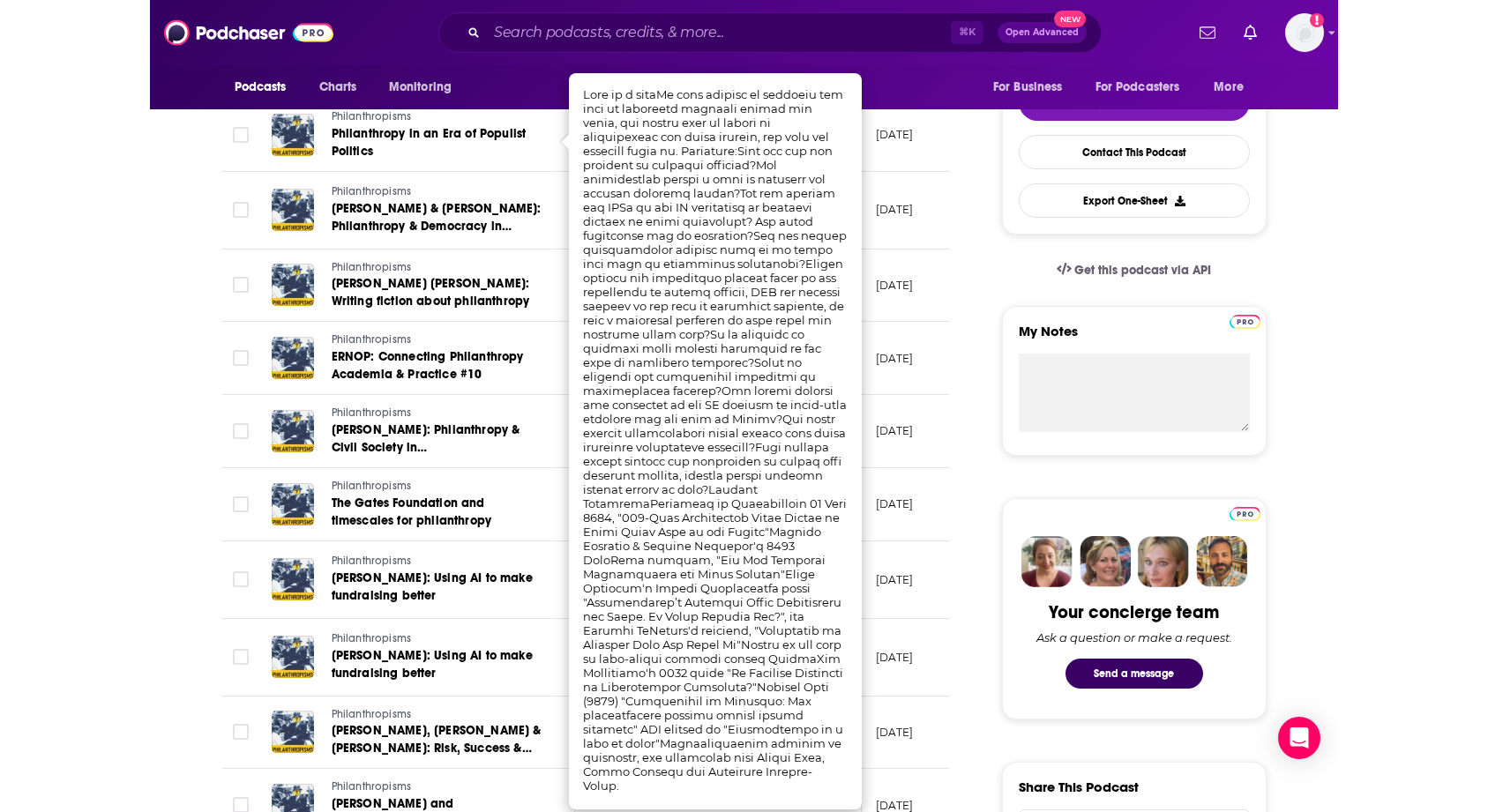
scroll to position [423, 0]
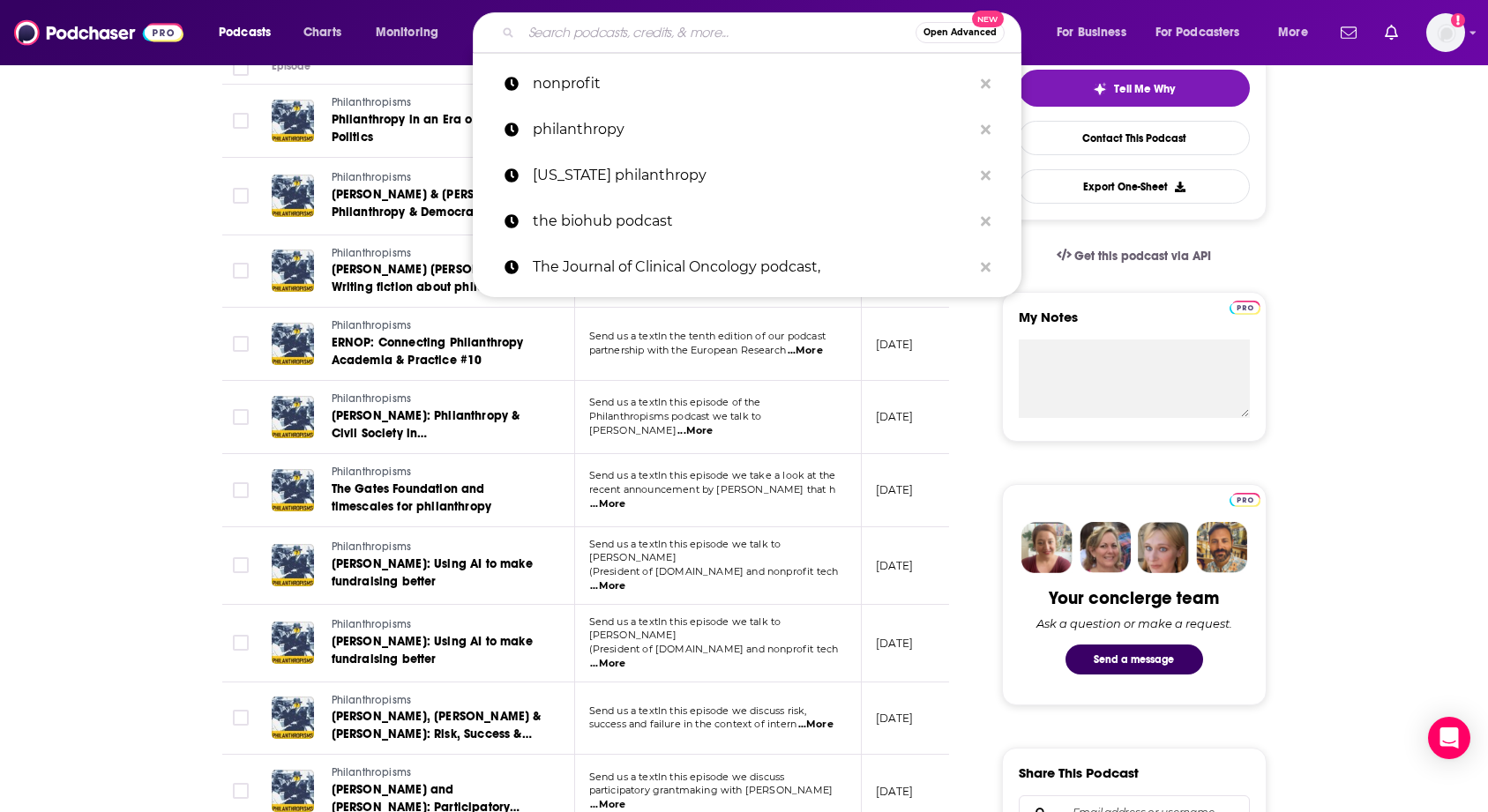
click at [561, 30] on input "Search podcasts, credits, & more..." at bounding box center [718, 32] width 394 height 28
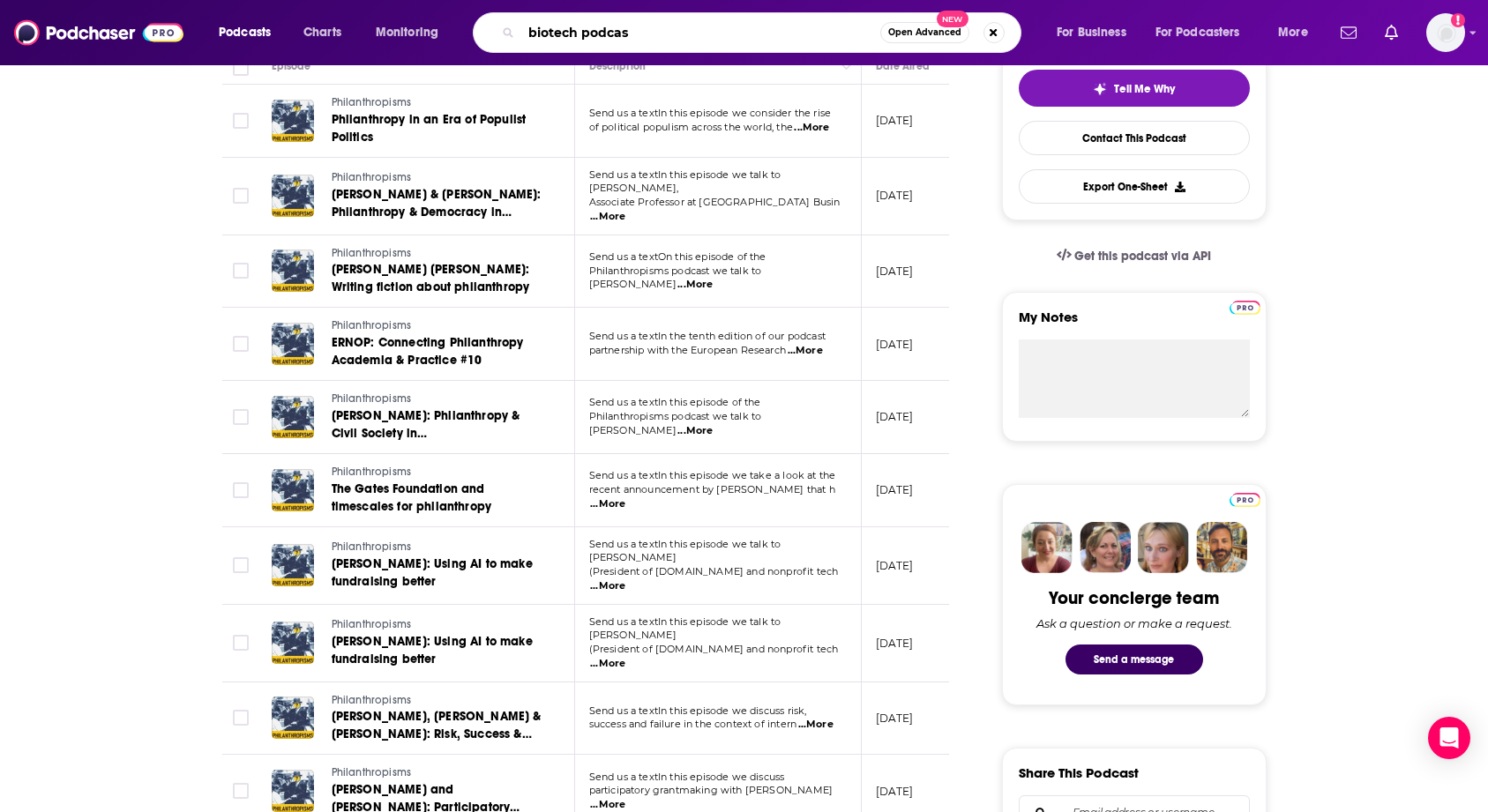
type input "biotech podcast"
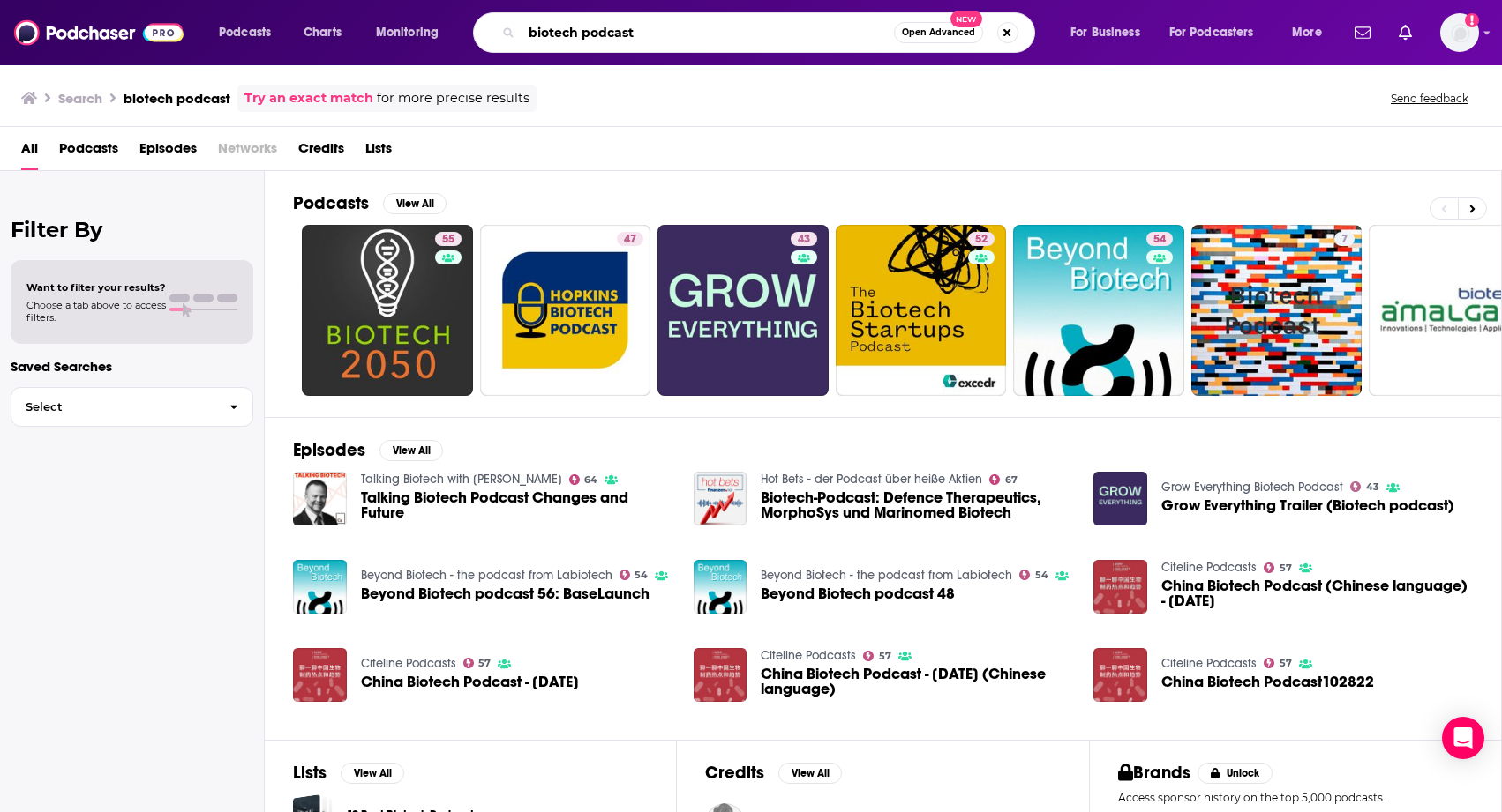
click at [678, 33] on input "biotech podcast" at bounding box center [707, 32] width 372 height 28
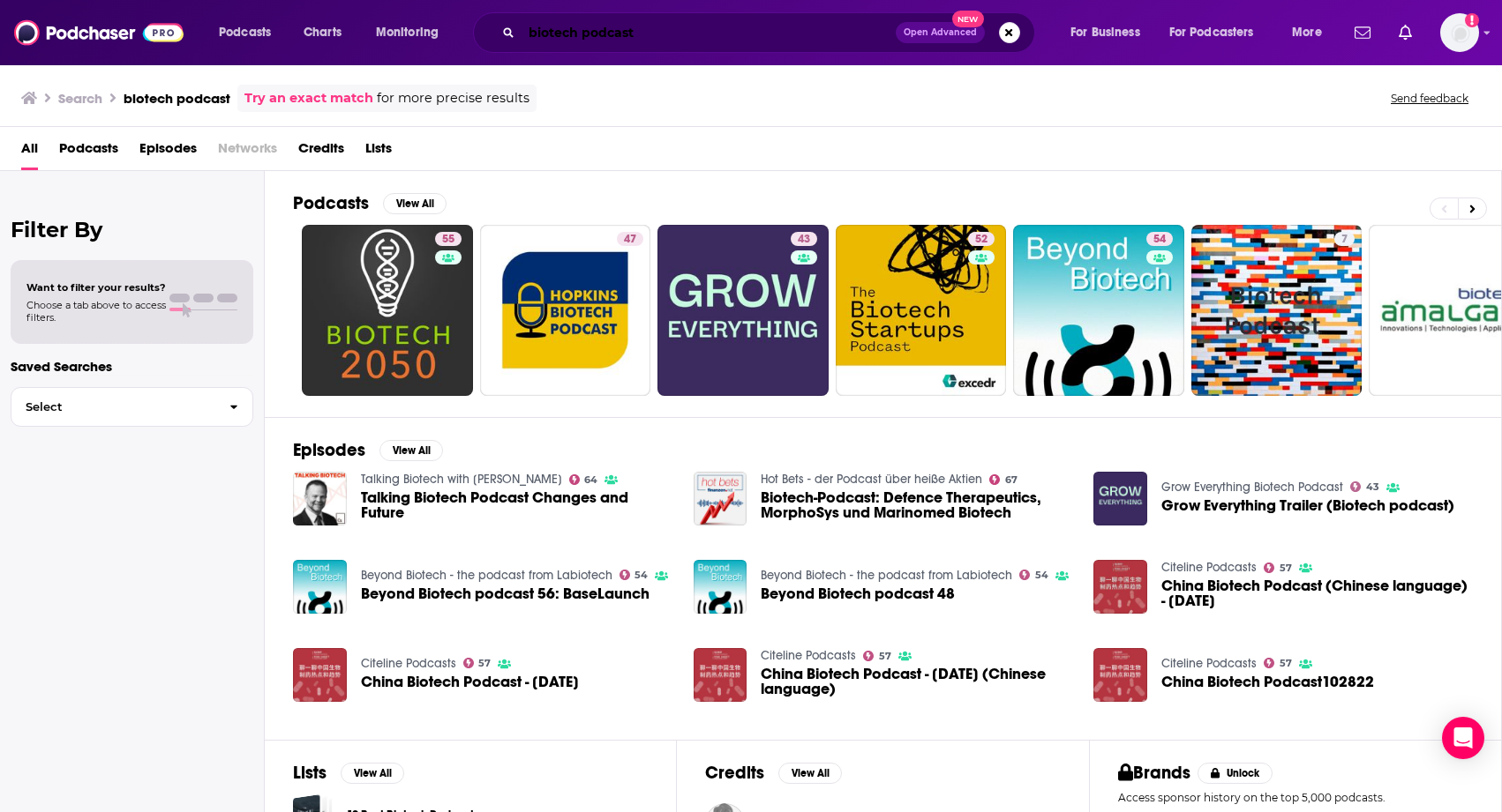
click at [775, 35] on input "biotech podcast" at bounding box center [708, 32] width 374 height 28
click at [62, 158] on span "Podcasts" at bounding box center [88, 152] width 59 height 36
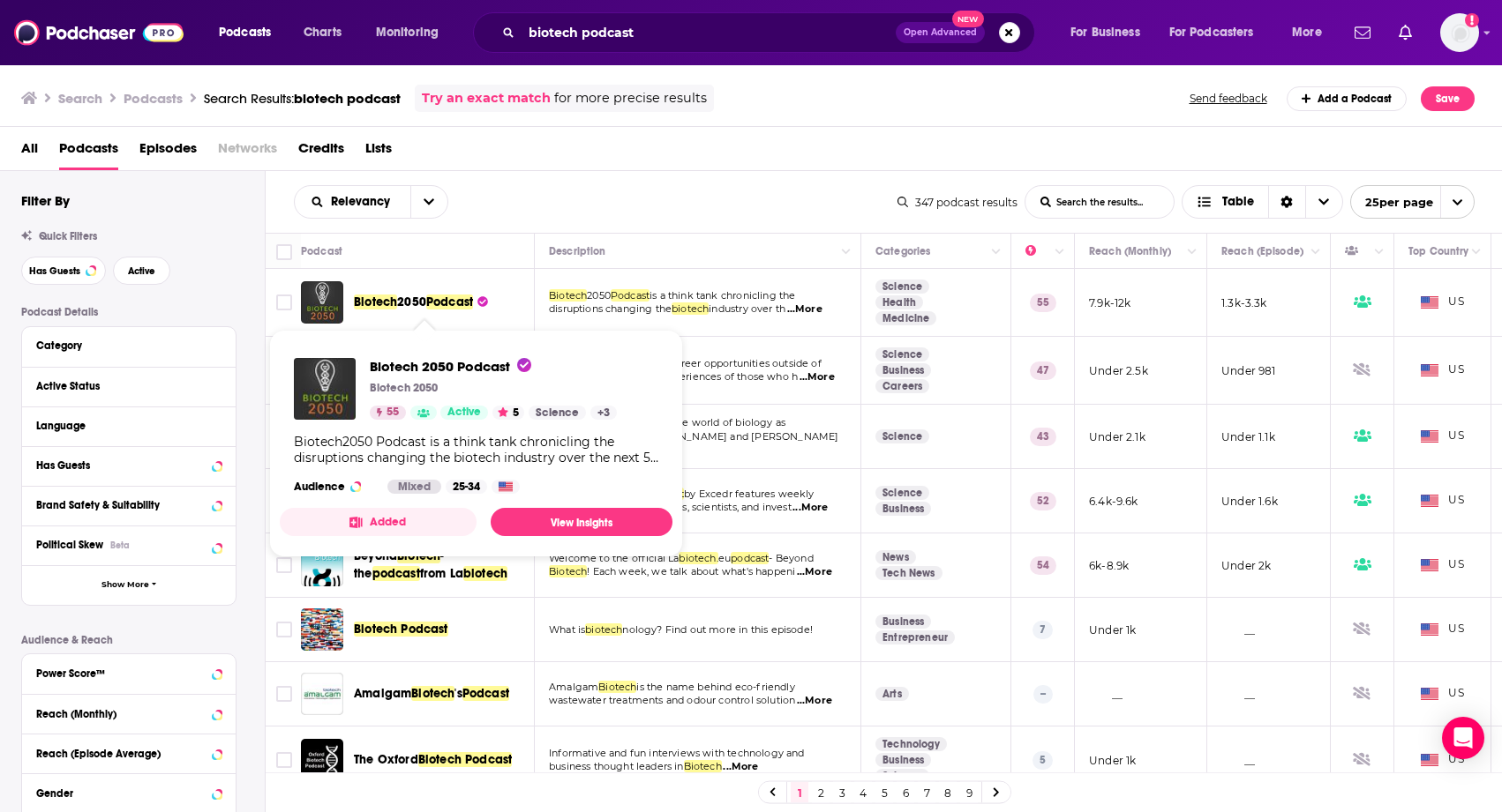
click at [420, 300] on span "2050" at bounding box center [411, 302] width 29 height 15
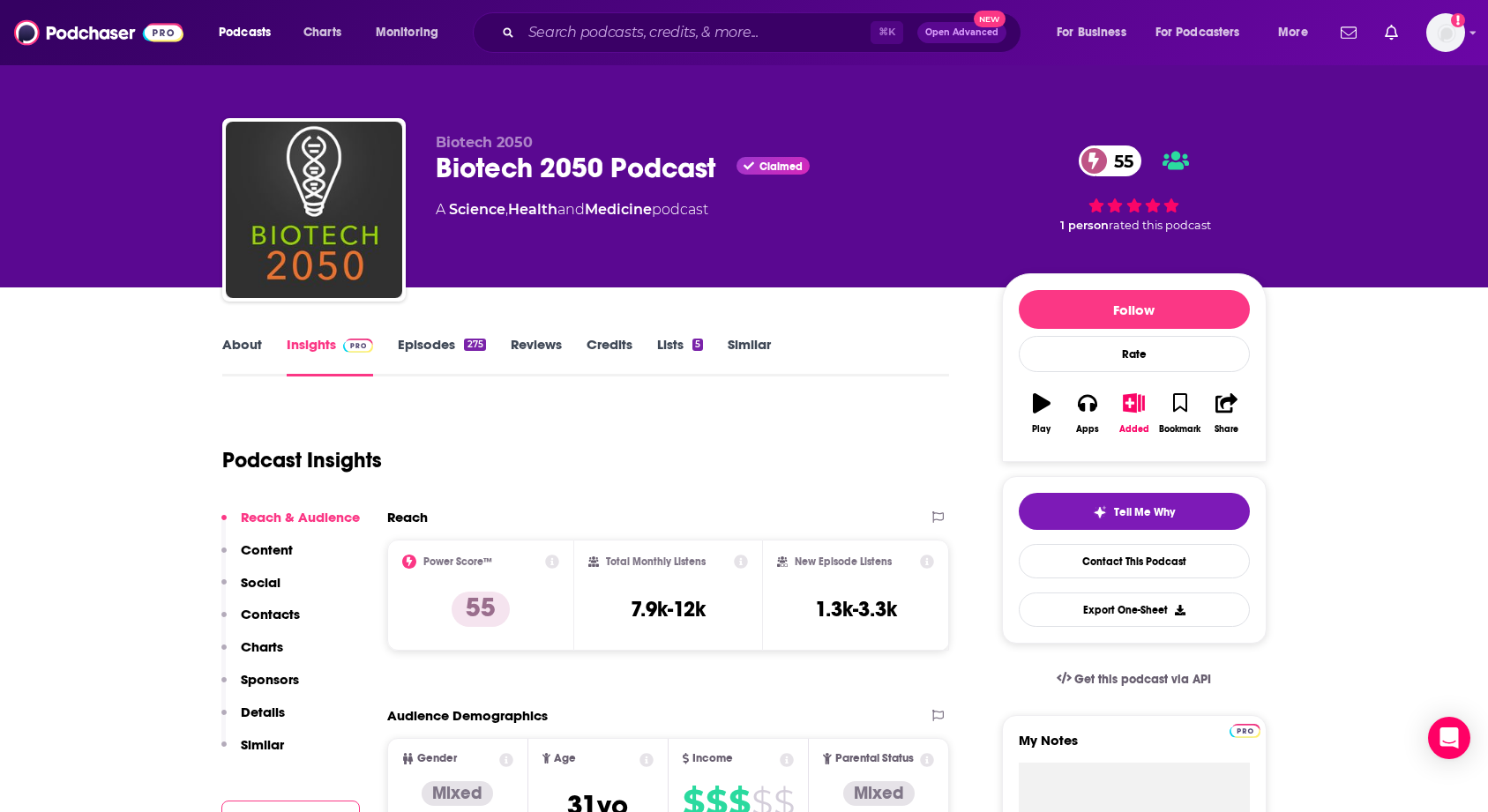
click at [252, 345] on link "About" at bounding box center [241, 356] width 40 height 41
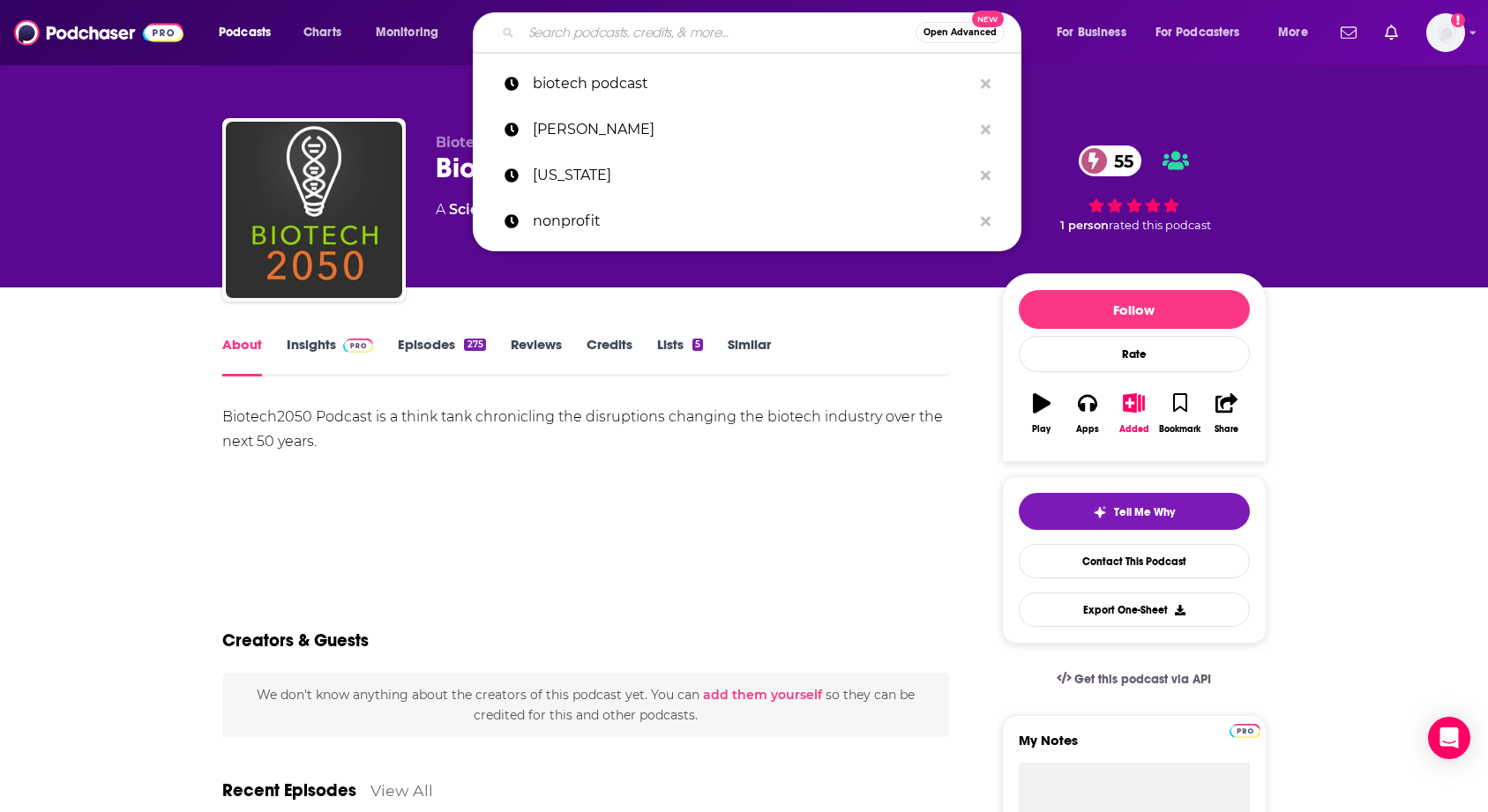
click at [653, 23] on input "Search podcasts, credits, & more..." at bounding box center [718, 32] width 394 height 28
click at [576, 89] on p "biotech podcast" at bounding box center [752, 83] width 439 height 45
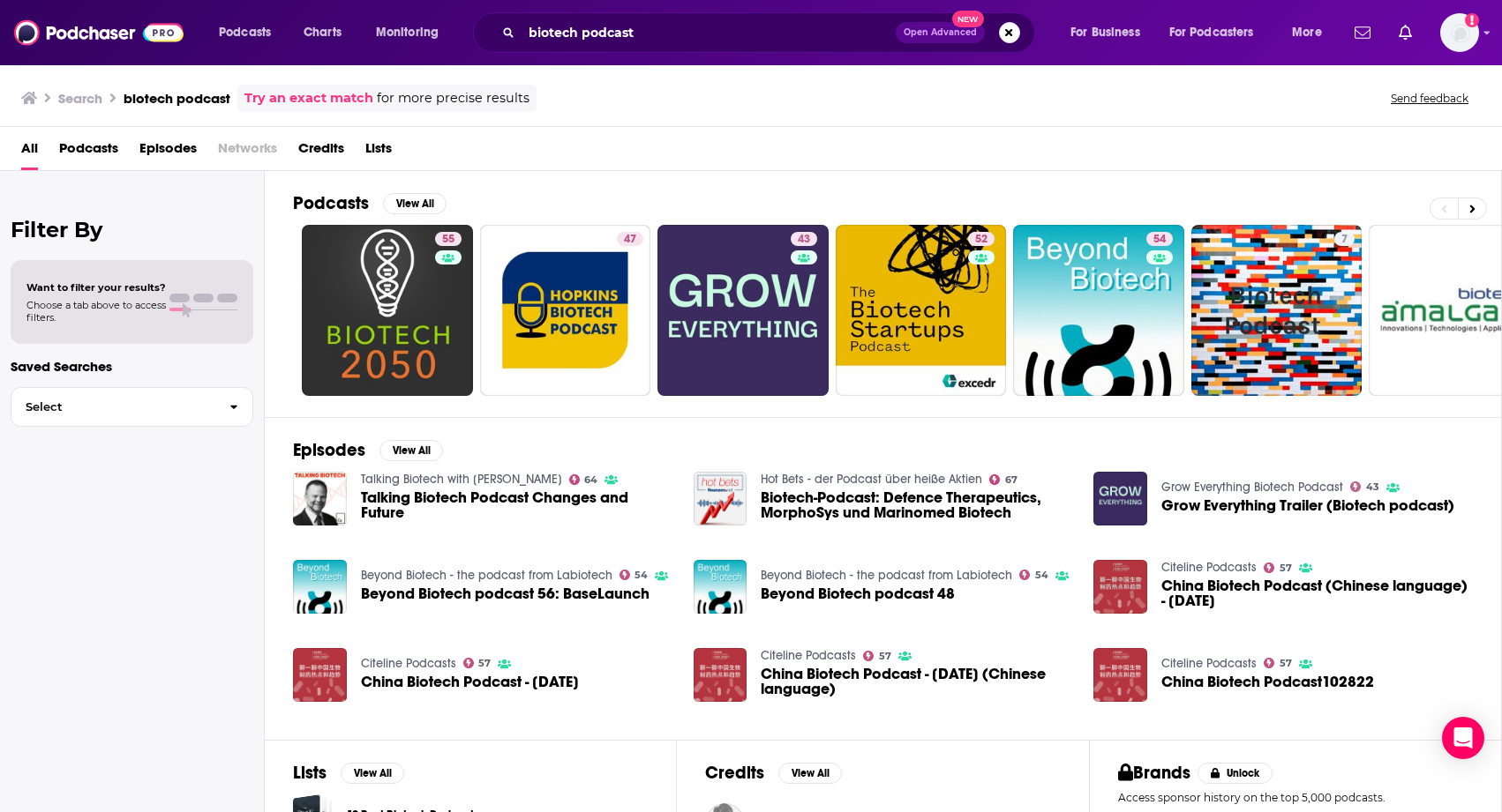
click at [756, 150] on div "All Podcasts Episodes Networks Credits Lists" at bounding box center [754, 152] width 1466 height 36
click at [219, 490] on div "Filter By Want to filter your results? Choose a tab above to access filters. Sa…" at bounding box center [132, 576] width 265 height 812
click at [90, 145] on span "Podcasts" at bounding box center [88, 152] width 59 height 36
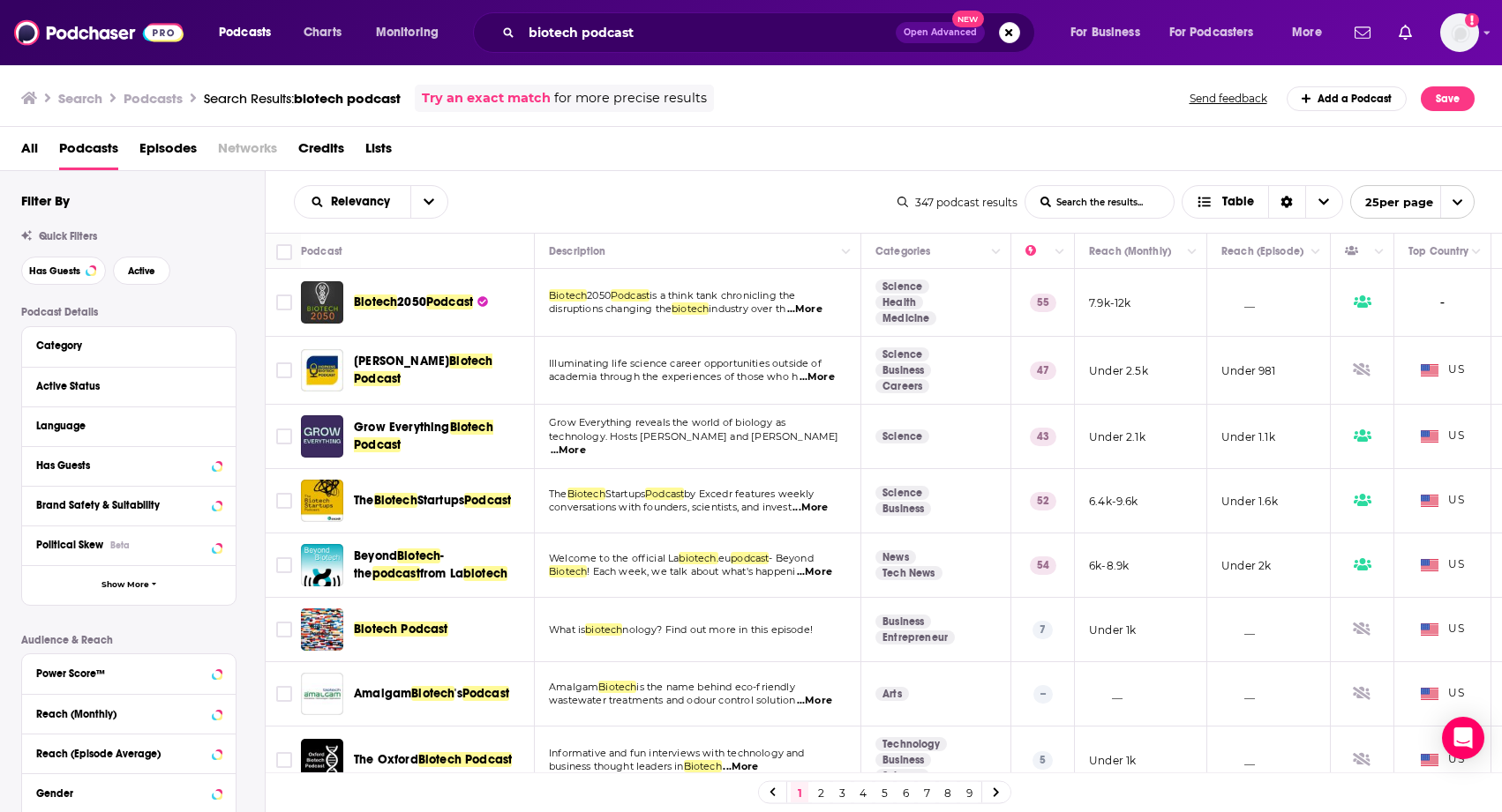
click at [514, 187] on div "Relevancy List Search Input Search the results... Table" at bounding box center [595, 202] width 604 height 34
click at [386, 613] on div "Biotech Podcast" at bounding box center [445, 630] width 184 height 42
click at [386, 613] on span "Biotech Podcast" at bounding box center [401, 630] width 95 height 15
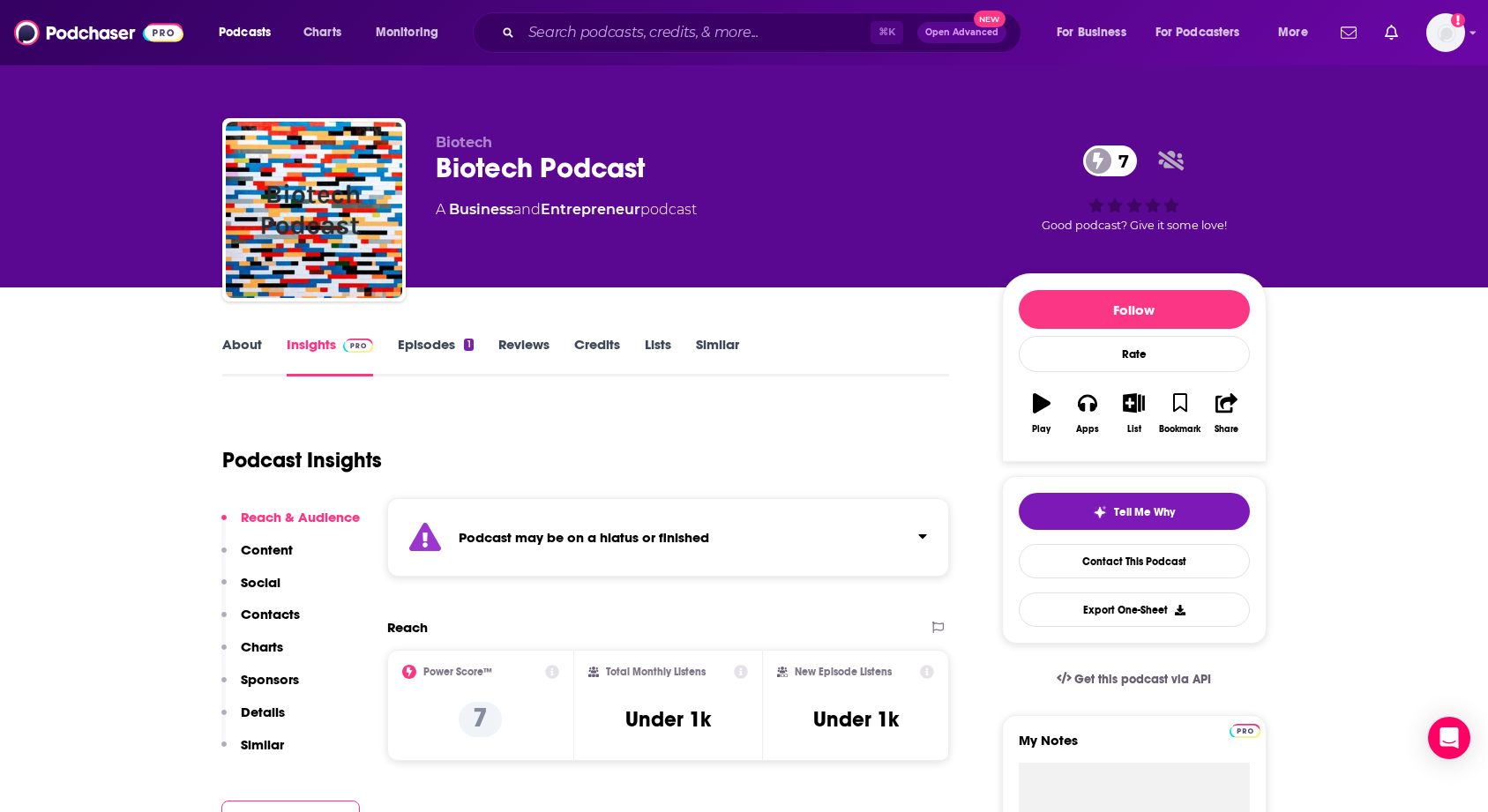
click at [251, 351] on link "About" at bounding box center [241, 356] width 40 height 41
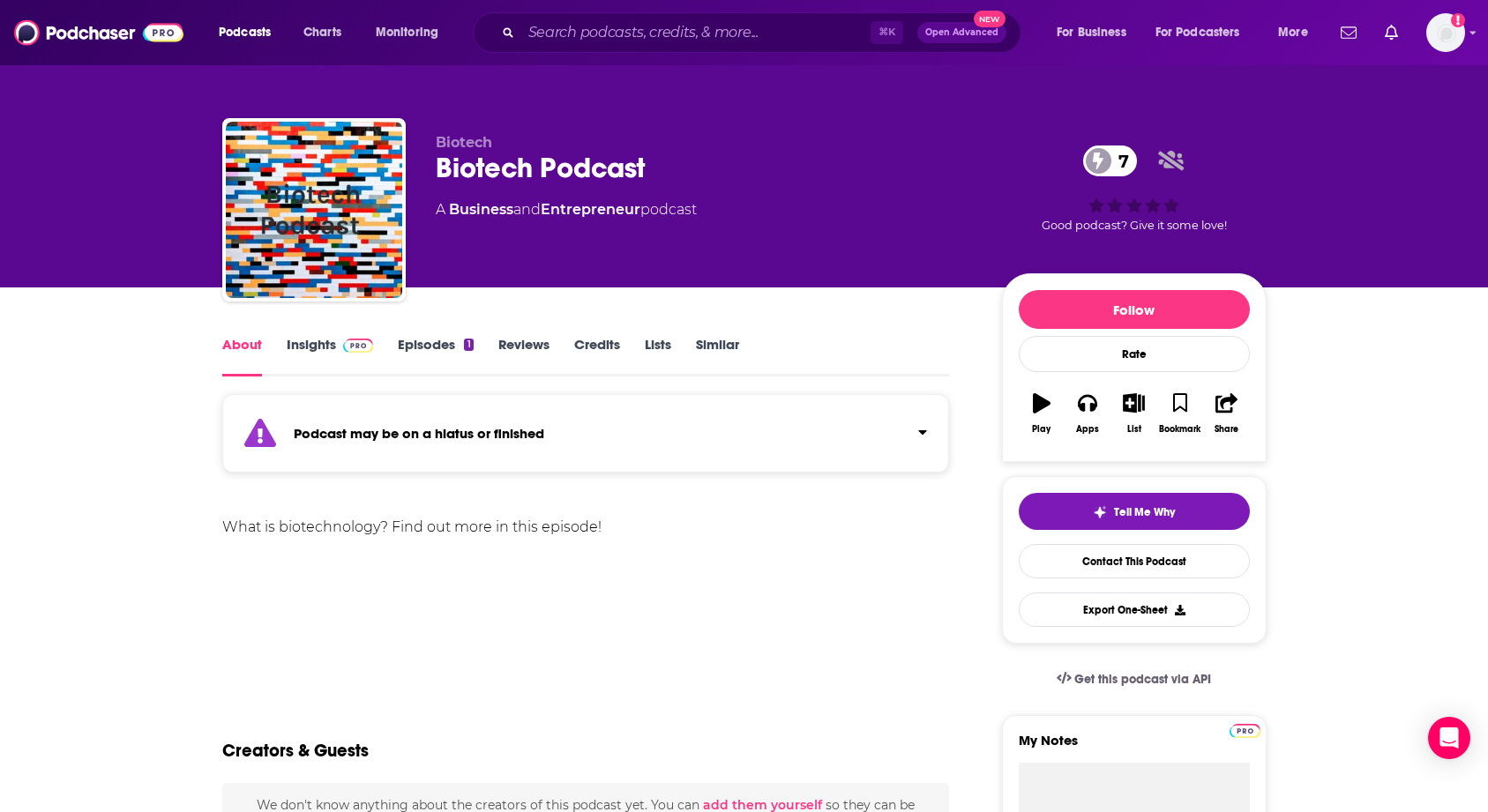
click at [570, 31] on input "Search podcasts, credits, & more..." at bounding box center [696, 32] width 350 height 28
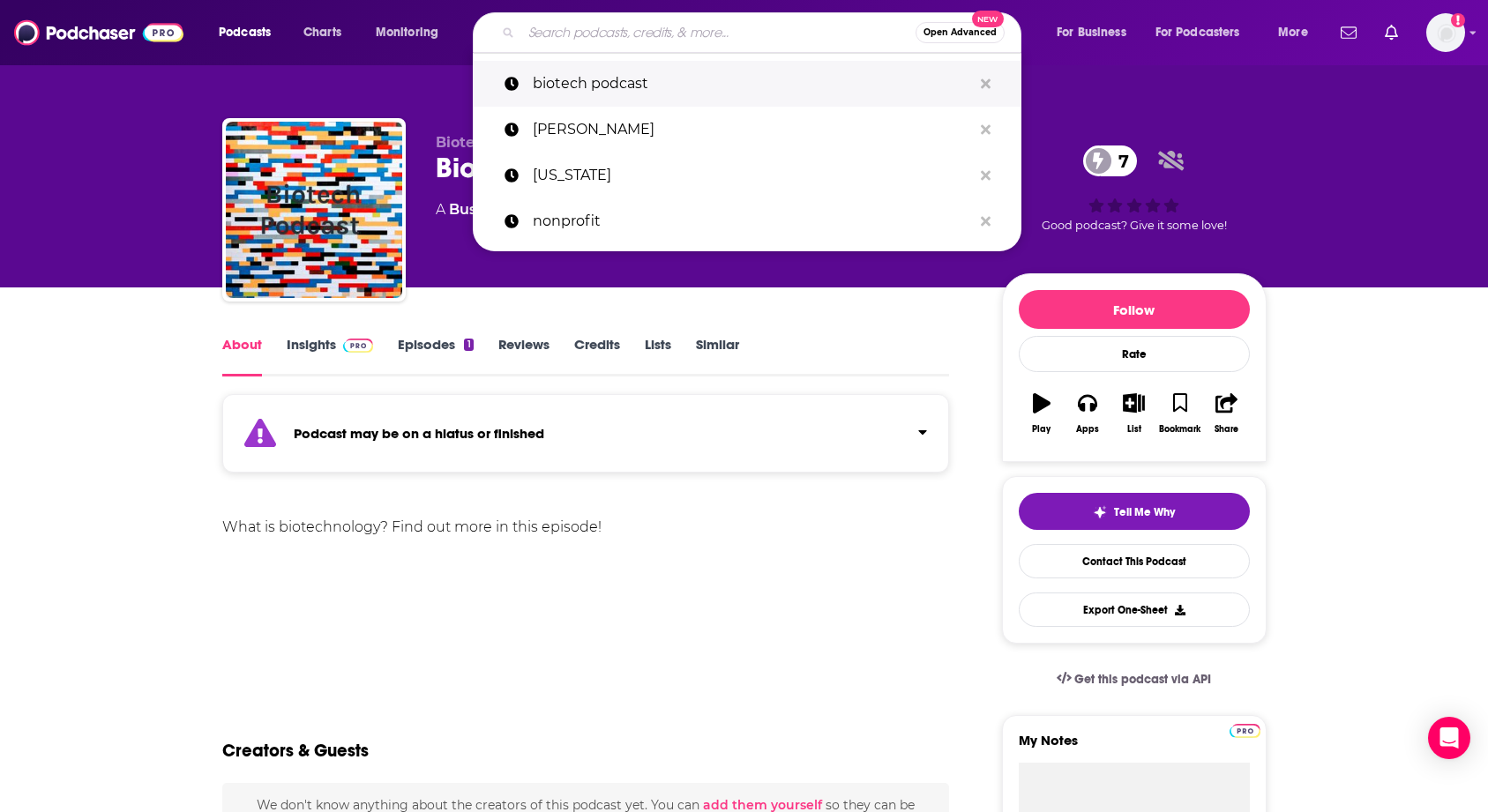
click at [558, 75] on p "biotech podcast" at bounding box center [752, 83] width 439 height 45
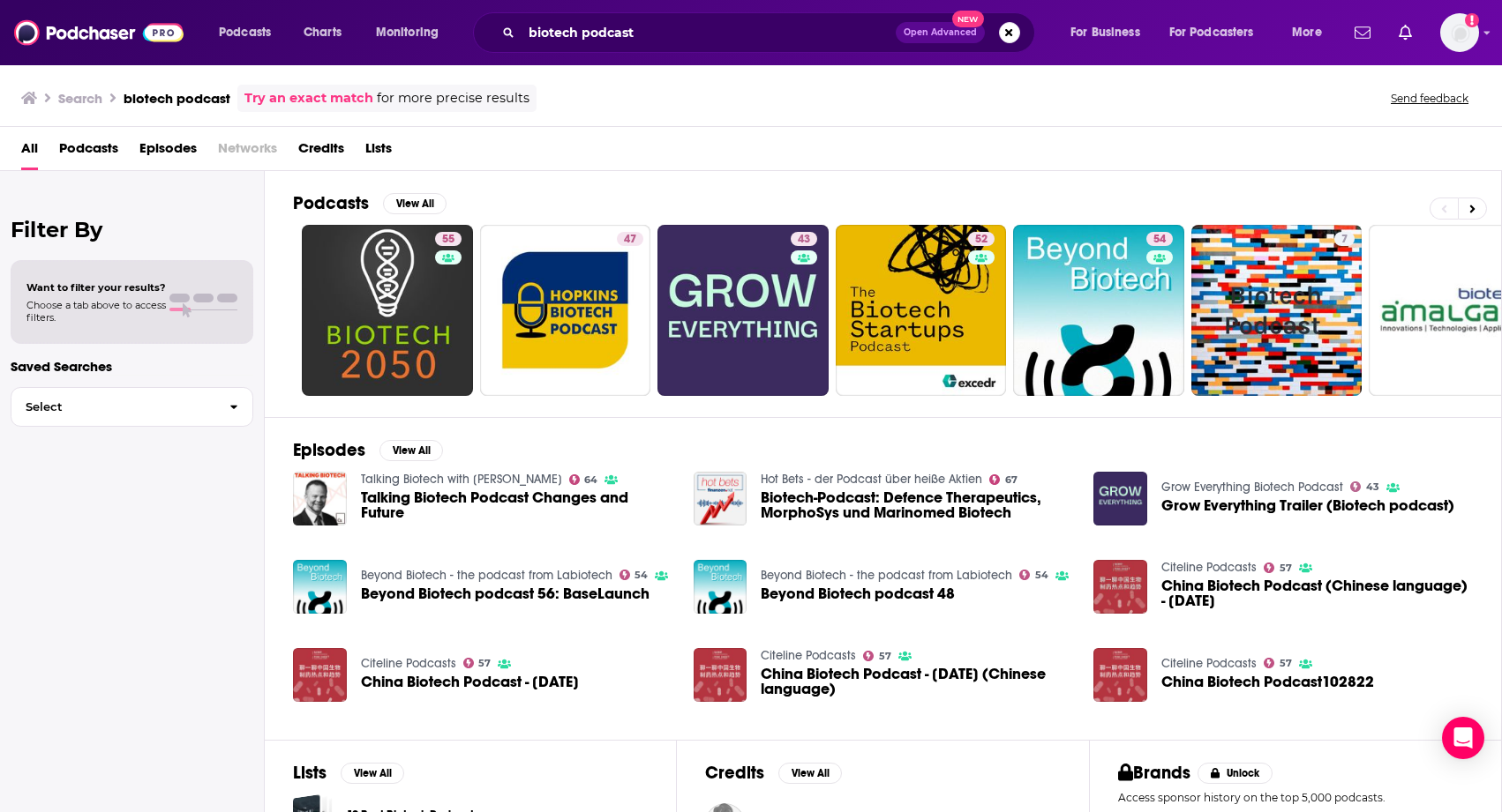
click at [200, 510] on div "Filter By Want to filter your results? Choose a tab above to access filters. Sa…" at bounding box center [132, 576] width 265 height 812
click at [154, 546] on div "Filter By Want to filter your results? Choose a tab above to access filters. Sa…" at bounding box center [132, 576] width 265 height 812
click at [658, 31] on input "biotech podcast" at bounding box center [708, 32] width 374 height 28
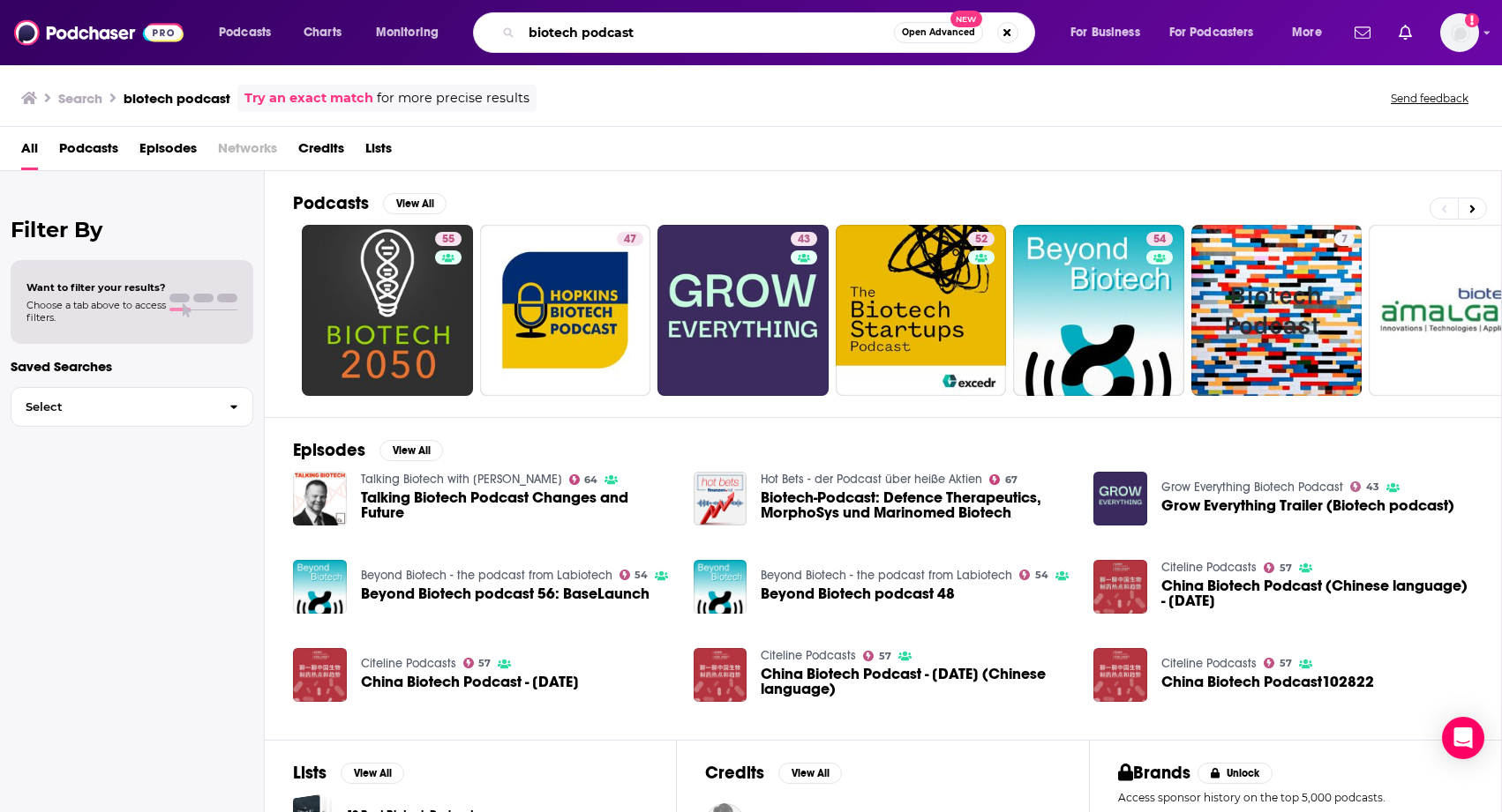
drag, startPoint x: 647, startPoint y: 29, endPoint x: 561, endPoint y: 28, distance: 86.0
click at [561, 28] on input "biotech podcast" at bounding box center [707, 32] width 372 height 28
type input "biohub"
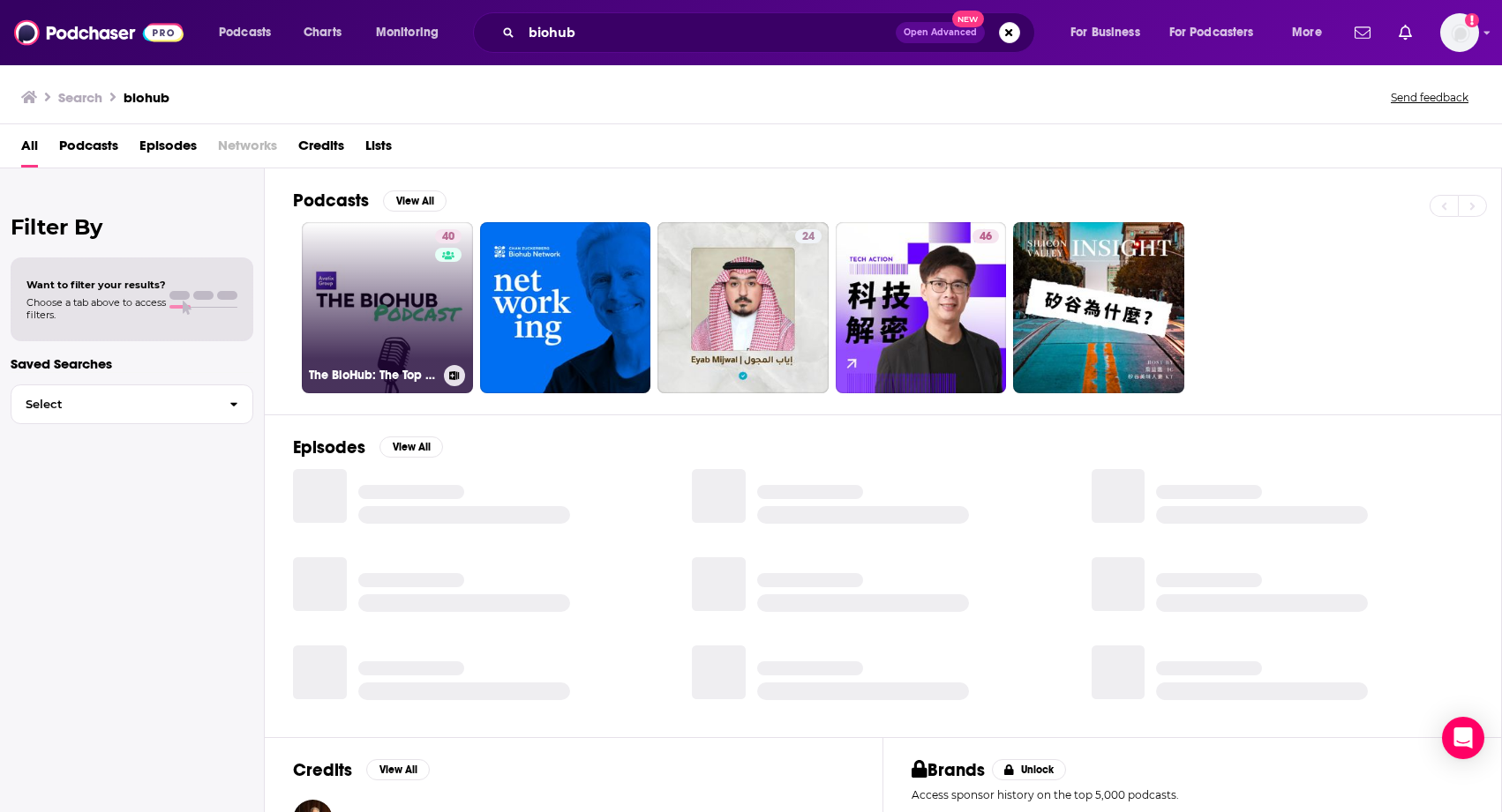
click at [407, 269] on link "40 The BioHub: The Top Voices in Biotech" at bounding box center [386, 307] width 171 height 171
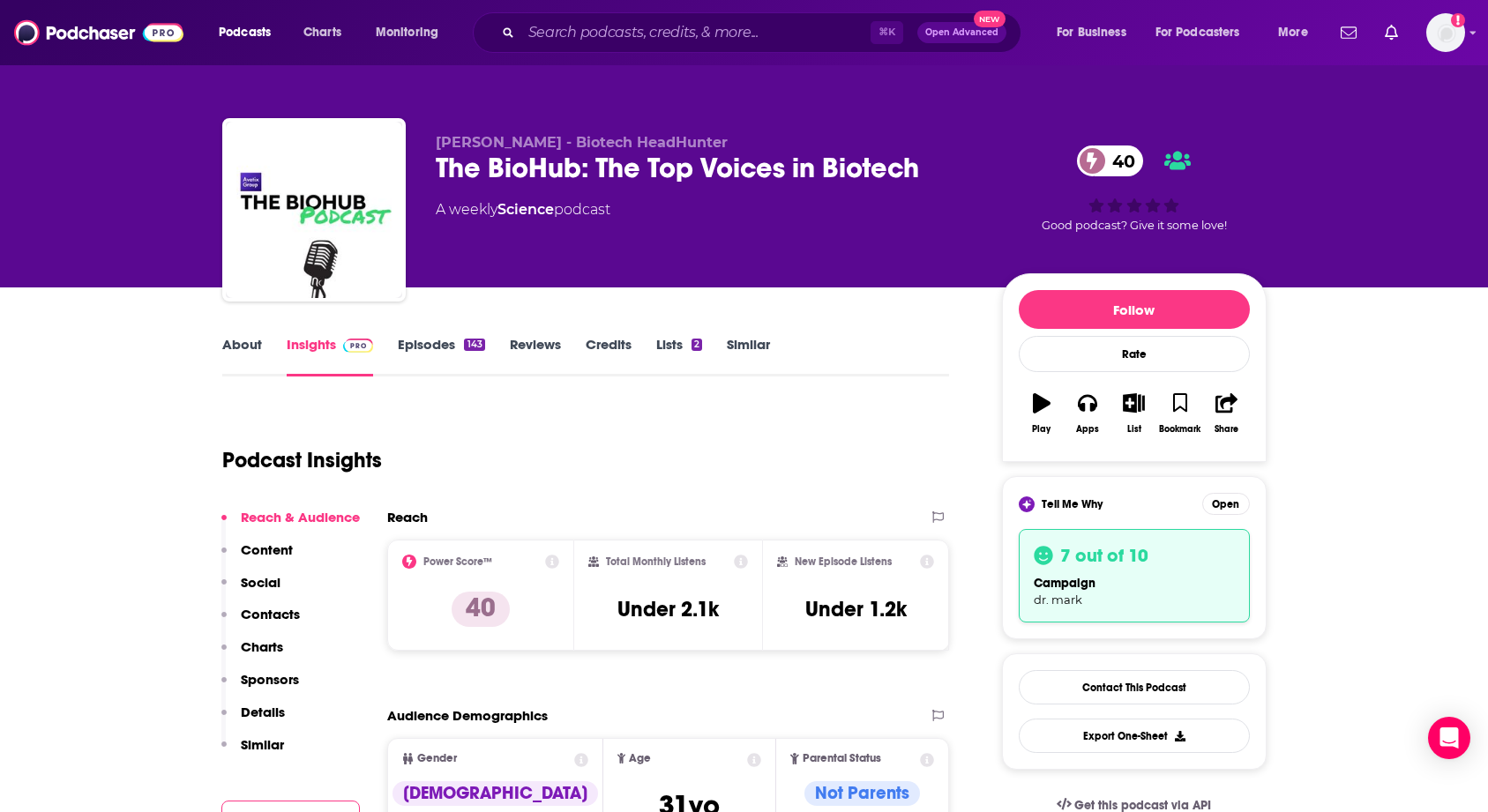
click at [504, 405] on div "Podcast Insights" at bounding box center [578, 449] width 714 height 90
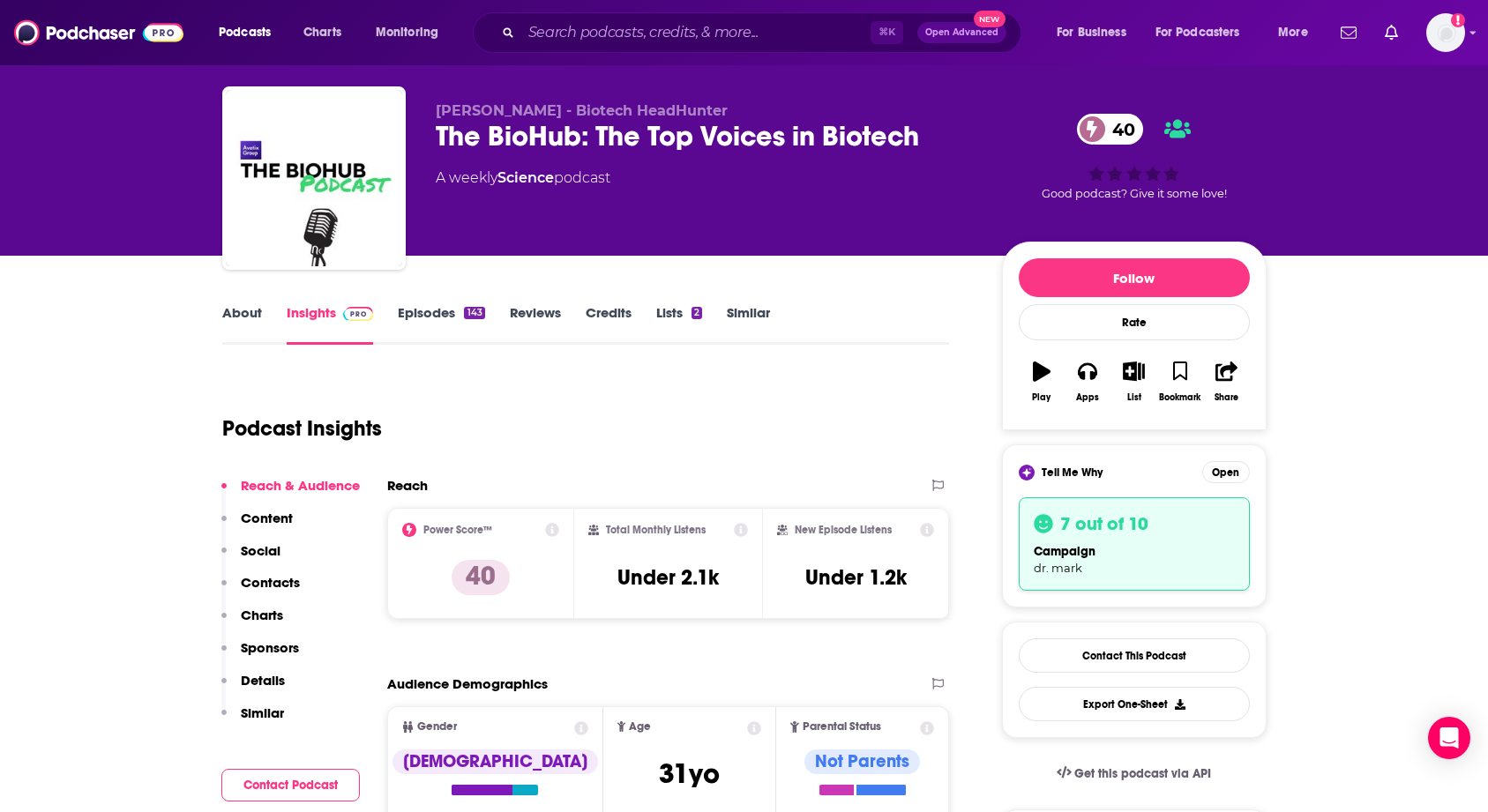
scroll to position [36, 0]
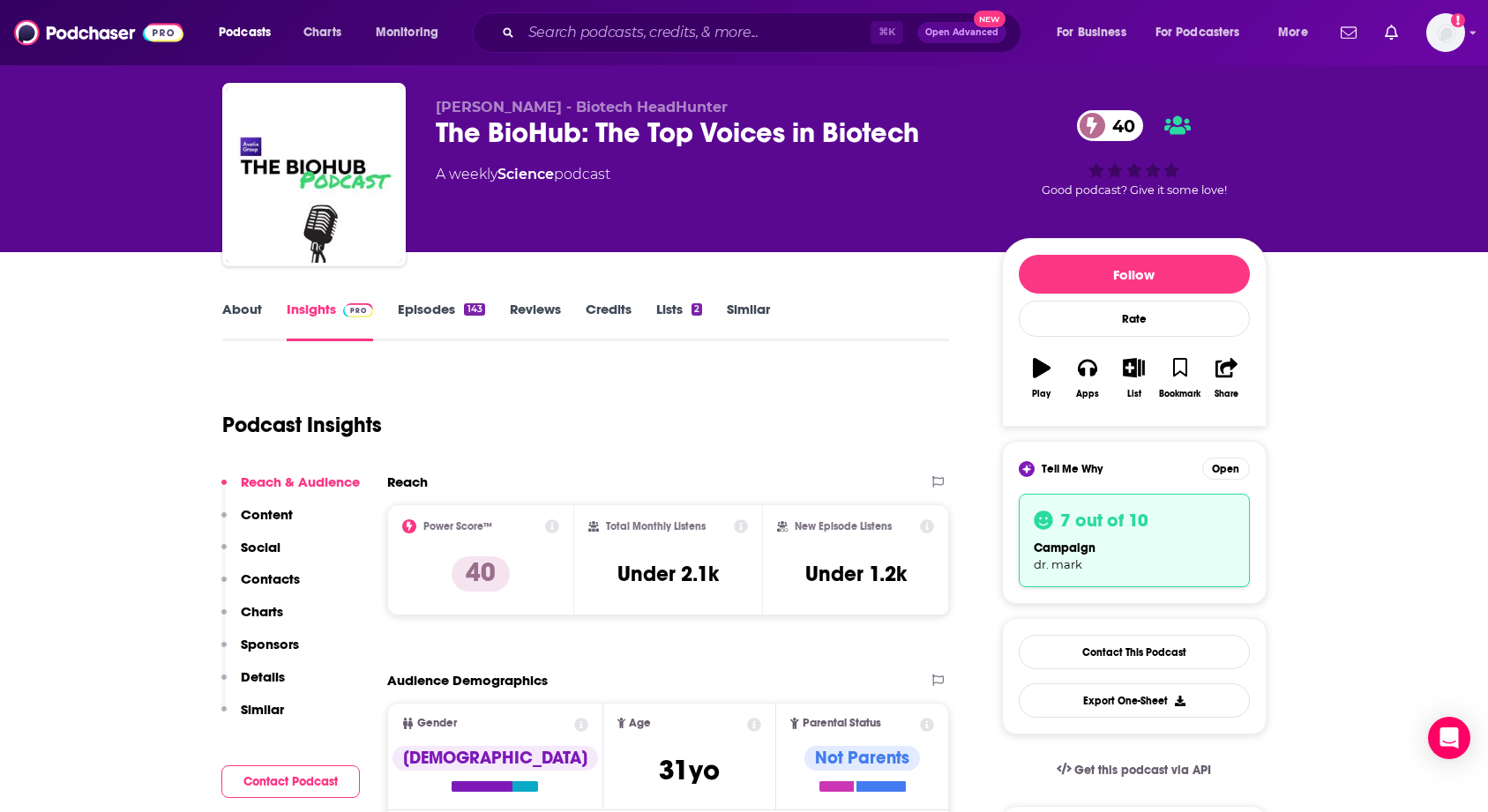
click at [237, 304] on link "About" at bounding box center [241, 321] width 40 height 41
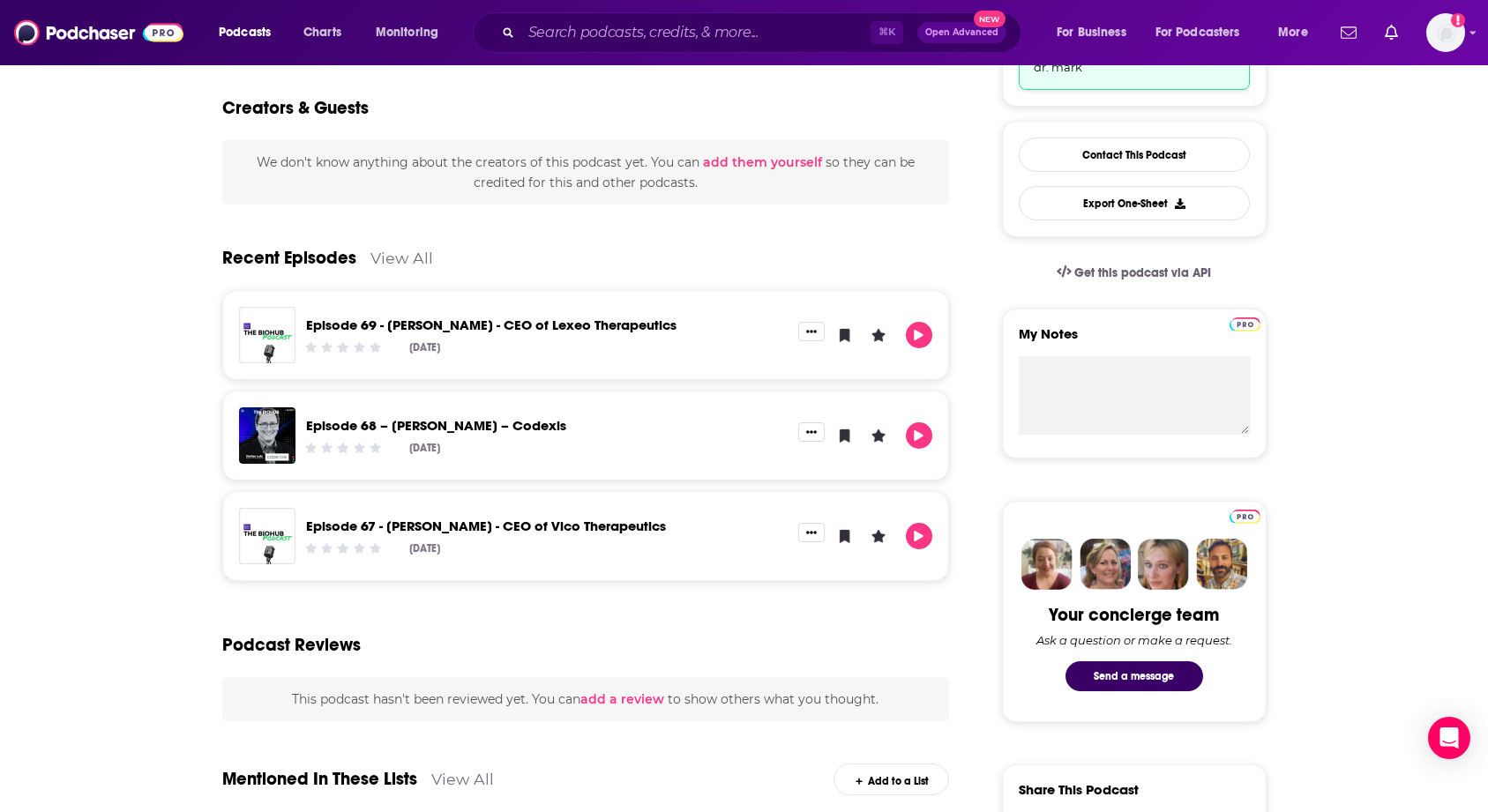
scroll to position [529, 0]
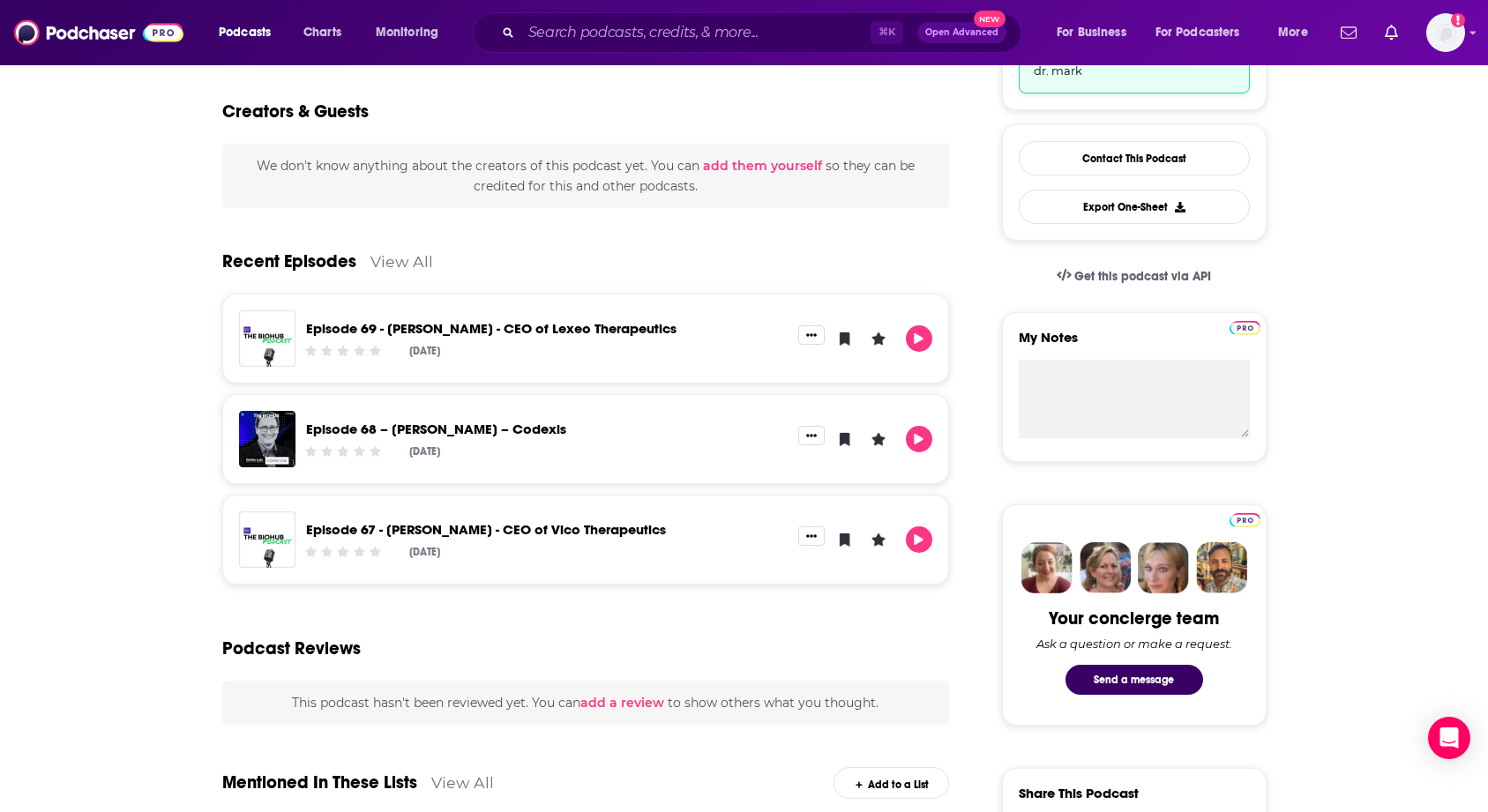
click at [1065, 135] on div "Contact This Podcast Export One-Sheet" at bounding box center [1135, 182] width 265 height 117
click at [1065, 155] on link "Contact This Podcast" at bounding box center [1134, 158] width 231 height 35
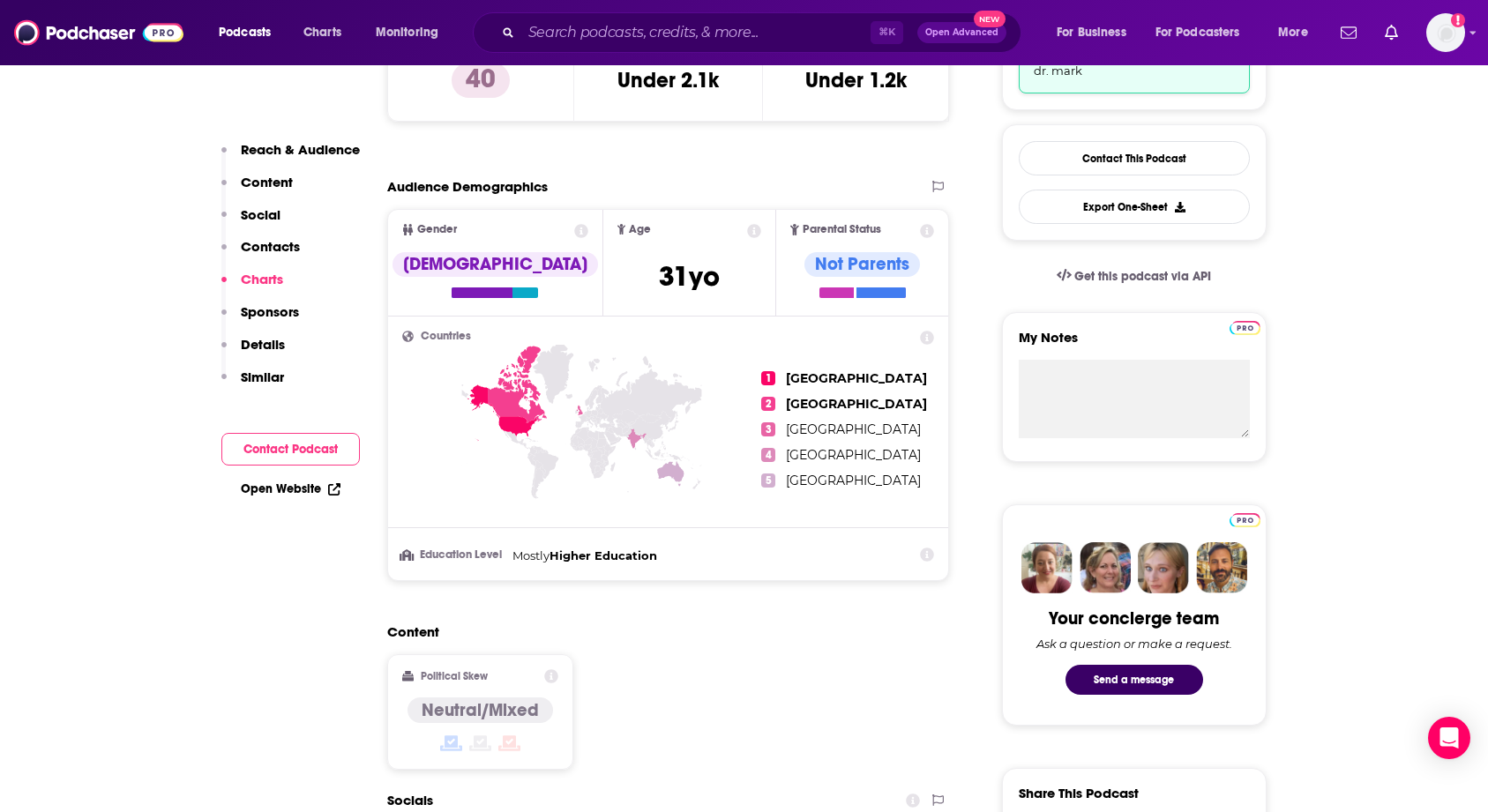
scroll to position [1464, 0]
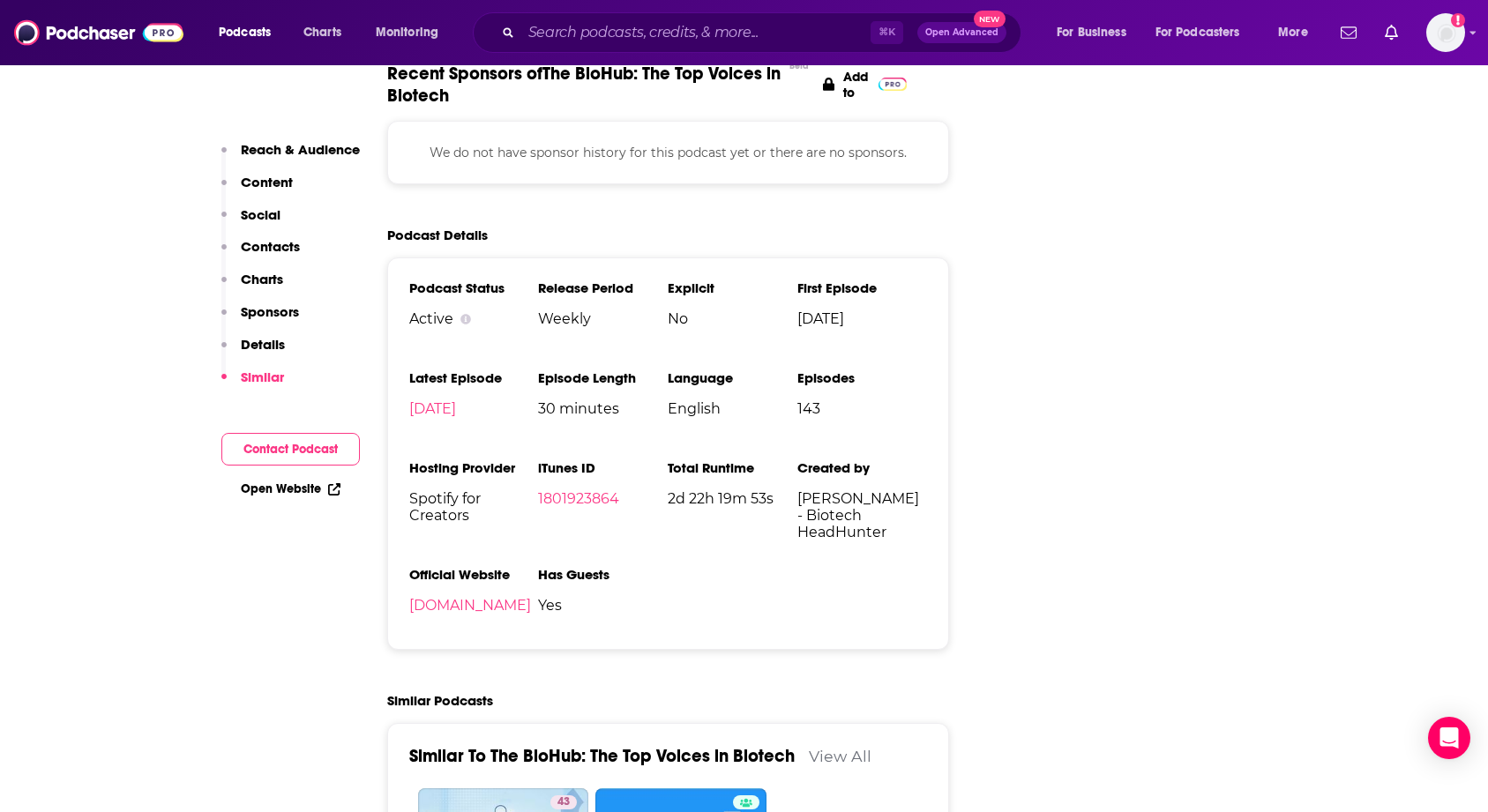
click at [294, 459] on button "Contact Podcast" at bounding box center [290, 450] width 138 height 33
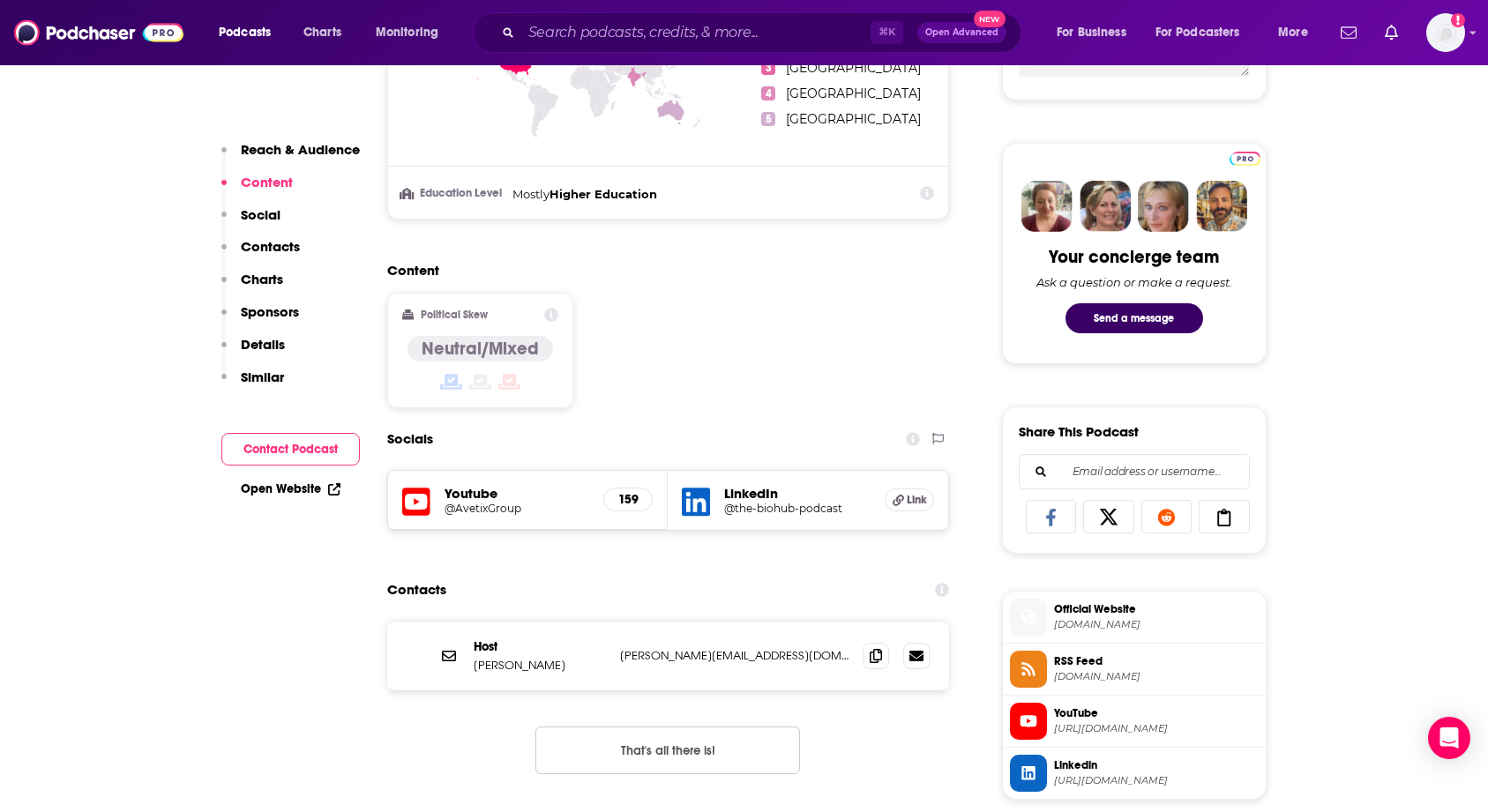
scroll to position [955, 0]
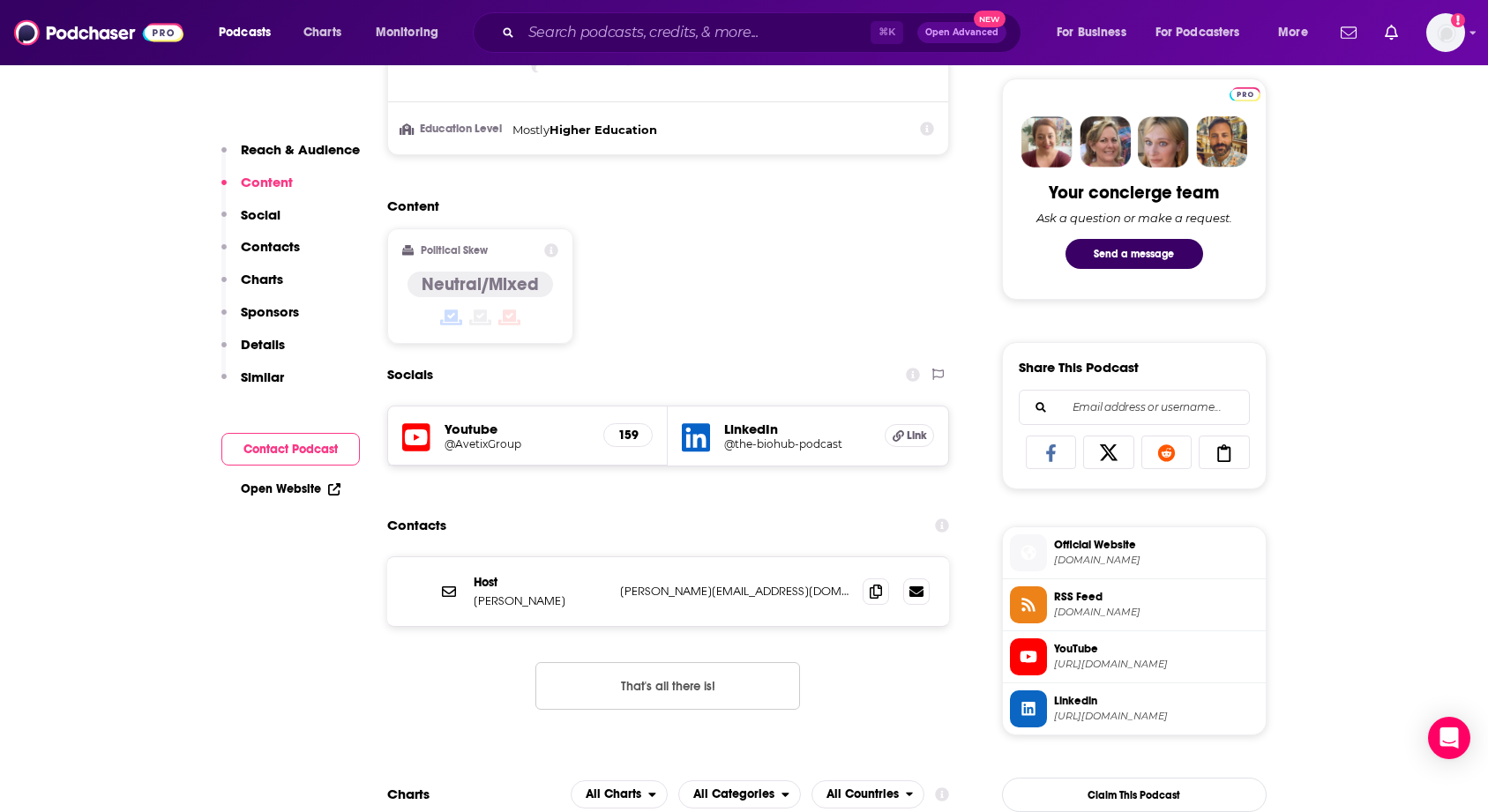
click at [280, 245] on p "Contacts" at bounding box center [269, 246] width 59 height 16
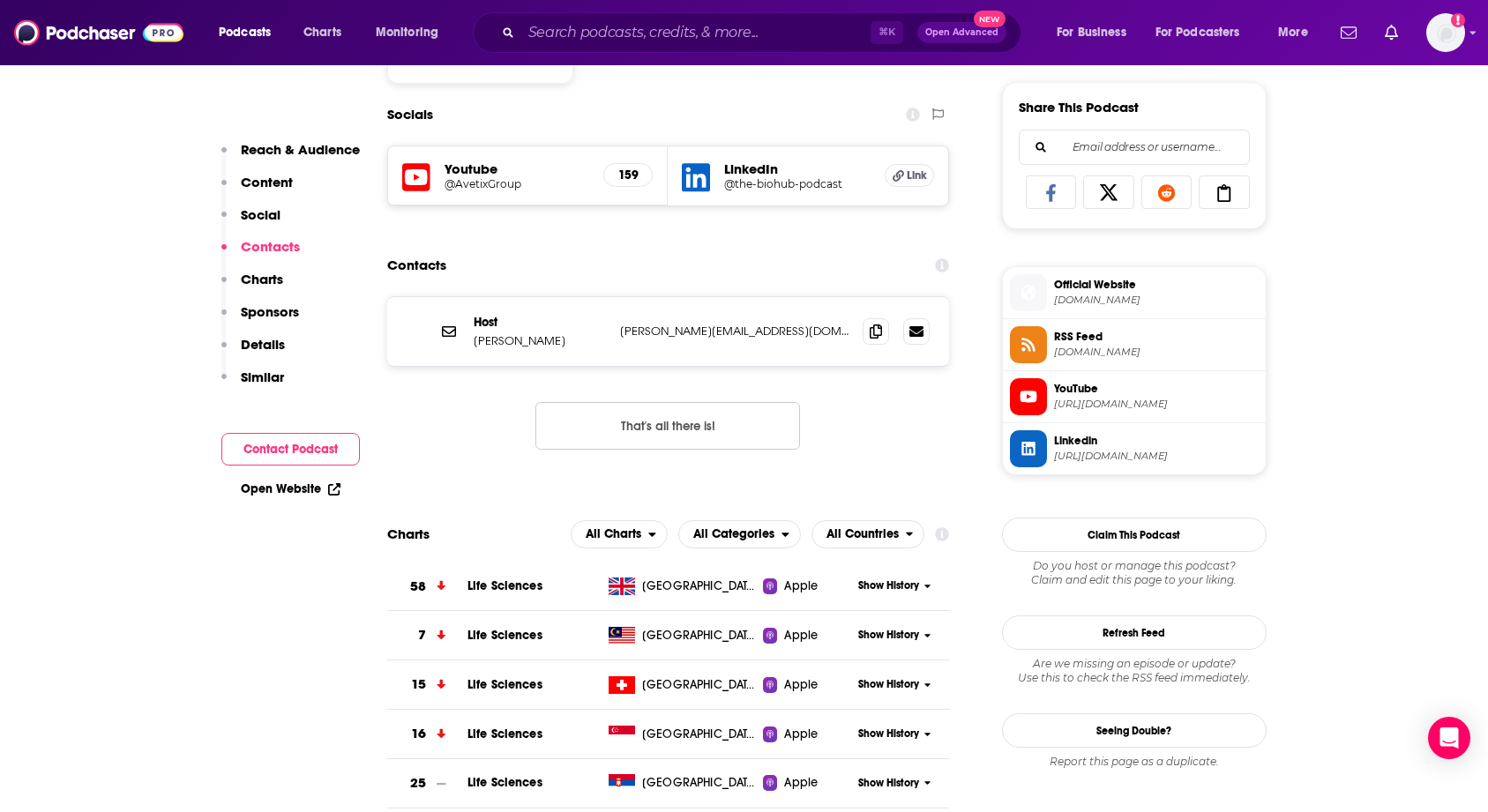
scroll to position [1218, 0]
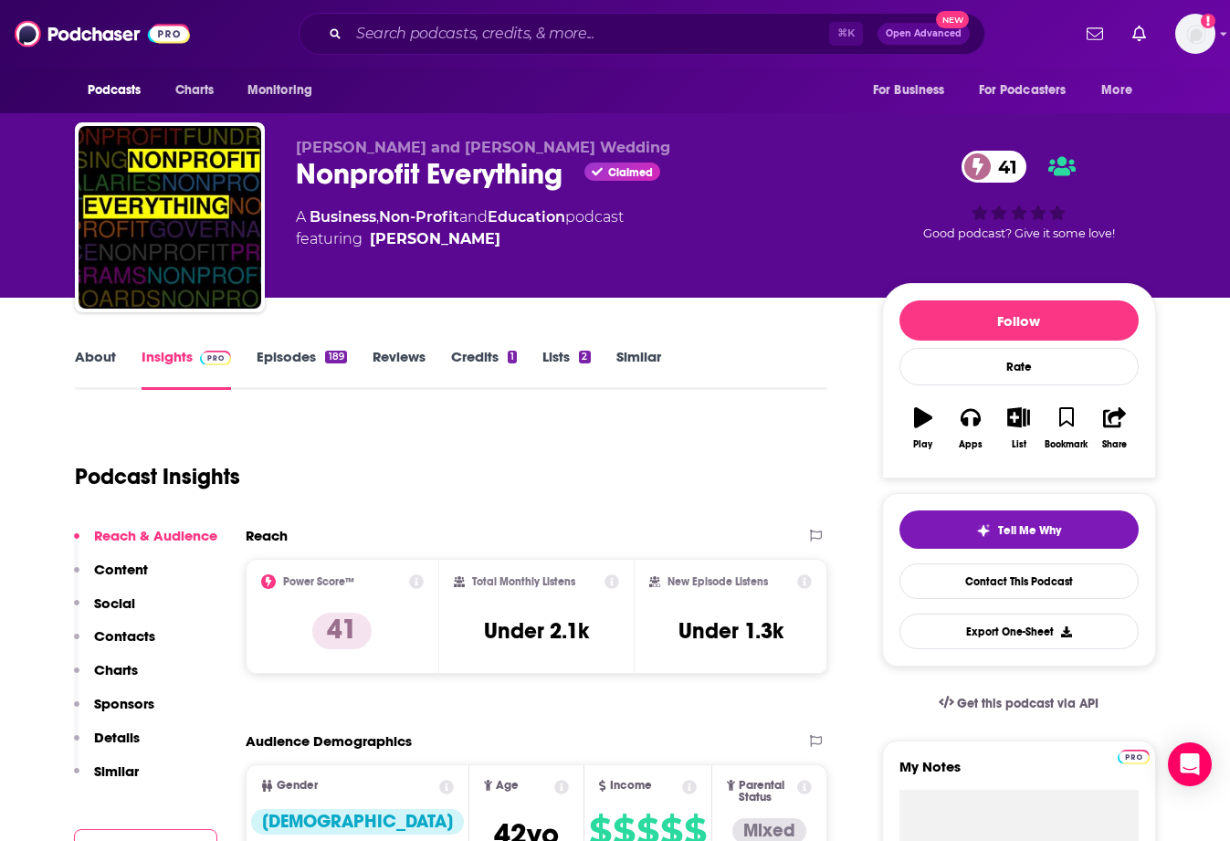
click at [728, 478] on div "Podcast Insights" at bounding box center [444, 465] width 739 height 93
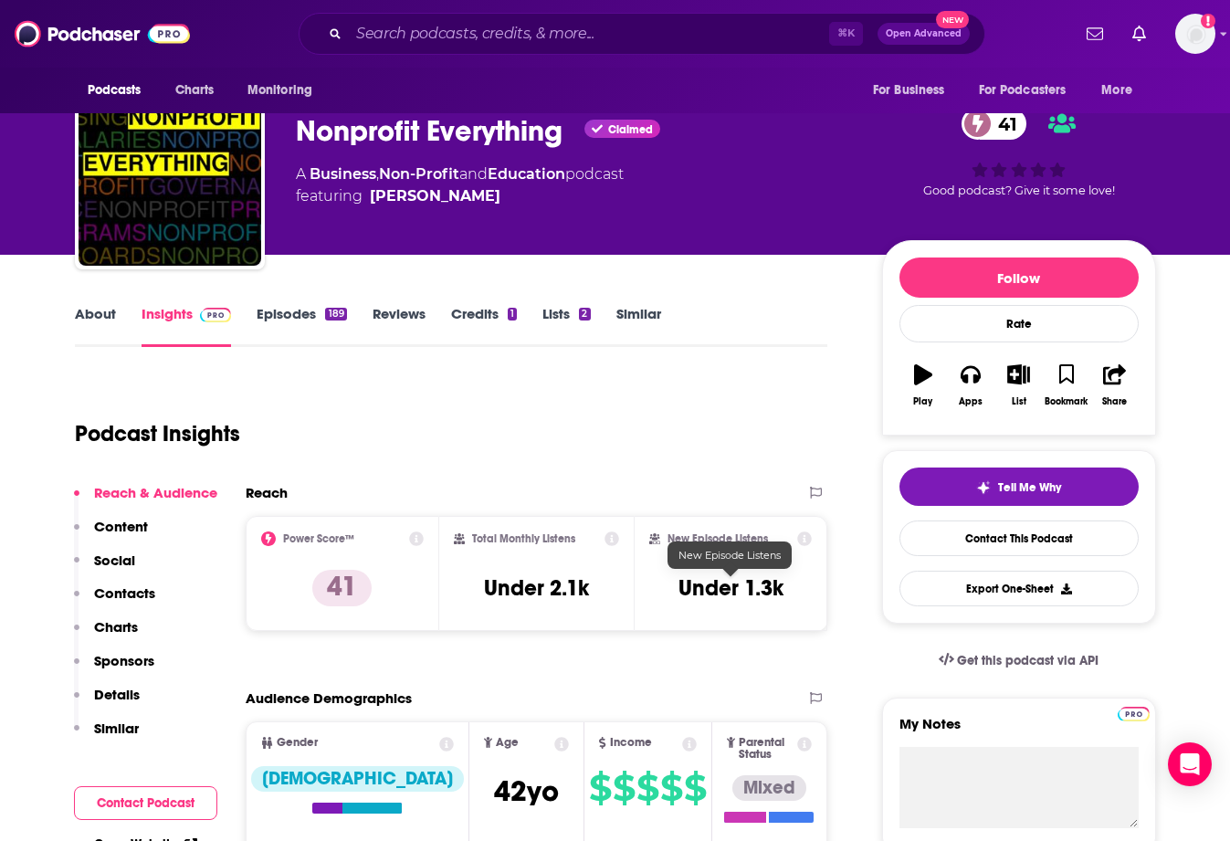
scroll to position [37, 0]
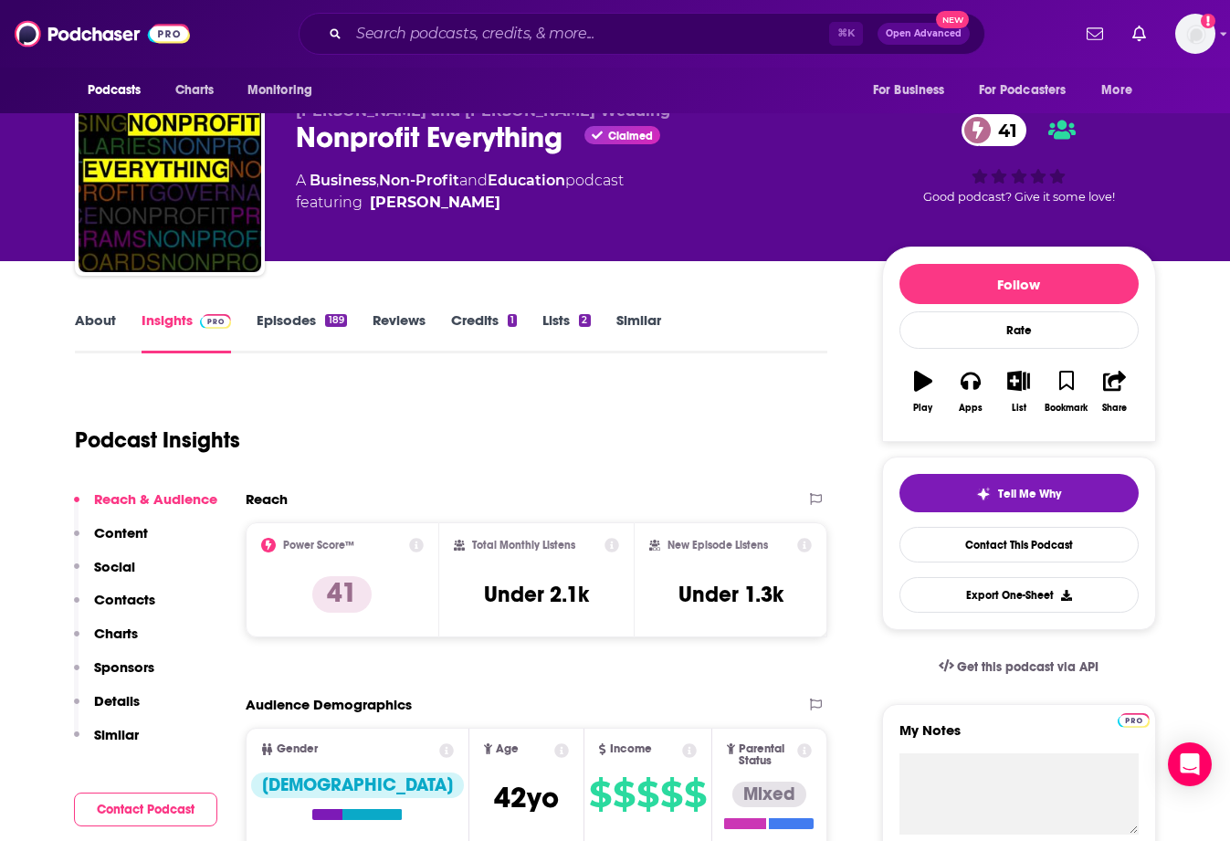
click at [90, 332] on link "About" at bounding box center [95, 332] width 41 height 42
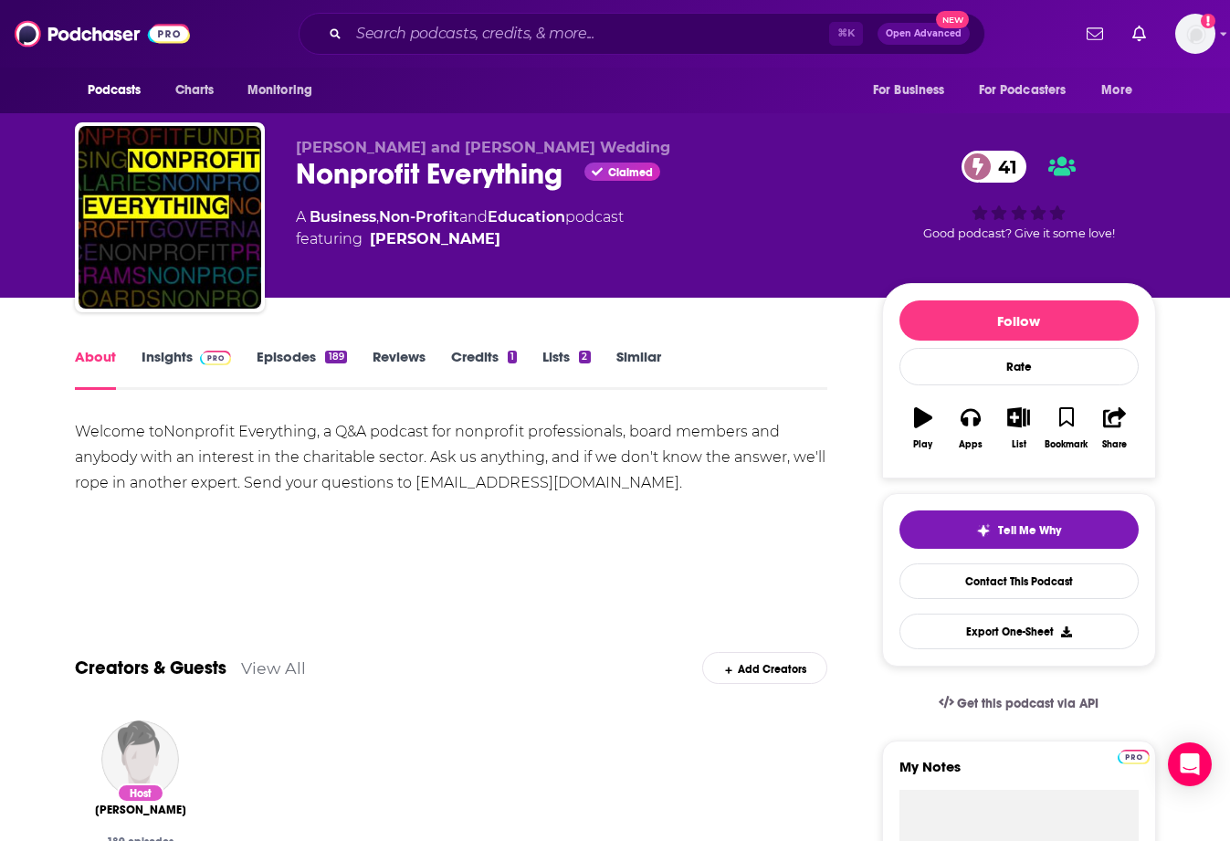
click at [287, 363] on link "Episodes 189" at bounding box center [302, 369] width 90 height 42
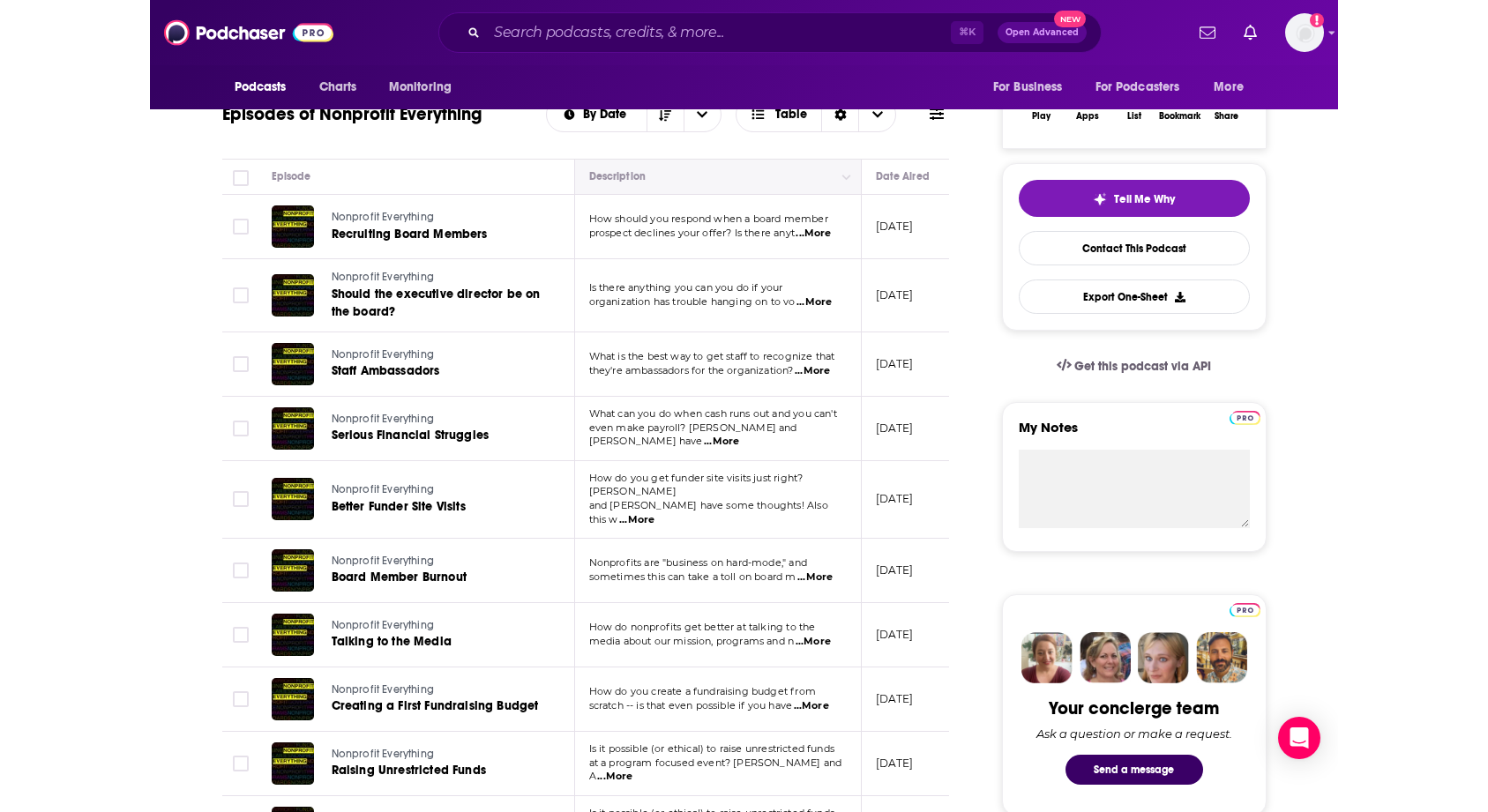
scroll to position [318, 0]
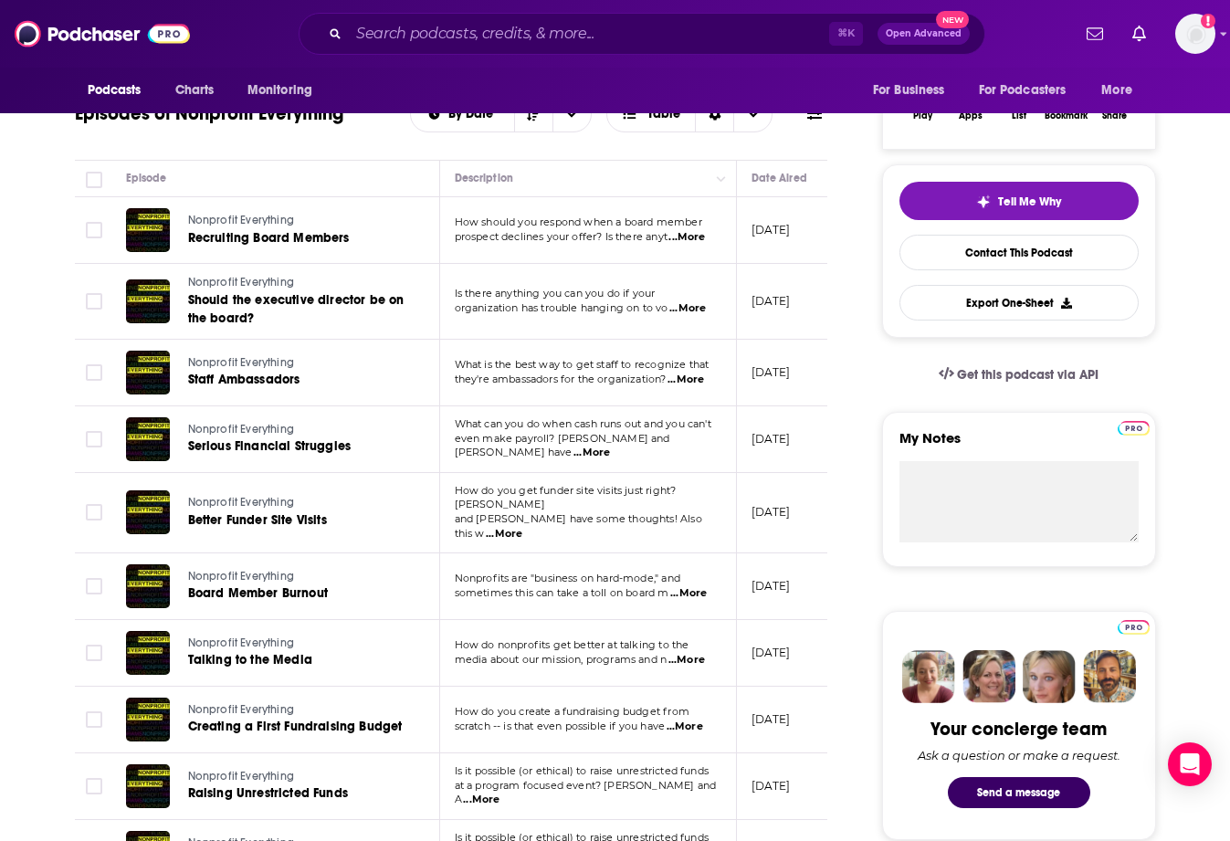
click at [703, 586] on span "...More" at bounding box center [688, 593] width 37 height 15
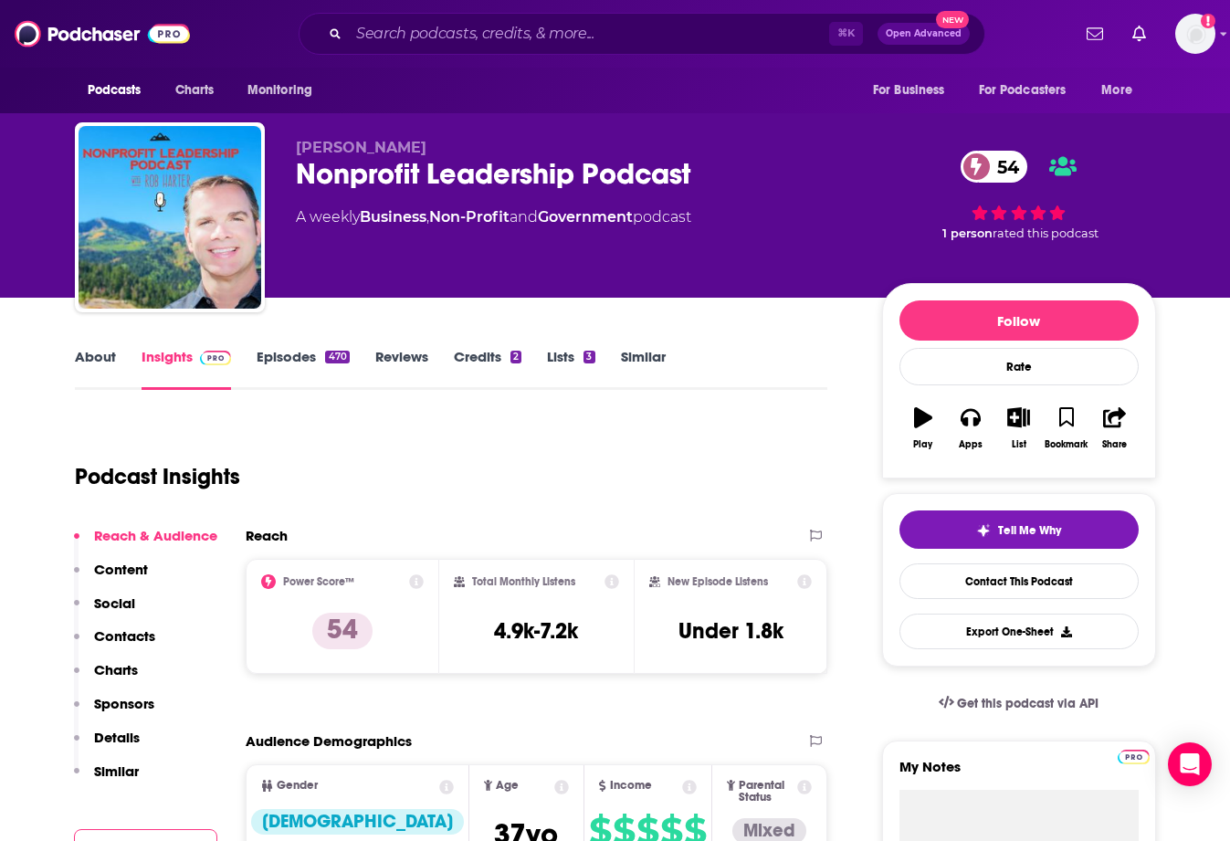
click at [626, 441] on div "Podcast Insights" at bounding box center [444, 465] width 739 height 93
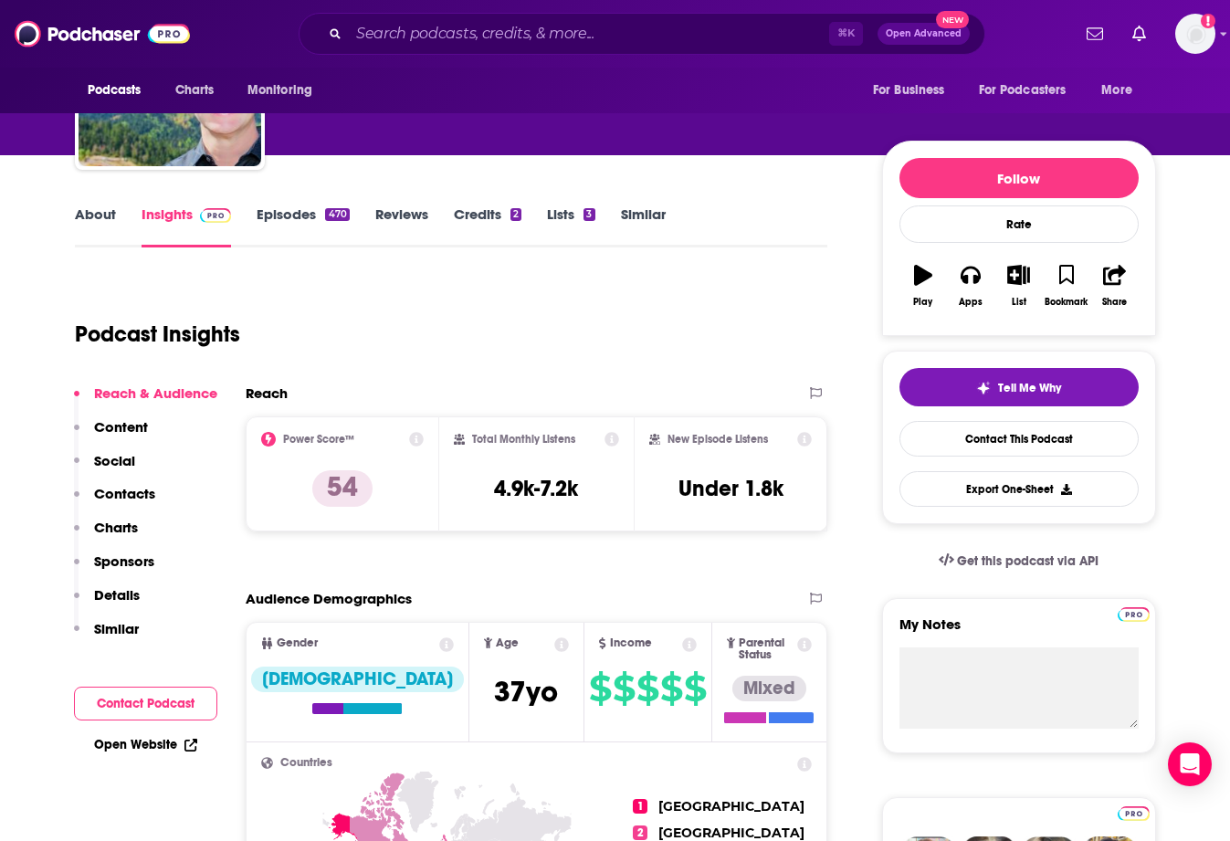
scroll to position [73, 0]
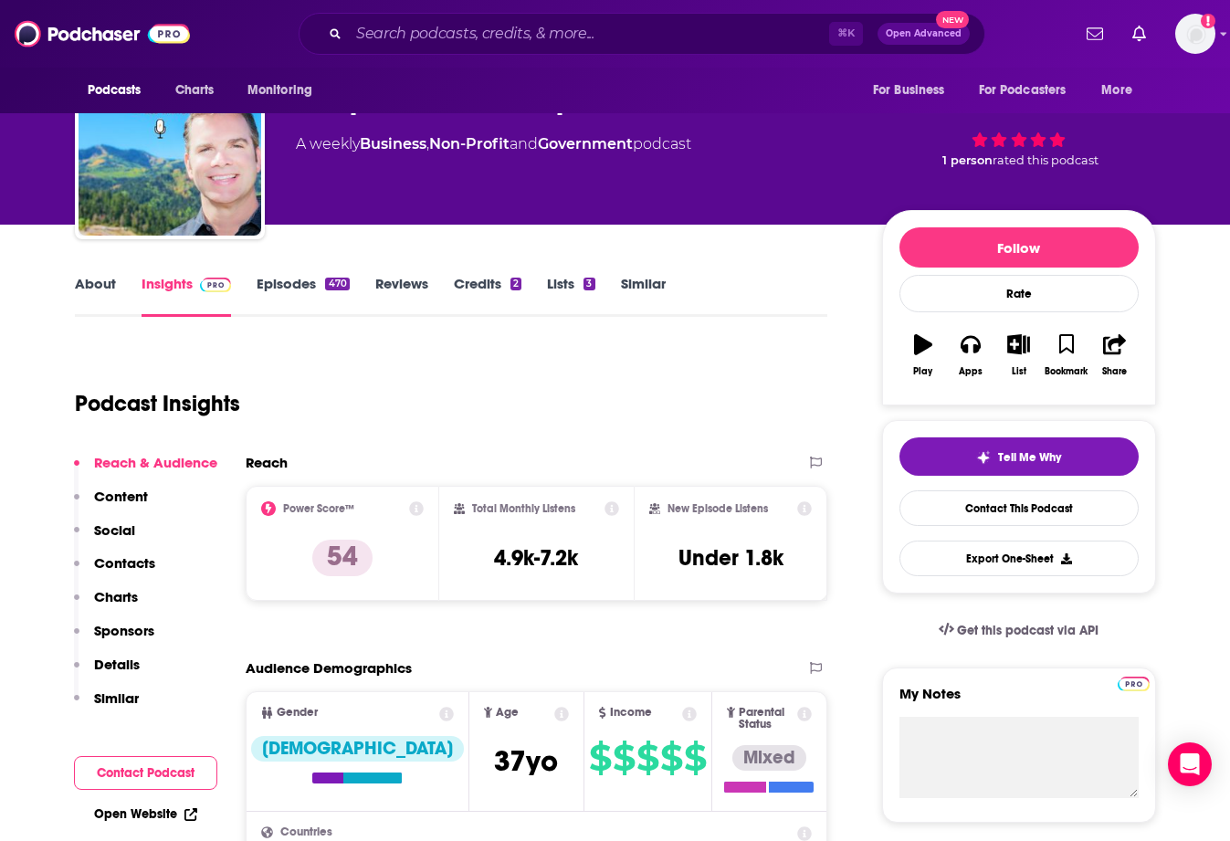
click at [107, 282] on link "About" at bounding box center [95, 296] width 41 height 42
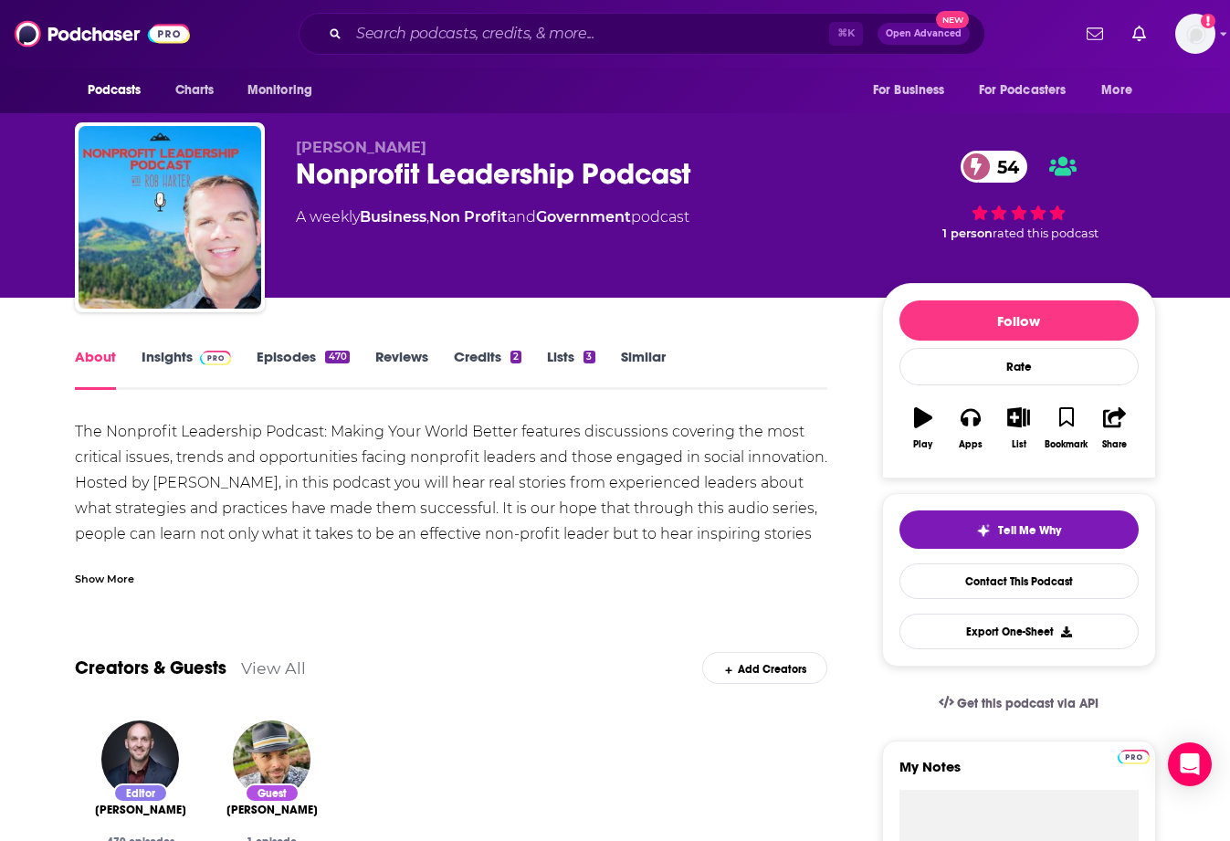
click at [419, 530] on div "The Nonprofit Leadership Podcast: Making Your World Better features discussions…" at bounding box center [452, 508] width 754 height 179
drag, startPoint x: 110, startPoint y: 579, endPoint x: 120, endPoint y: 579, distance: 10.0
click at [110, 579] on div "Show More" at bounding box center [104, 577] width 59 height 17
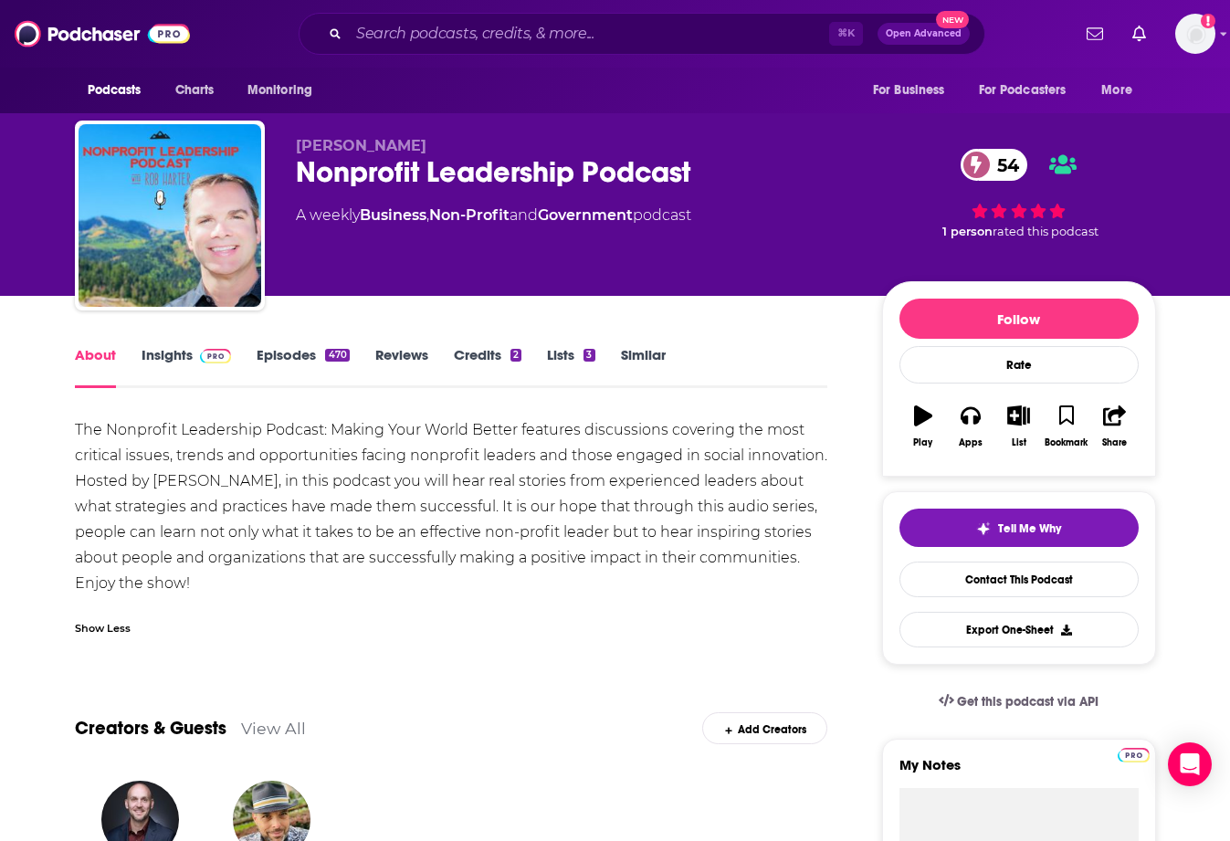
scroll to position [1, 0]
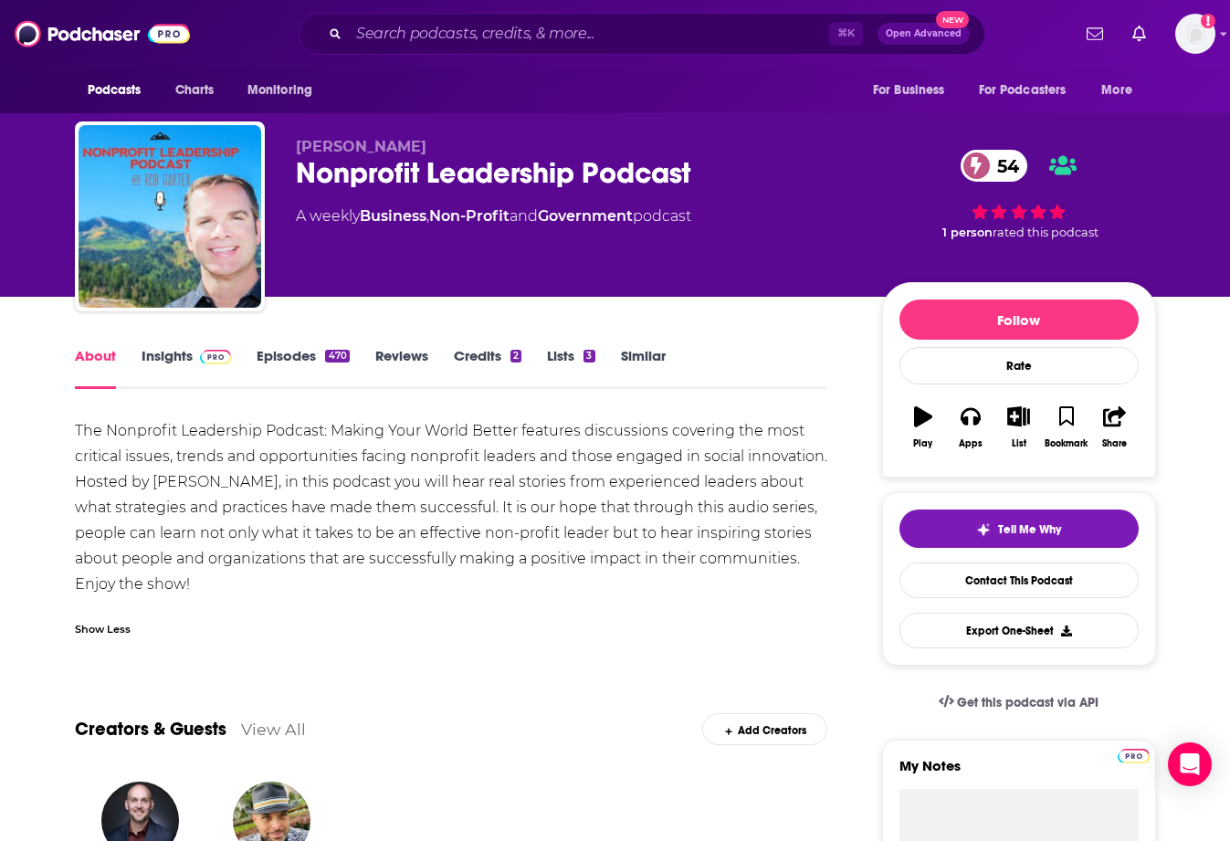
click at [275, 355] on link "Episodes 470" at bounding box center [303, 368] width 92 height 42
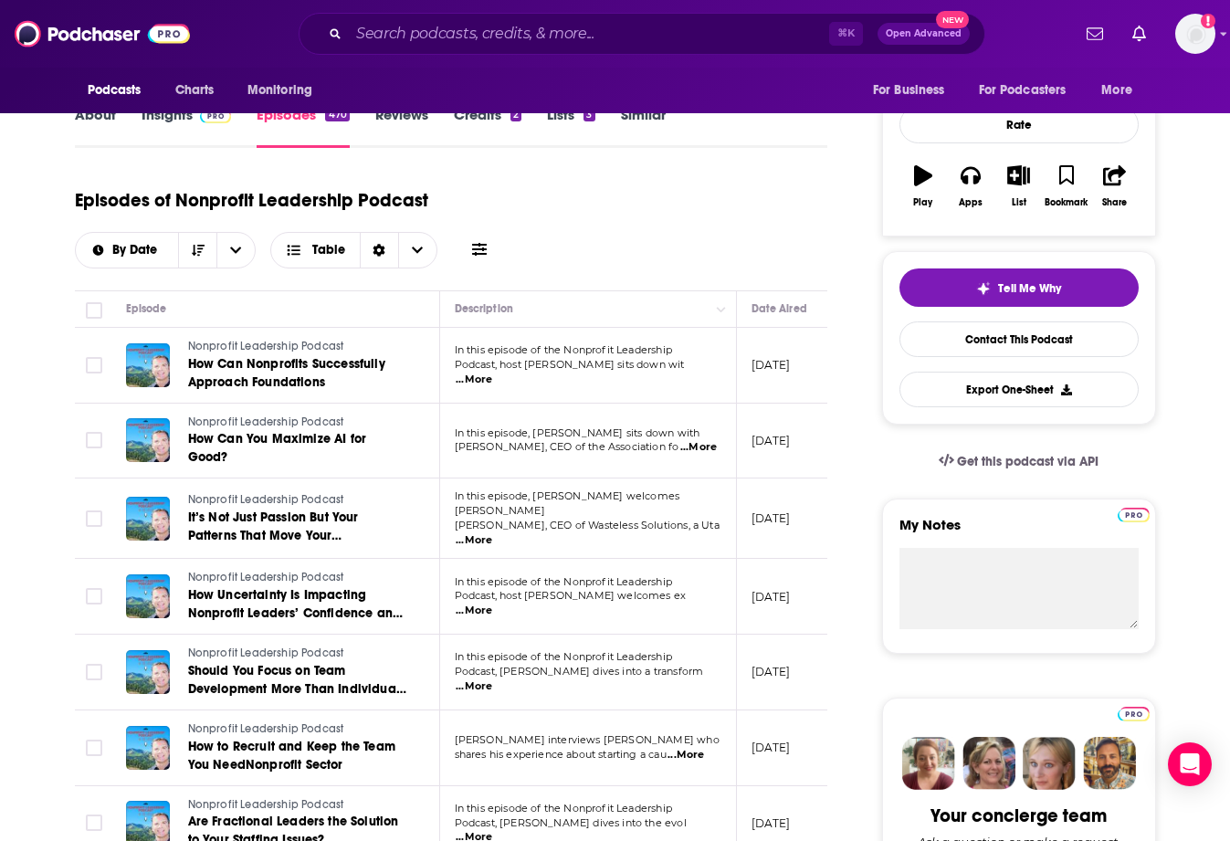
scroll to position [256, 0]
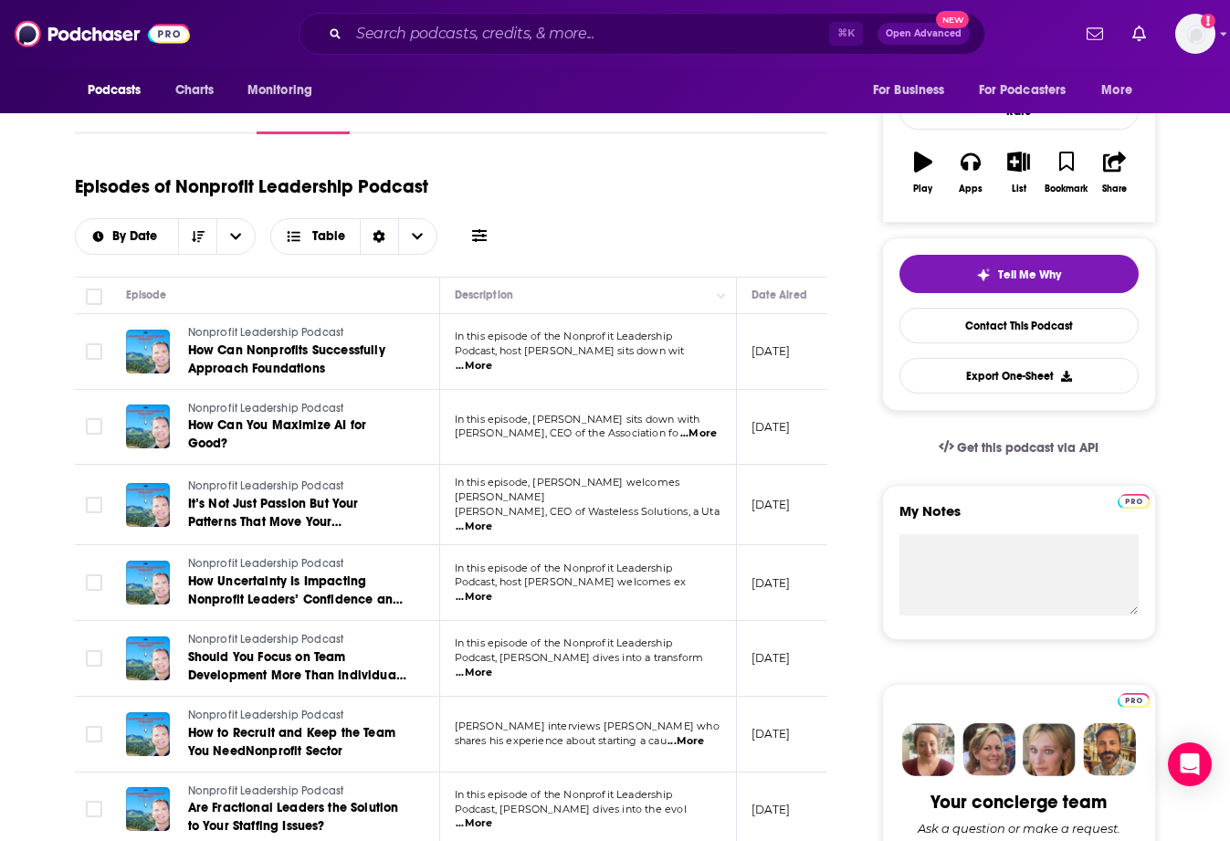
click at [492, 520] on span "...More" at bounding box center [474, 527] width 37 height 15
click at [697, 201] on div "Episodes of Nonprofit Leadership Podcast By Date Table" at bounding box center [452, 209] width 754 height 91
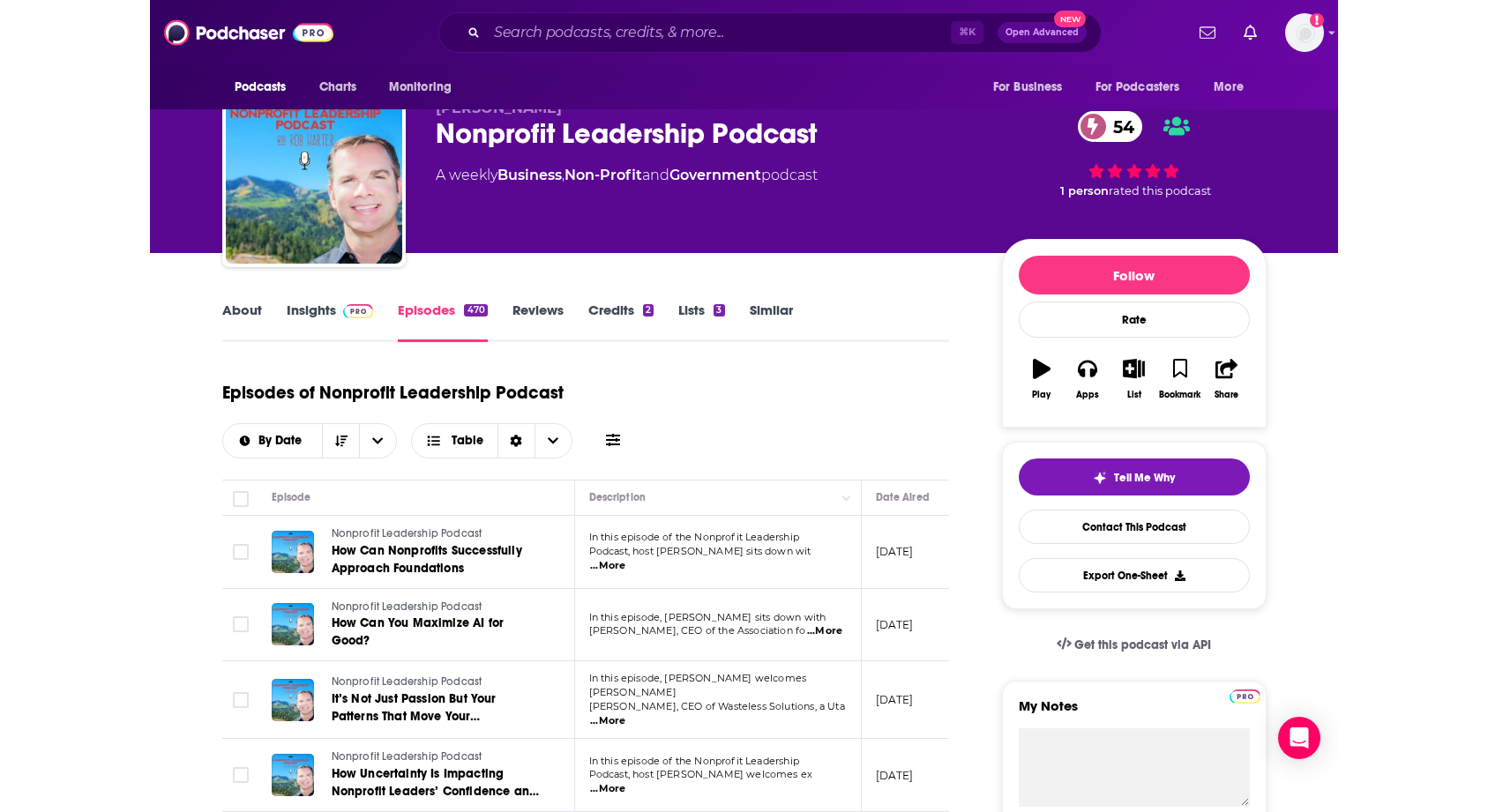
scroll to position [0, 0]
